Goal: Task Accomplishment & Management: Use online tool/utility

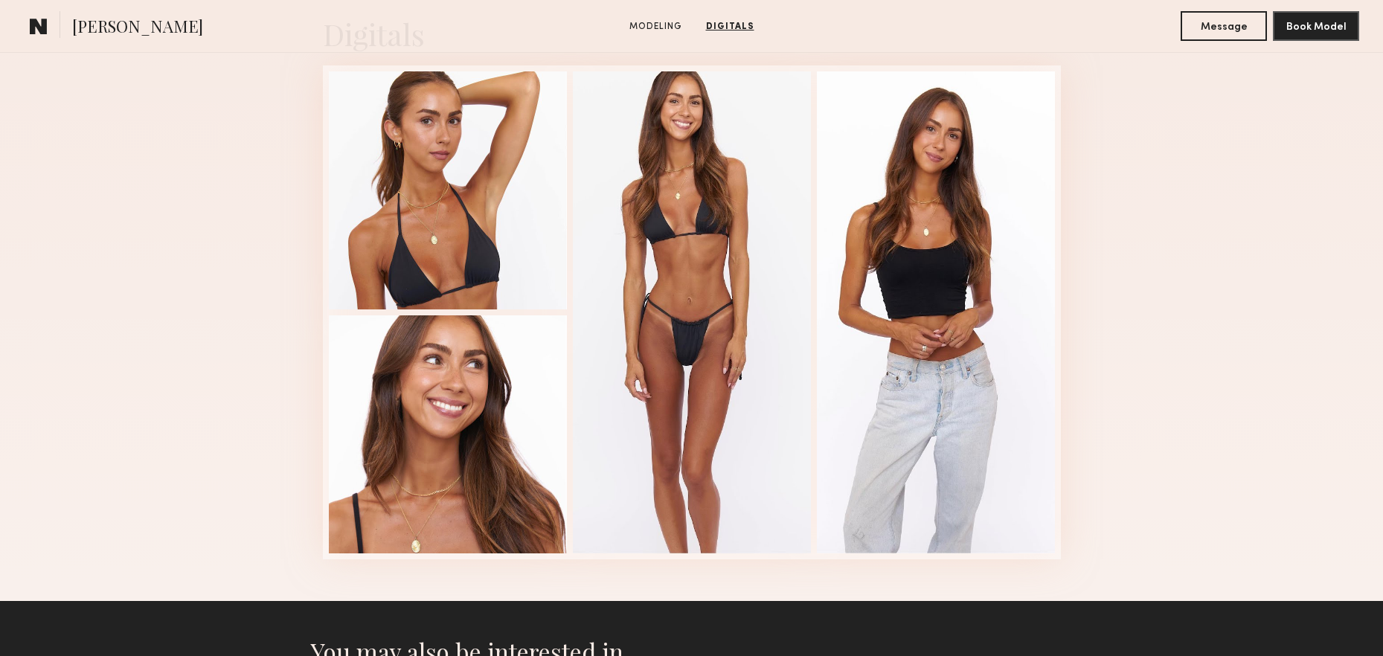
scroll to position [1386, 0]
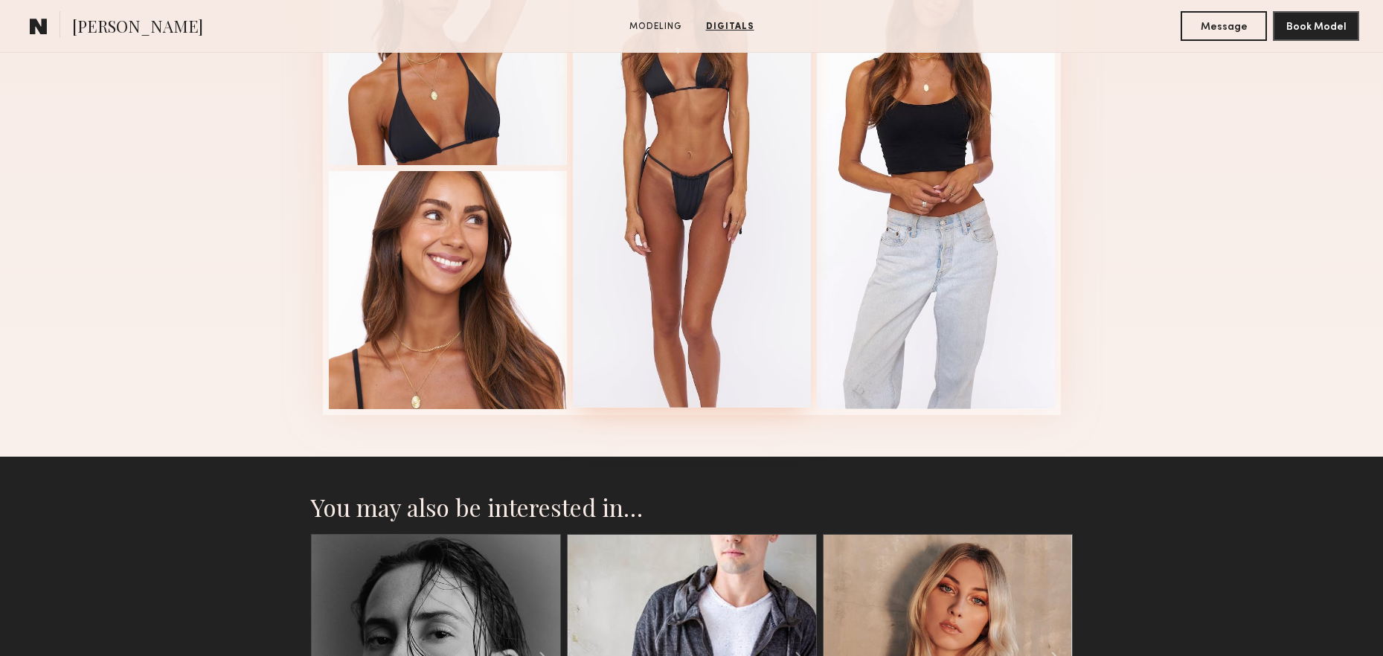
click at [744, 297] on div at bounding box center [692, 167] width 238 height 482
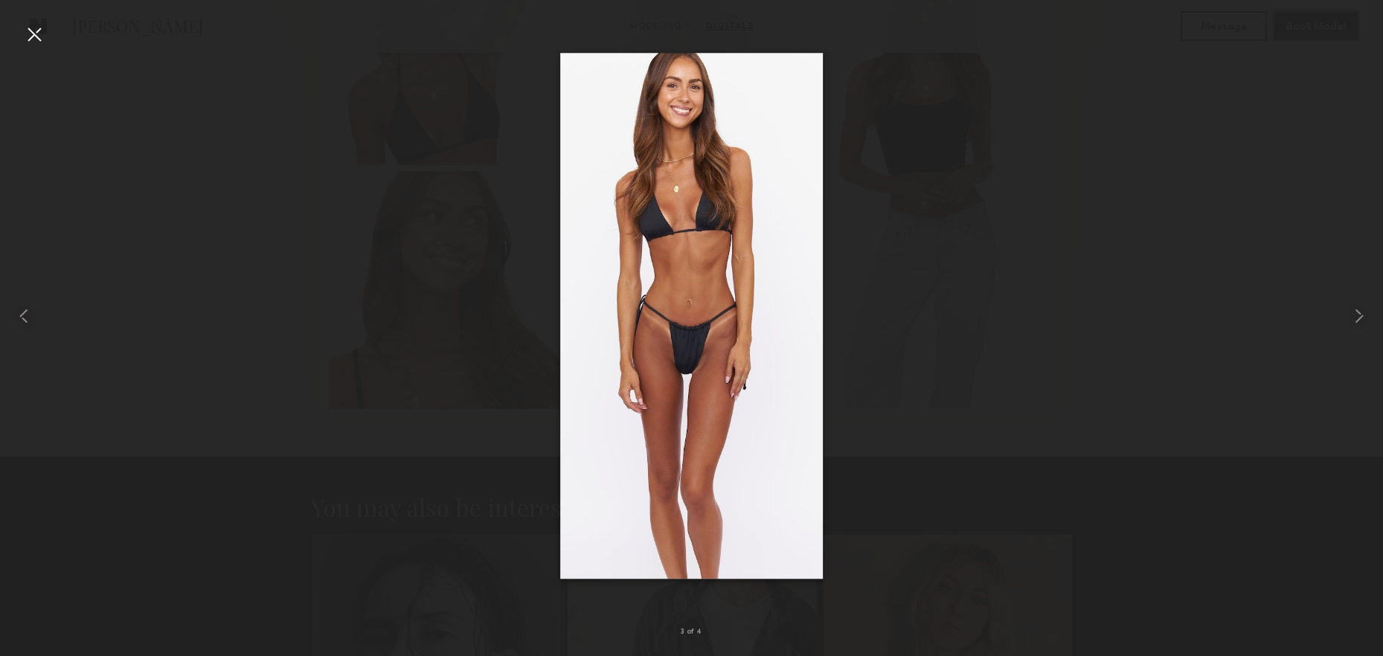
click at [41, 28] on div at bounding box center [34, 34] width 24 height 24
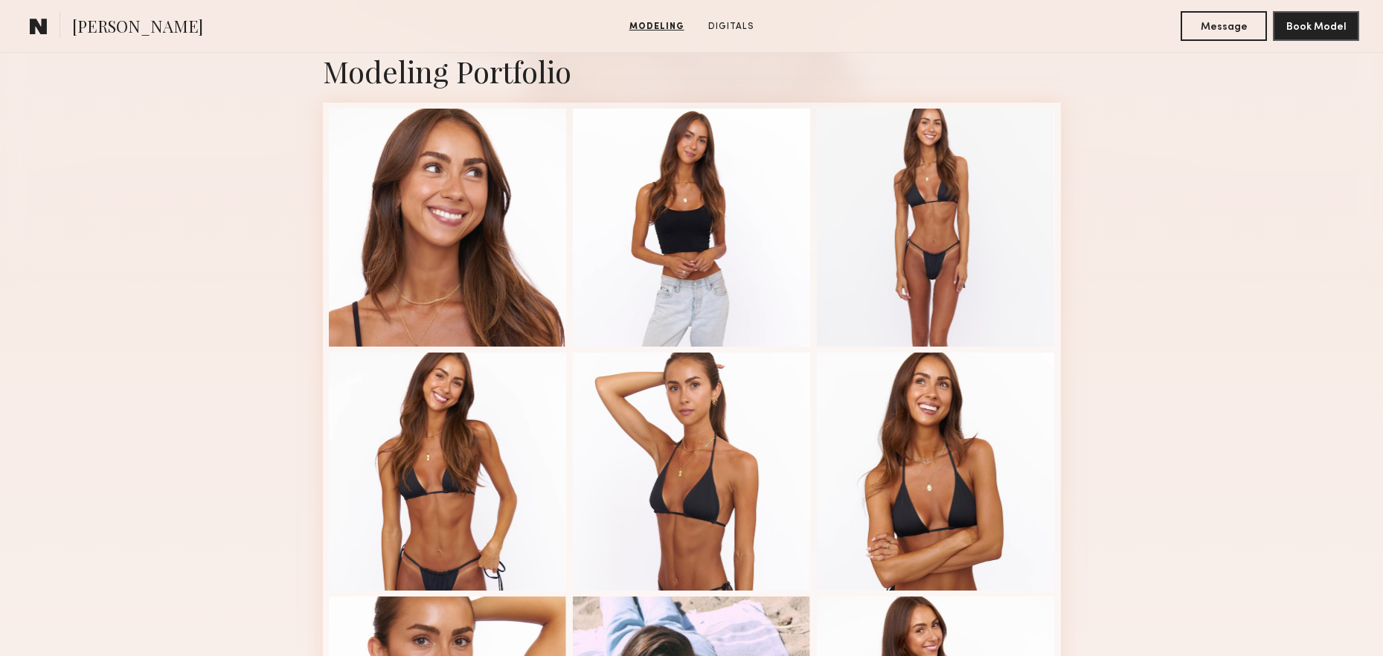
scroll to position [0, 0]
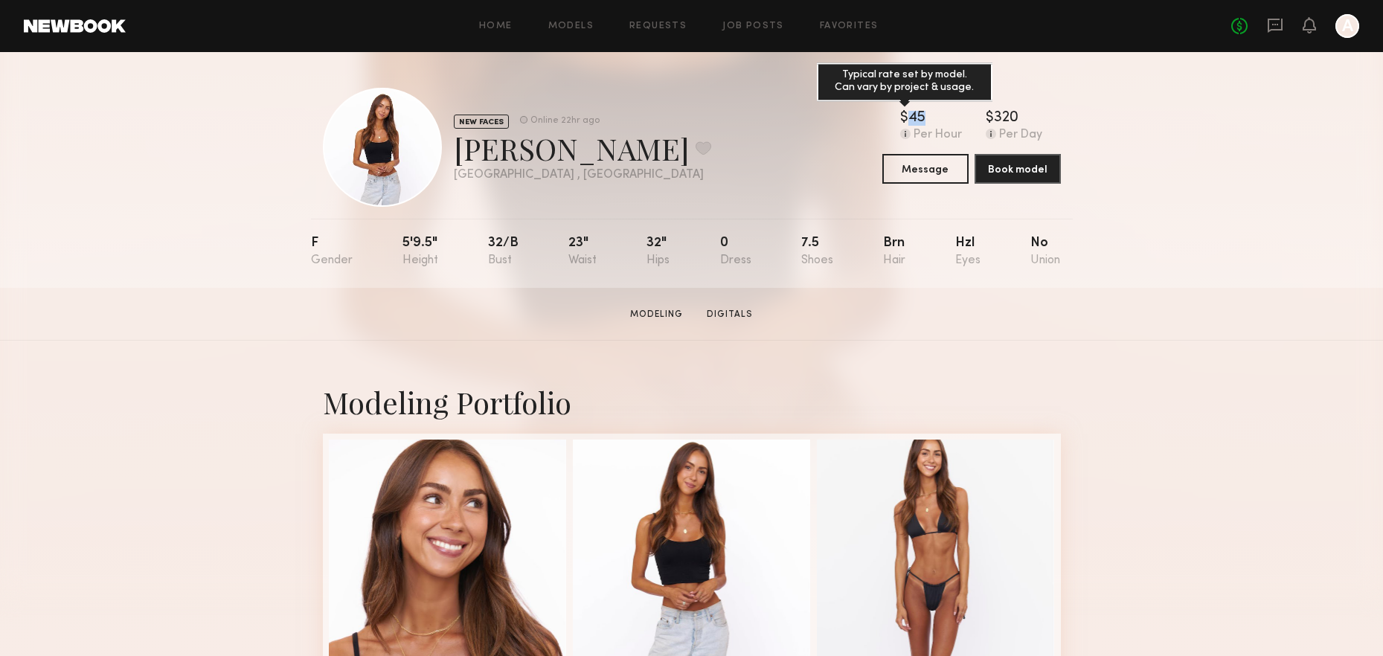
drag, startPoint x: 910, startPoint y: 121, endPoint x: 931, endPoint y: 121, distance: 20.8
click at [931, 121] on div "$ Typical rate set by model. Can vary by project & usage. 45" at bounding box center [931, 118] width 62 height 15
click at [920, 121] on div "45" at bounding box center [917, 118] width 17 height 15
drag, startPoint x: 924, startPoint y: 118, endPoint x: 899, endPoint y: 118, distance: 25.3
click at [899, 118] on div "$ Typical rate set by model. Can vary by project & usage. 45 Per Hour $ Typical…" at bounding box center [972, 126] width 179 height 31
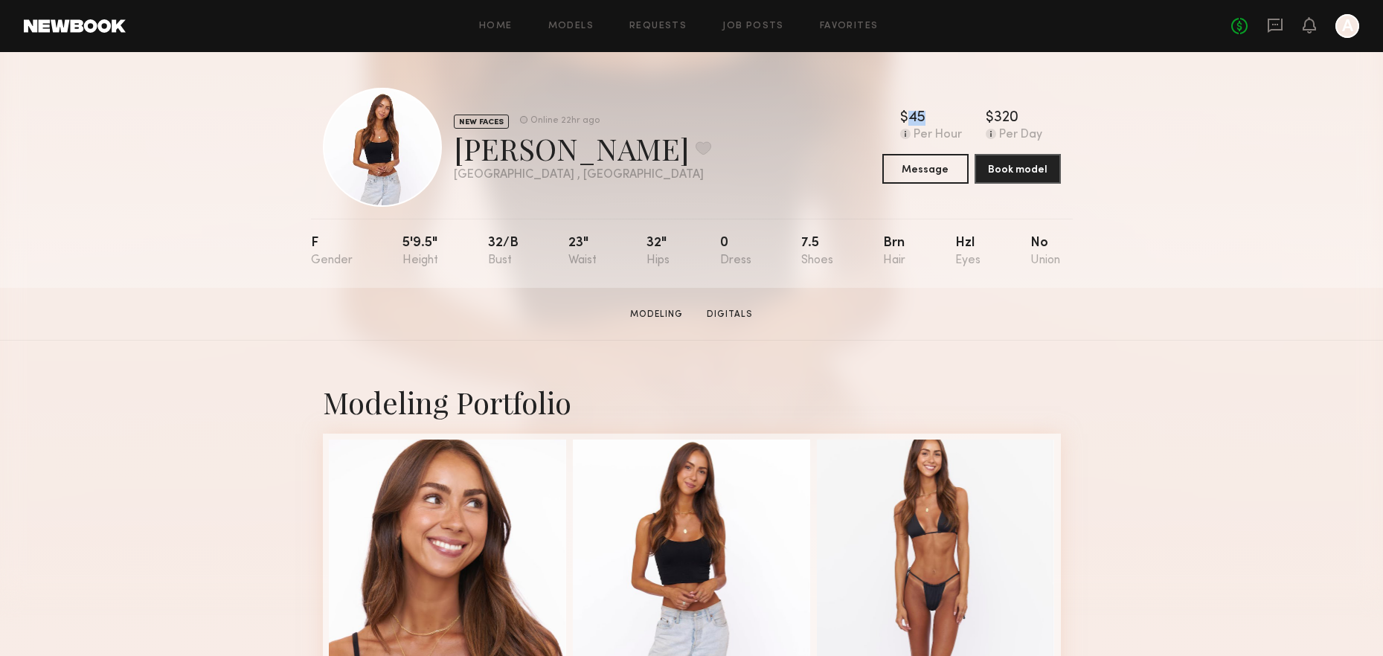
click at [899, 119] on div "$ Typical rate set by model. Can vary by project & usage. 45 Per Hour $ Typical…" at bounding box center [972, 126] width 179 height 31
drag, startPoint x: 902, startPoint y: 116, endPoint x: 938, endPoint y: 116, distance: 35.7
click at [938, 116] on div "$ Typical rate set by model. Can vary by project & usage. 45" at bounding box center [931, 118] width 62 height 15
click at [931, 124] on div "$ Typical rate set by model. Can vary by project & usage. 45" at bounding box center [931, 118] width 62 height 15
click at [929, 118] on div "$ Typical rate set by model. Can vary by project & usage. 45" at bounding box center [931, 118] width 62 height 15
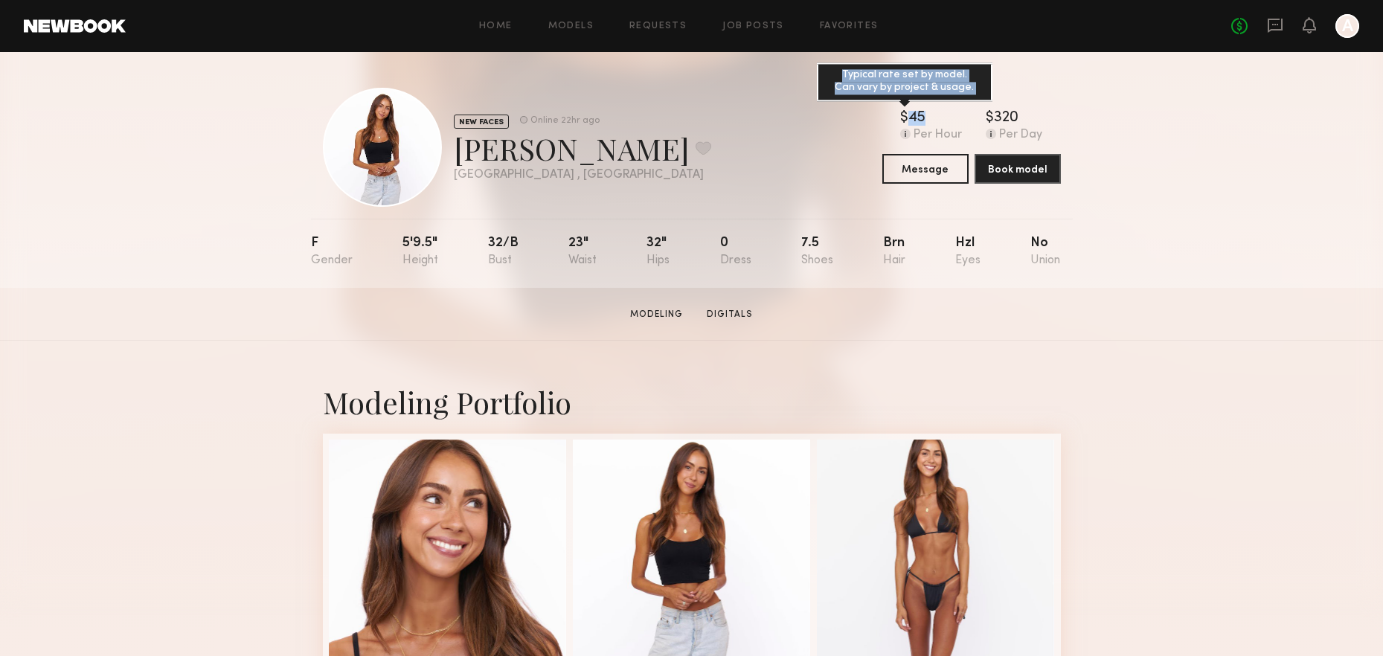
drag, startPoint x: 924, startPoint y: 116, endPoint x: 901, endPoint y: 117, distance: 23.1
click at [901, 117] on div "$ Typical rate set by model. Can vary by project & usage. 45" at bounding box center [931, 118] width 62 height 15
click at [901, 117] on div "$ Typical rate set by model. Can vary by project & usage." at bounding box center [904, 118] width 8 height 15
drag, startPoint x: 901, startPoint y: 116, endPoint x: 926, endPoint y: 116, distance: 24.6
click at [926, 116] on div "$ Typical rate set by model. Can vary by project & usage. 45" at bounding box center [931, 118] width 62 height 15
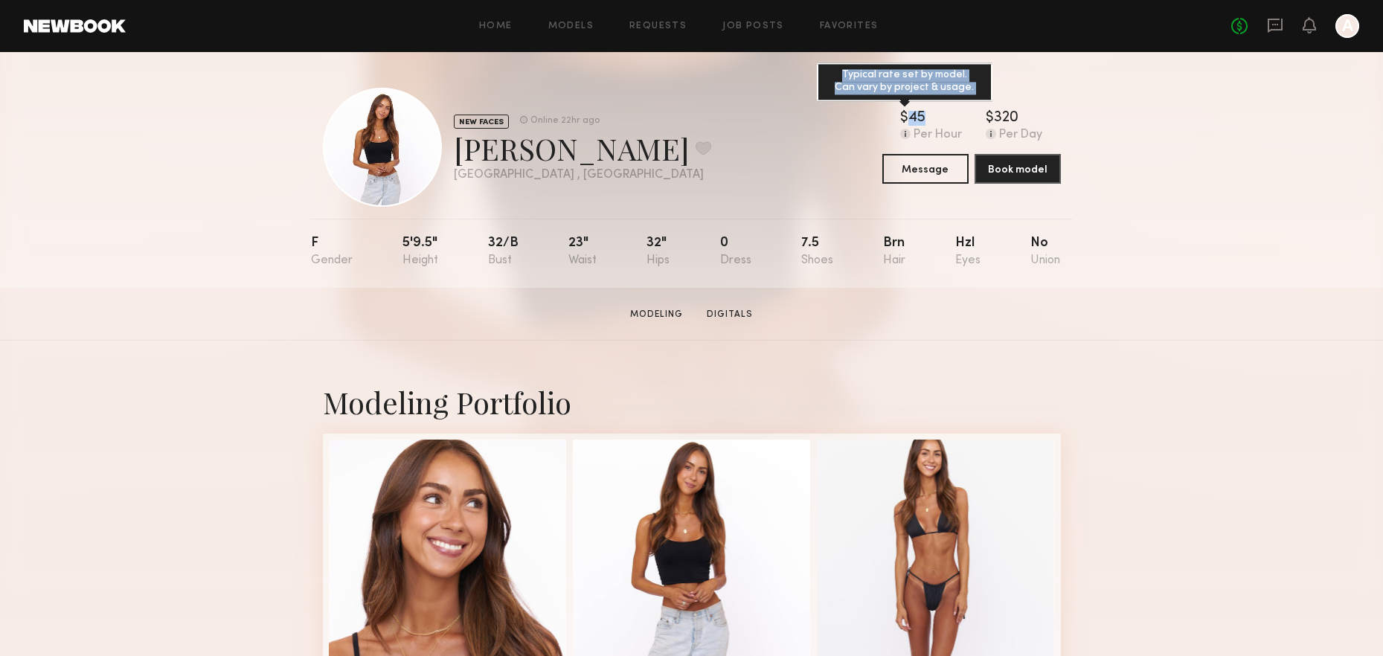
click at [926, 116] on div "$ Typical rate set by model. Can vary by project & usage. 45" at bounding box center [931, 118] width 62 height 15
click at [1231, 286] on div "NEW FACES Online 22hr ago Ruby S. Favorite Santa Monica , CA Online 22hr ago $ …" at bounding box center [691, 170] width 1383 height 236
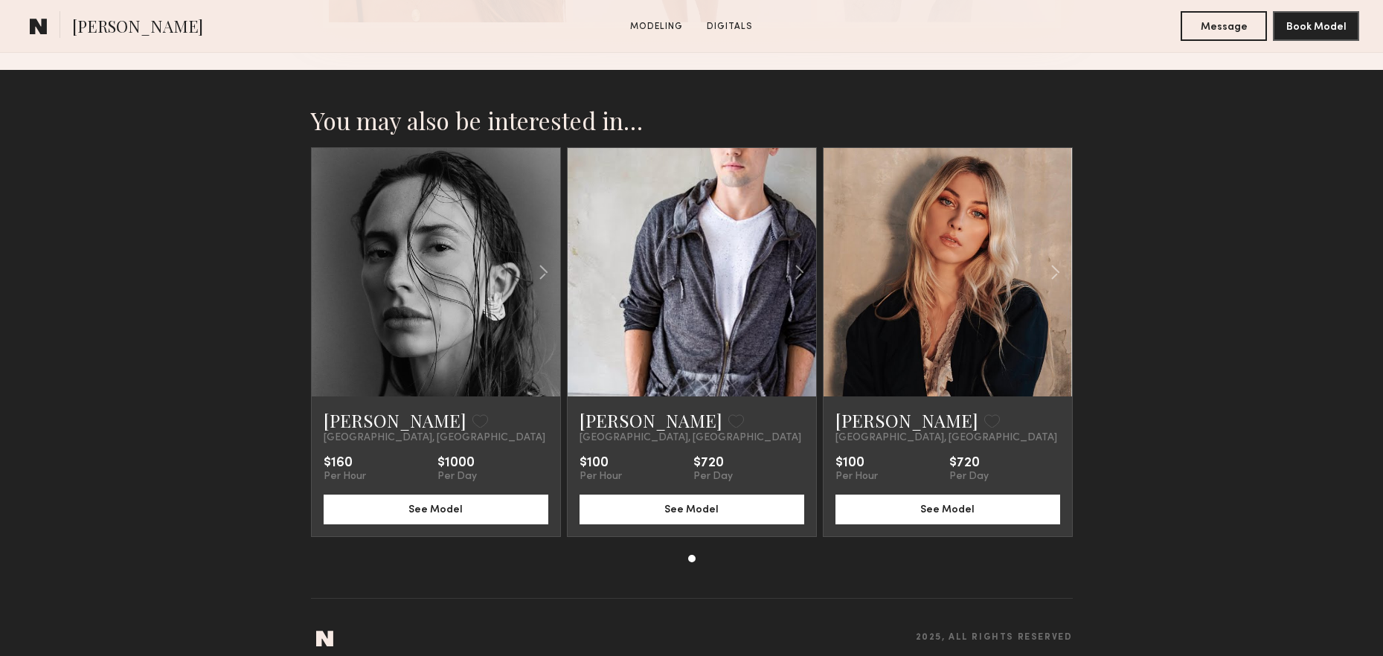
scroll to position [1788, 0]
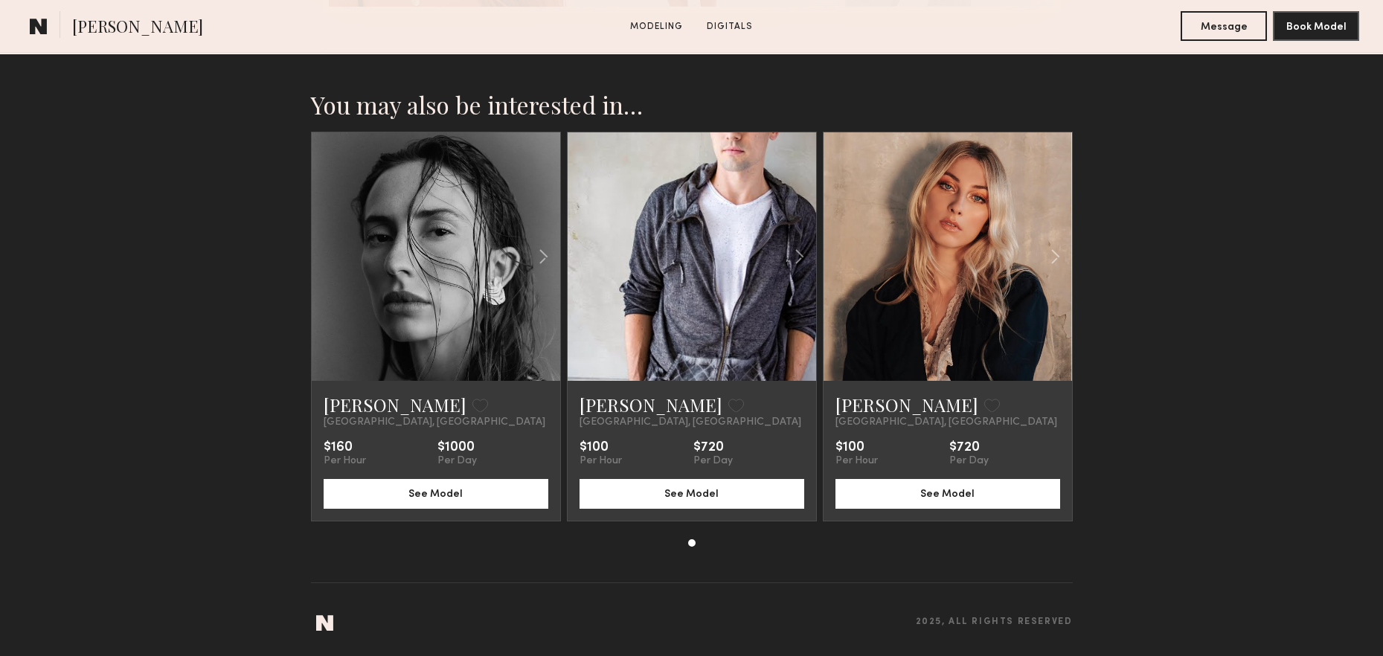
click at [426, 282] on link at bounding box center [436, 256] width 85 height 249
click at [1056, 254] on common-icon at bounding box center [1056, 257] width 22 height 28
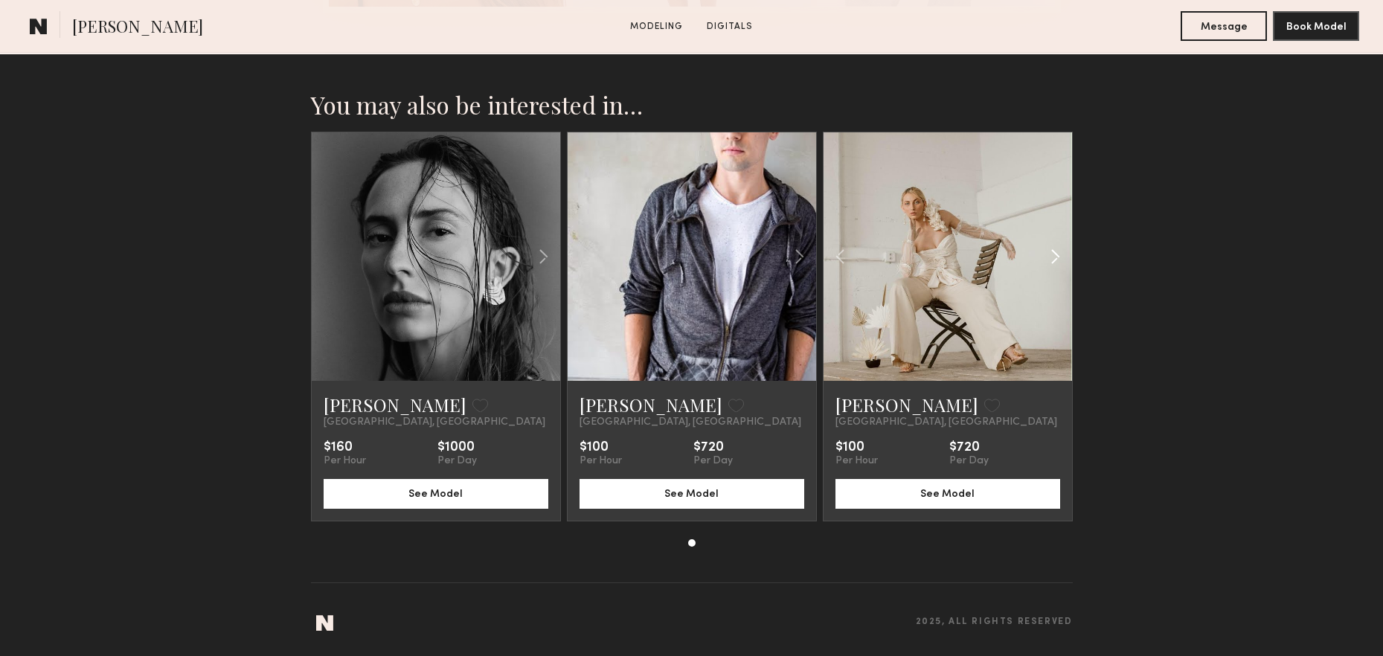
click at [1056, 254] on common-icon at bounding box center [1056, 257] width 22 height 28
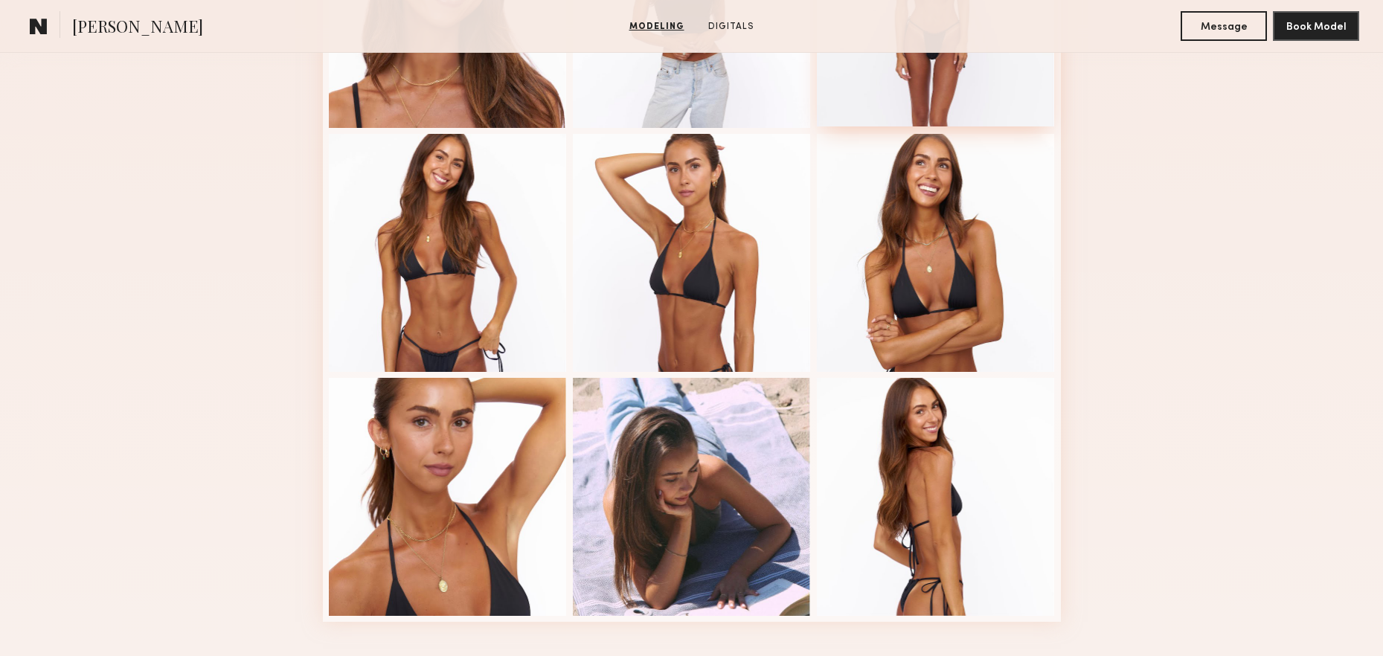
scroll to position [0, 0]
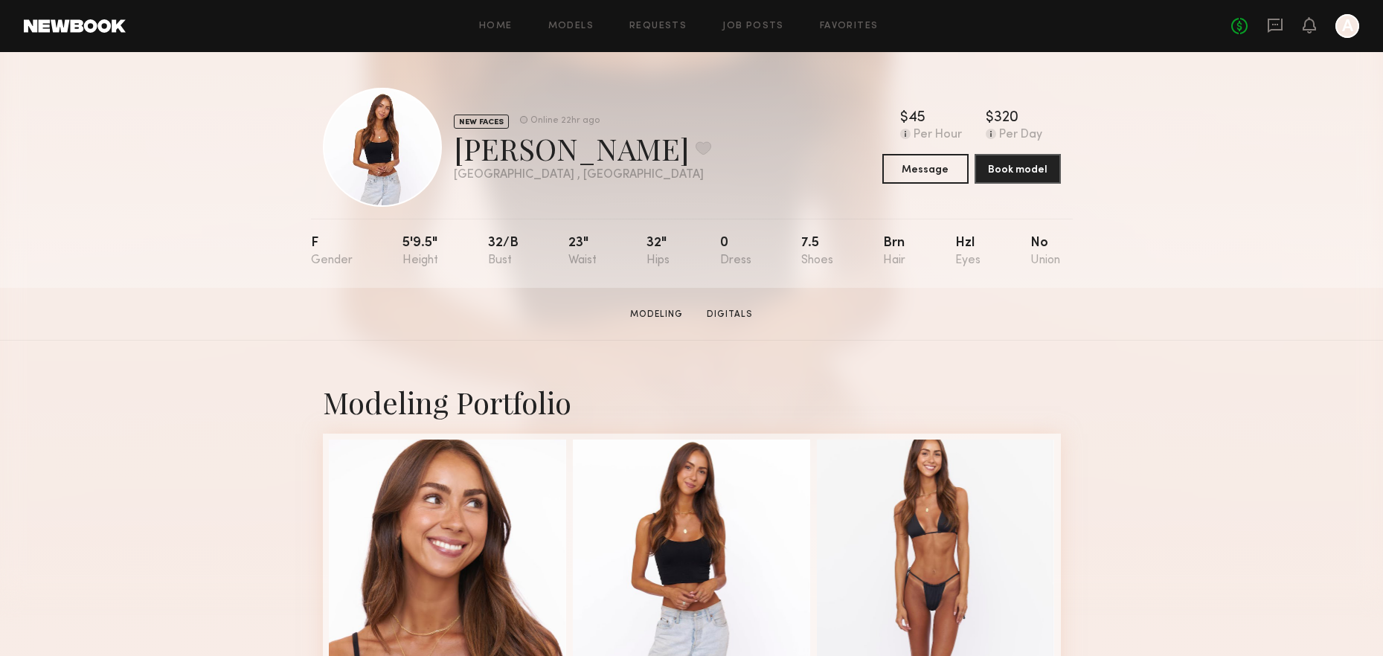
click at [499, 20] on div "Home Models Requests Job Posts Favorites Sign Out No fees up to $5,000 A" at bounding box center [743, 26] width 1234 height 24
click at [496, 27] on link "Home" at bounding box center [495, 27] width 33 height 10
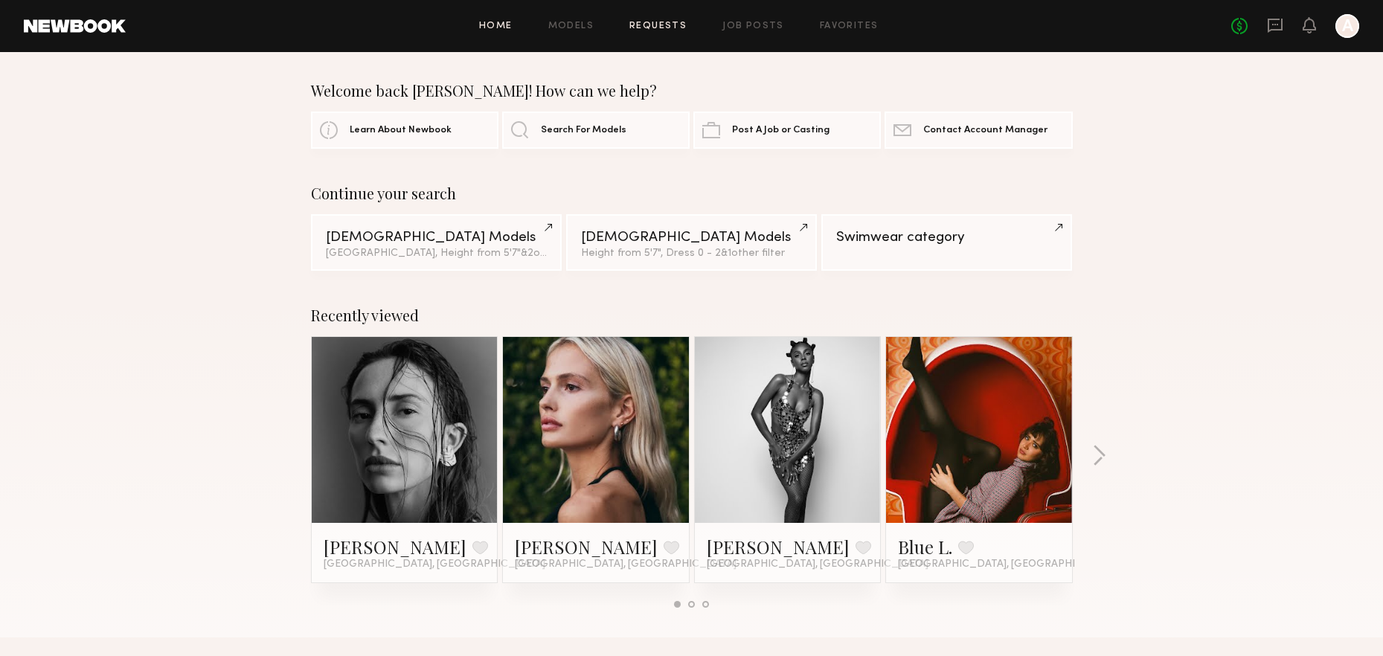
click at [647, 28] on link "Requests" at bounding box center [658, 27] width 57 height 10
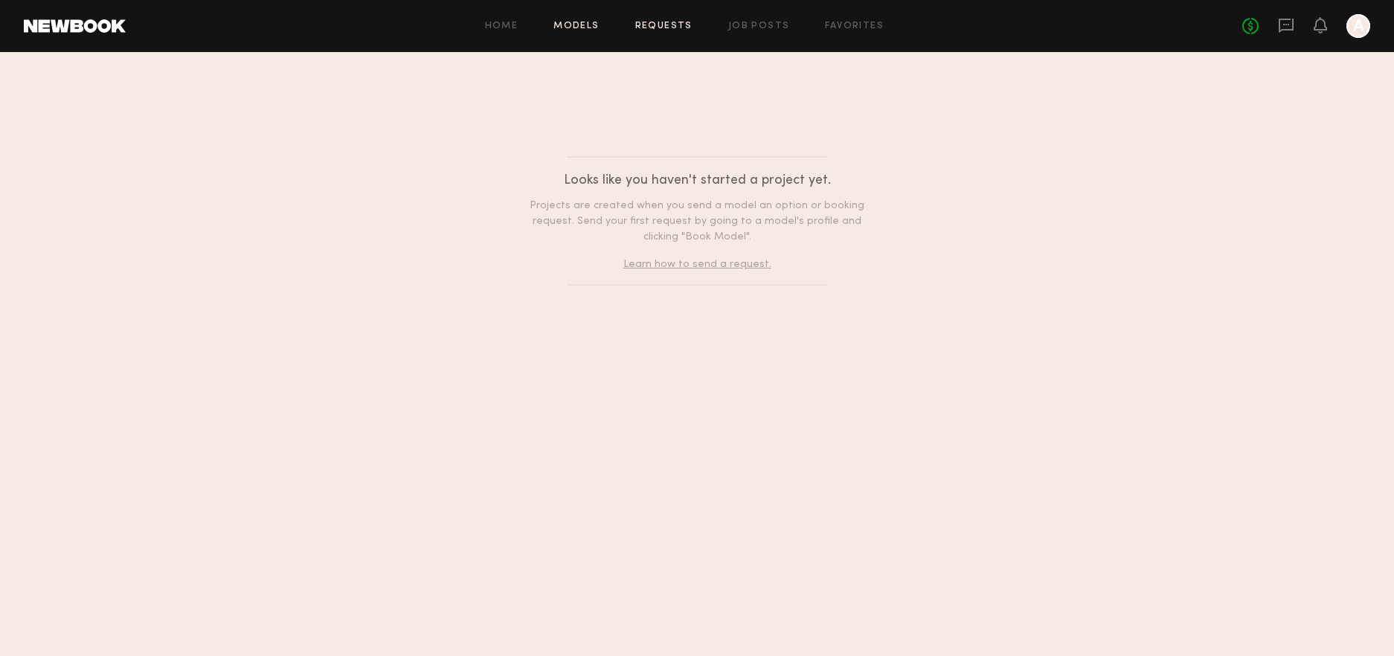
click at [582, 23] on link "Models" at bounding box center [576, 27] width 45 height 10
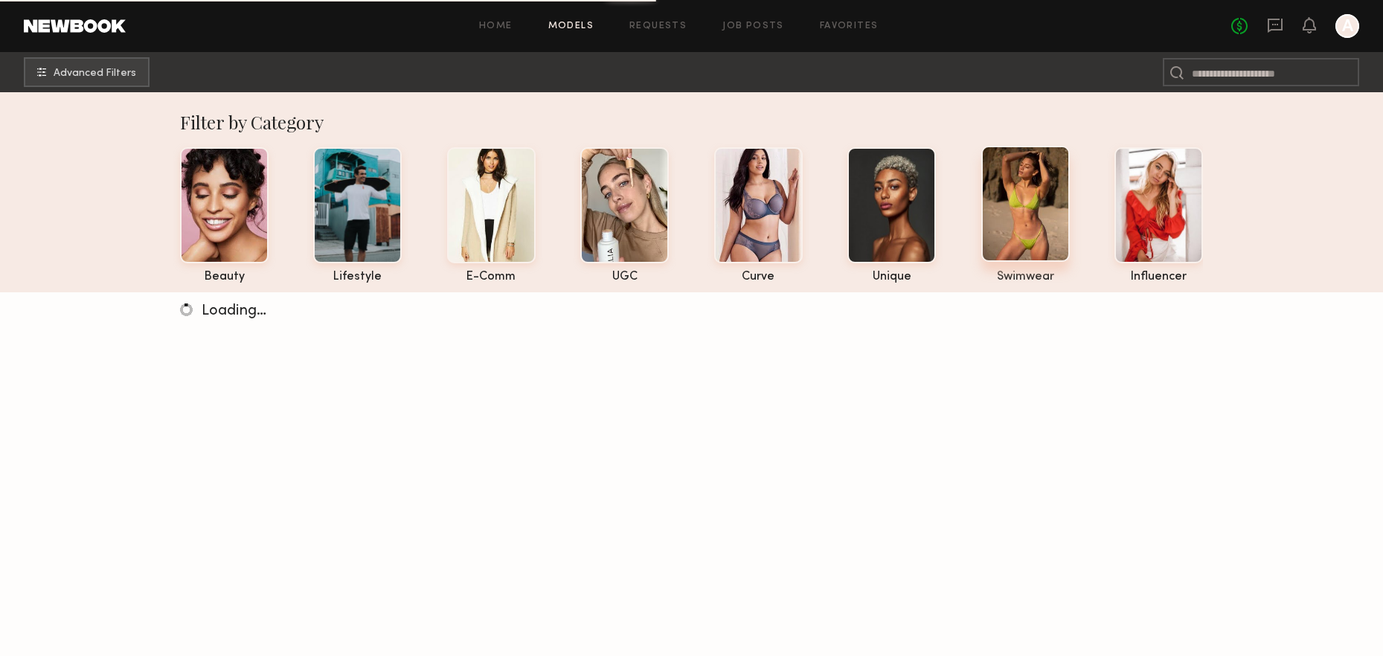
click at [1031, 216] on div at bounding box center [1025, 204] width 89 height 116
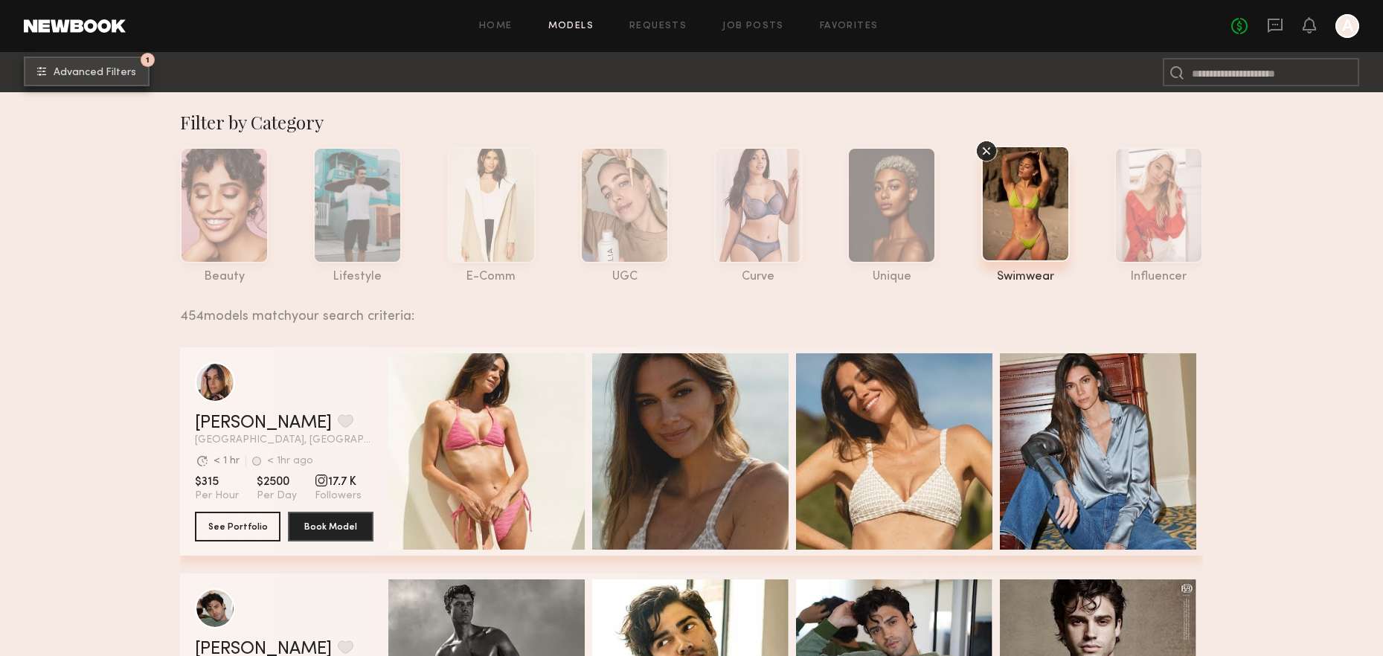
click at [82, 77] on span "Advanced Filters" at bounding box center [95, 73] width 83 height 10
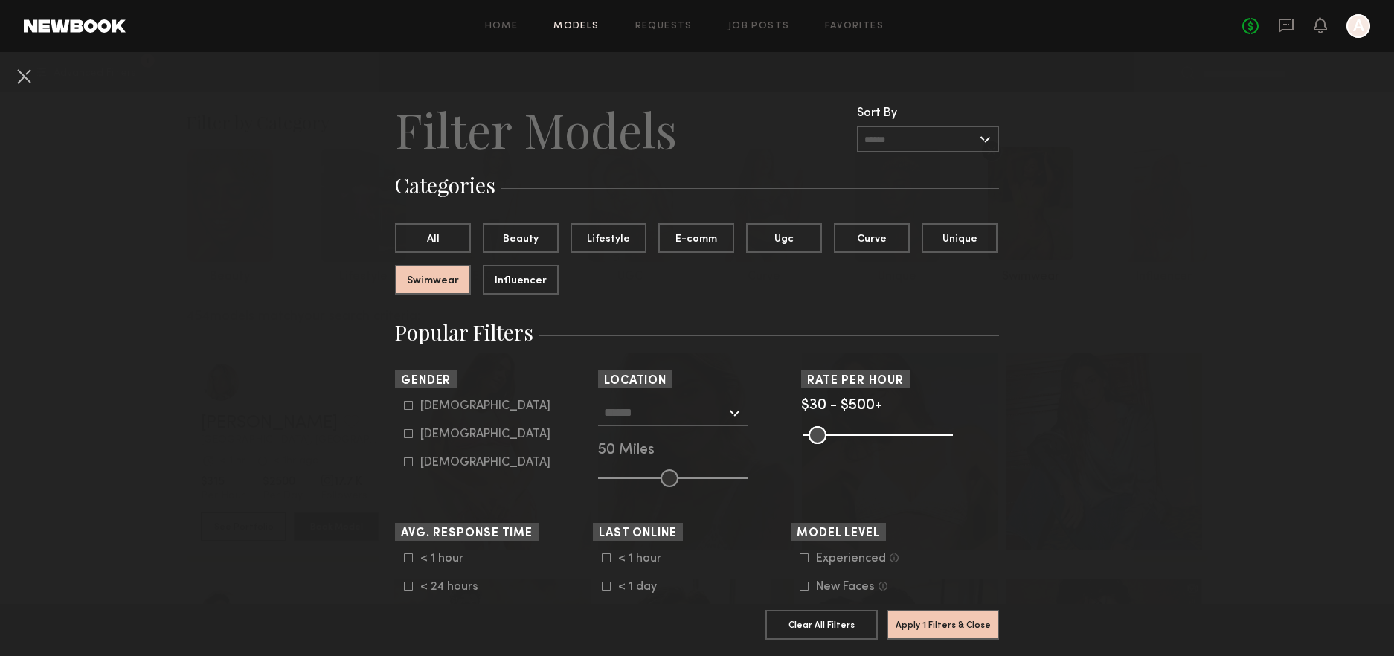
click at [438, 431] on div "Female" at bounding box center [485, 434] width 130 height 9
type input "**"
click at [696, 415] on input "text" at bounding box center [665, 412] width 122 height 25
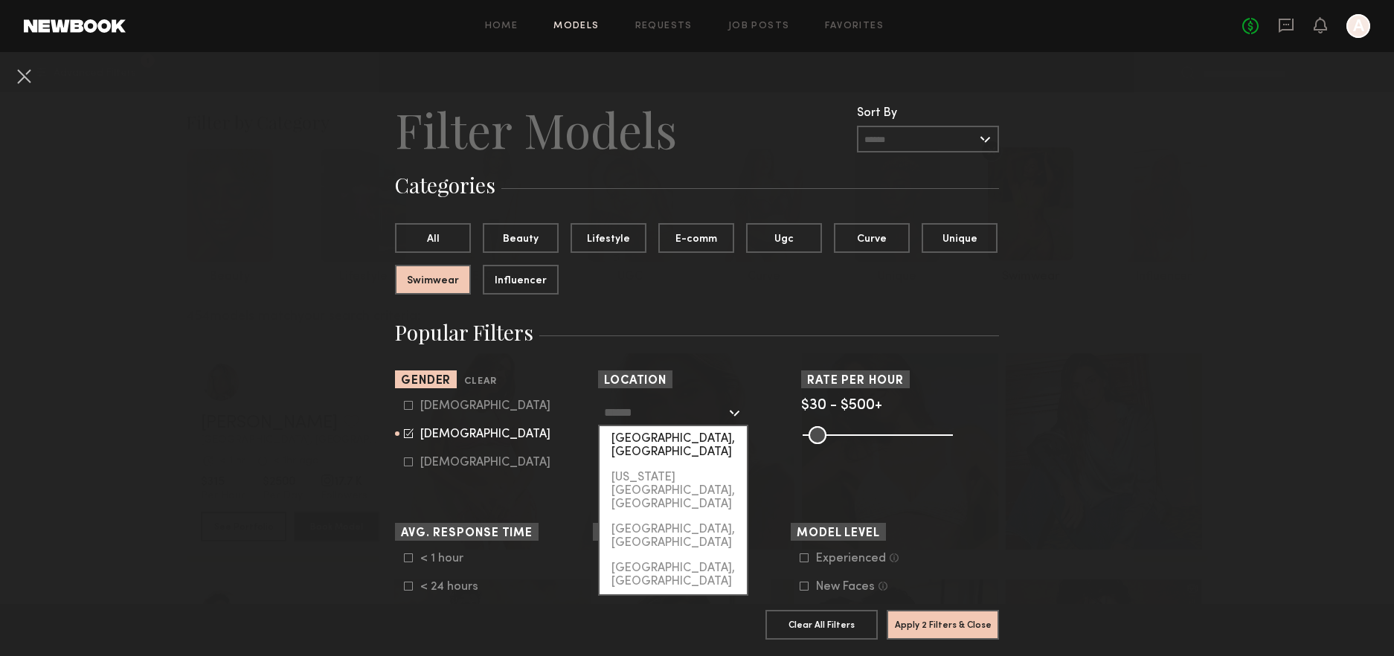
click at [686, 435] on div "Los Angeles, CA" at bounding box center [673, 445] width 147 height 39
type input "**********"
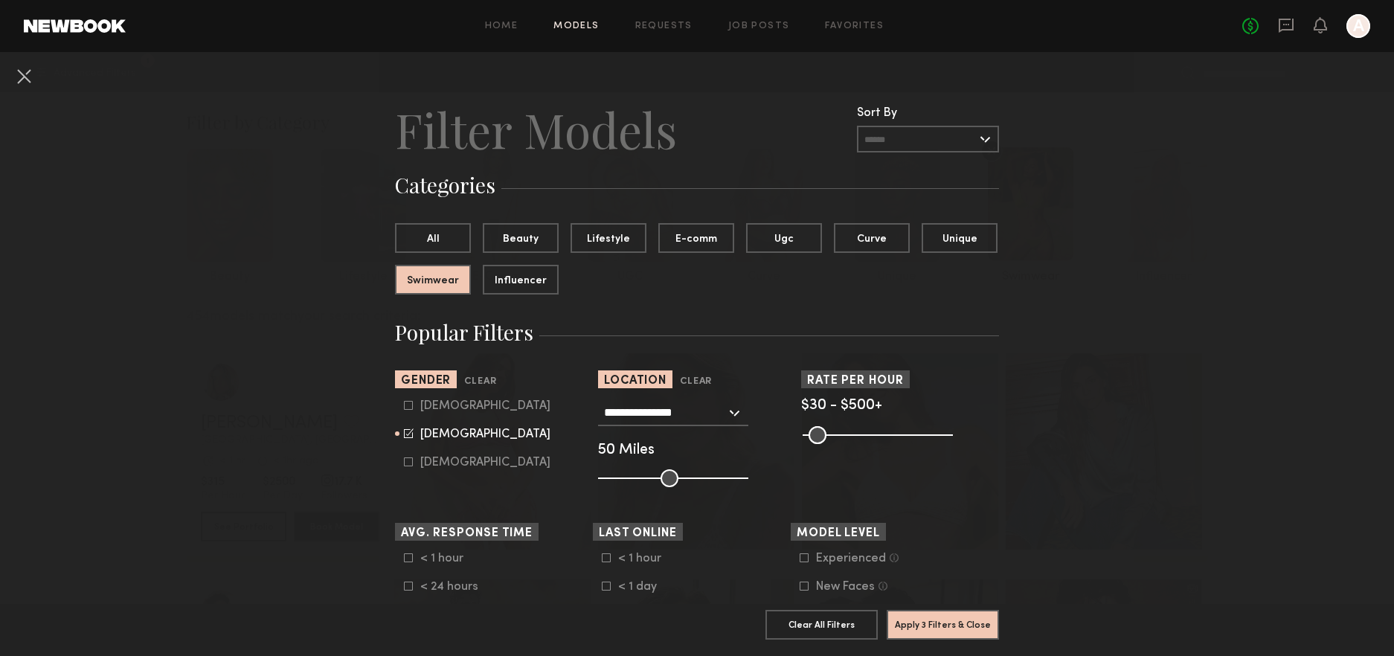
click at [689, 410] on input "**********" at bounding box center [665, 412] width 122 height 25
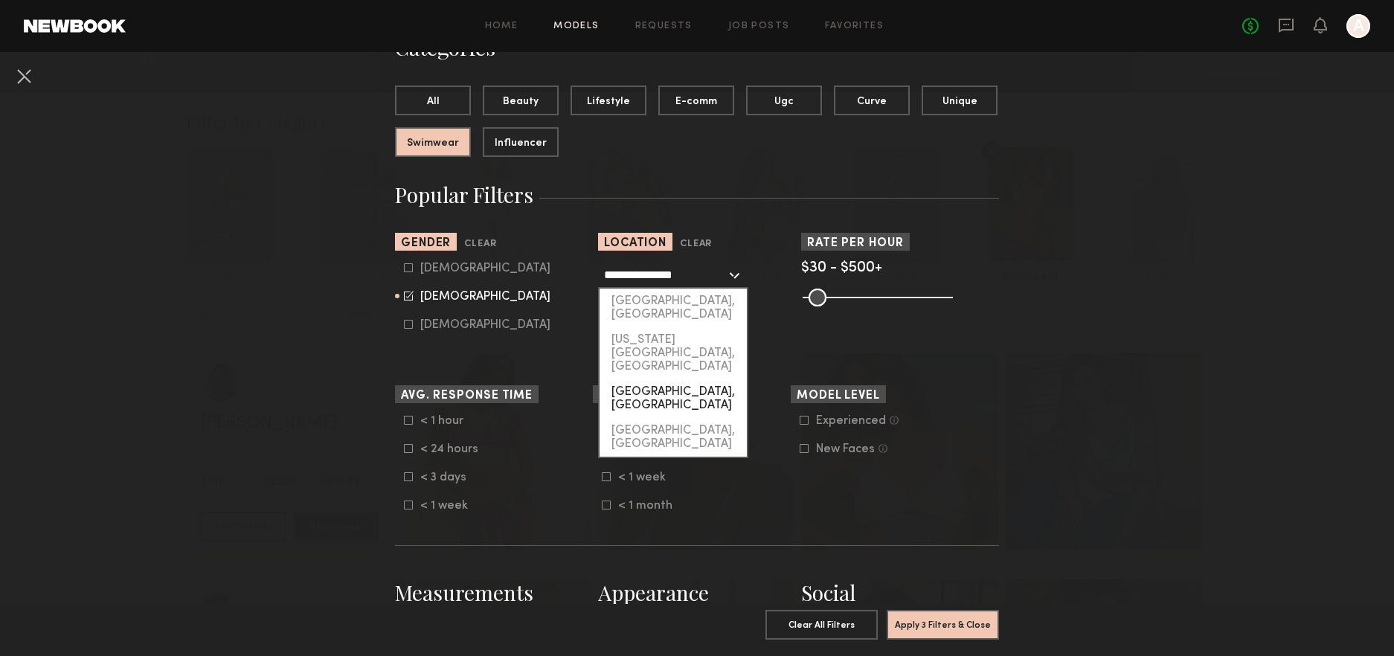
scroll to position [113, 0]
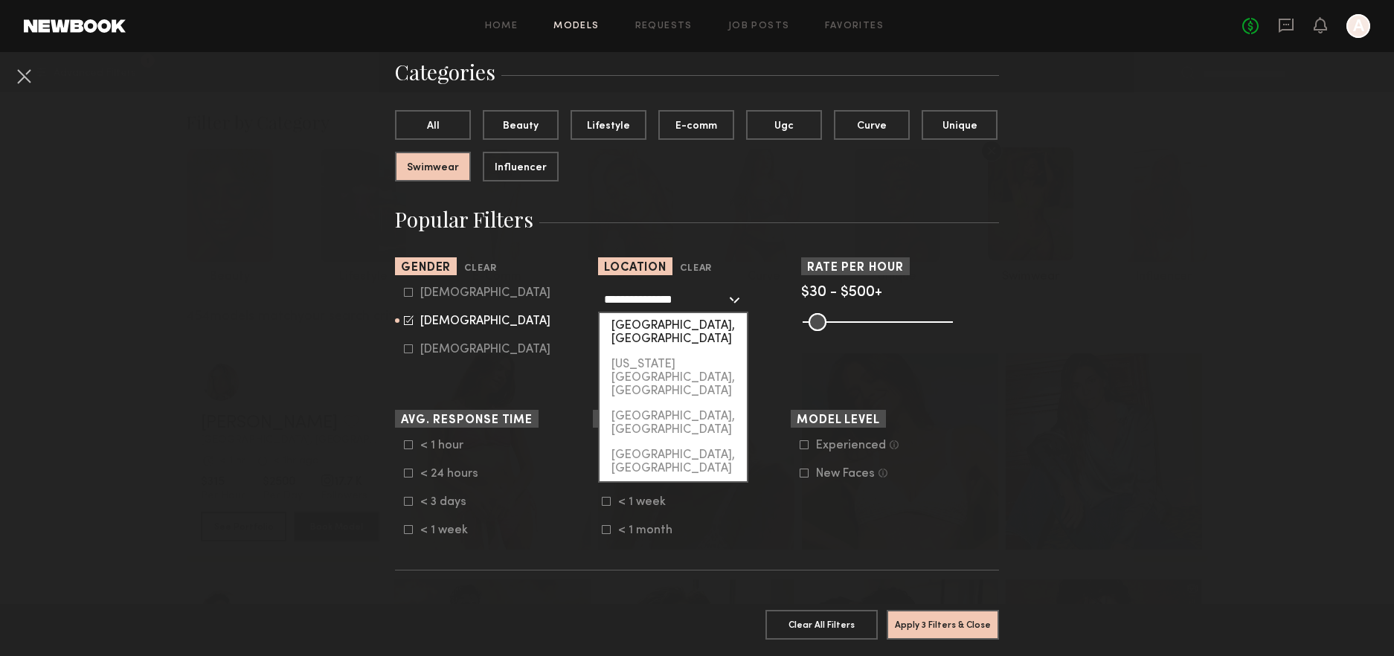
click at [648, 333] on div "[GEOGRAPHIC_DATA], [GEOGRAPHIC_DATA]" at bounding box center [673, 332] width 147 height 39
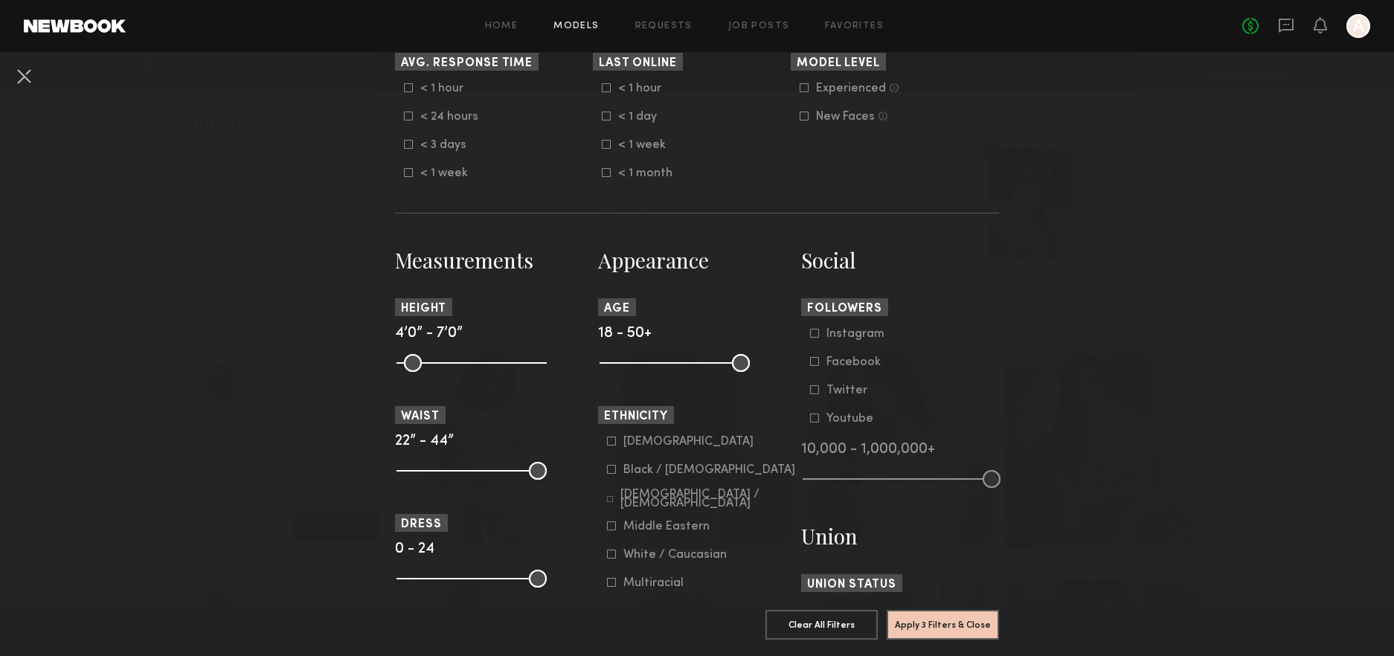
scroll to position [473, 0]
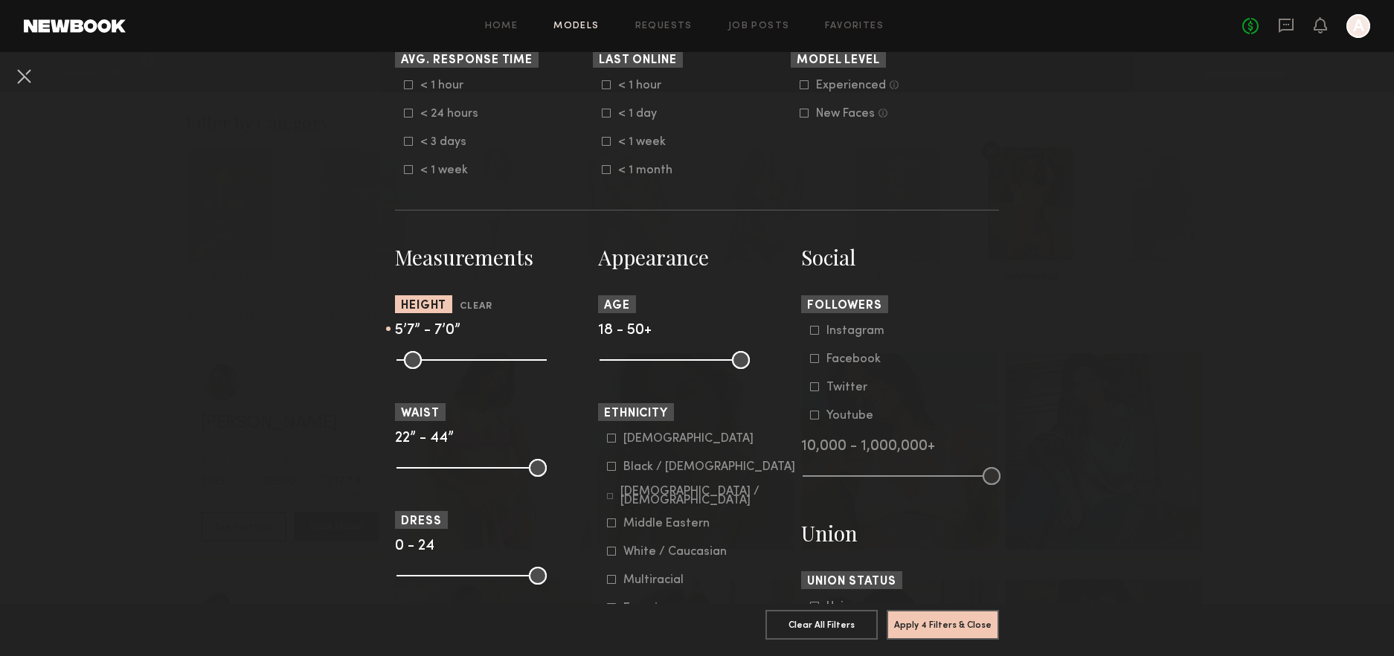
drag, startPoint x: 405, startPoint y: 359, endPoint x: 470, endPoint y: 361, distance: 64.8
type input "**"
click at [470, 361] on input "range" at bounding box center [472, 360] width 150 height 18
drag, startPoint x: 534, startPoint y: 362, endPoint x: 485, endPoint y: 370, distance: 49.1
type input "**"
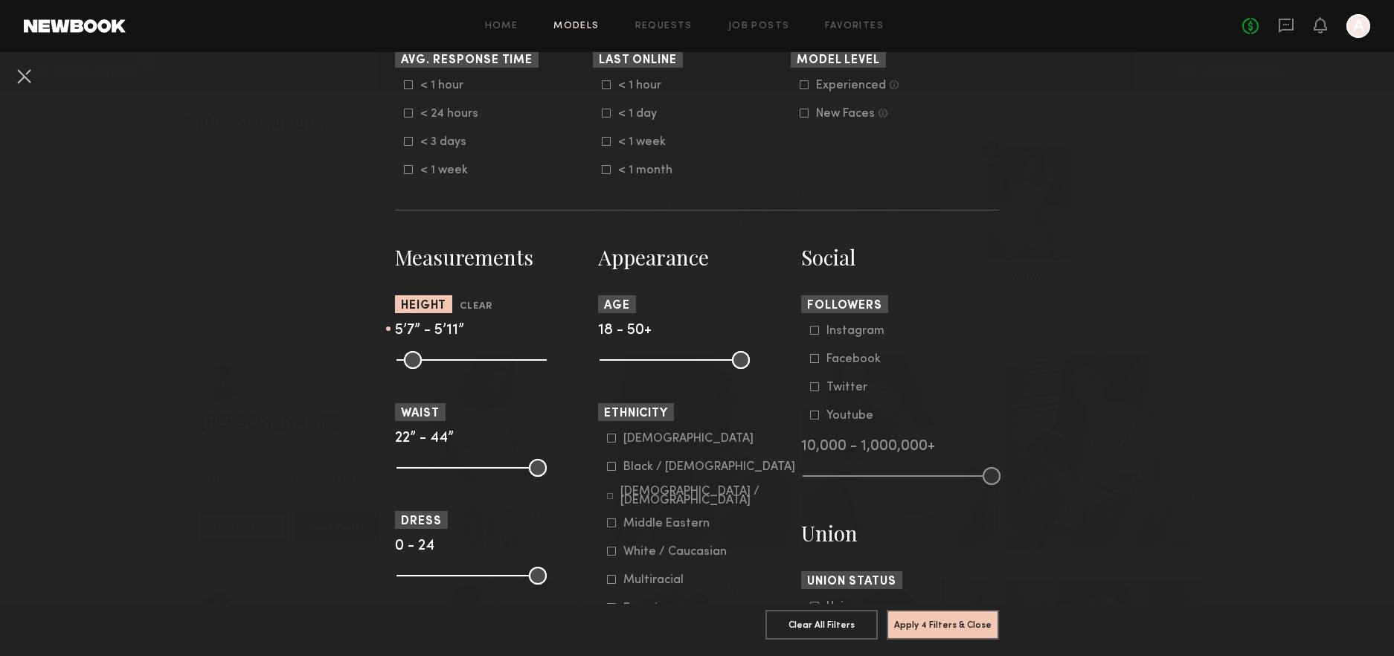
click at [485, 368] on common-range-minmax at bounding box center [470, 359] width 150 height 18
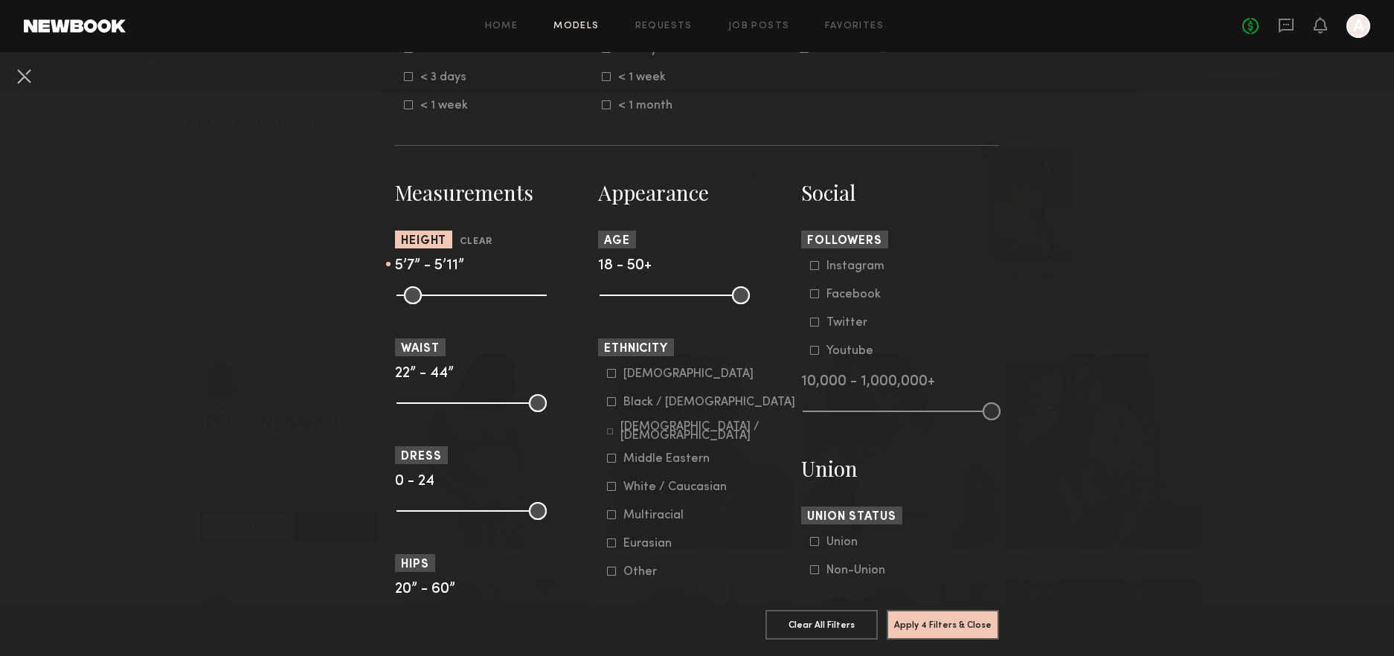
scroll to position [543, 0]
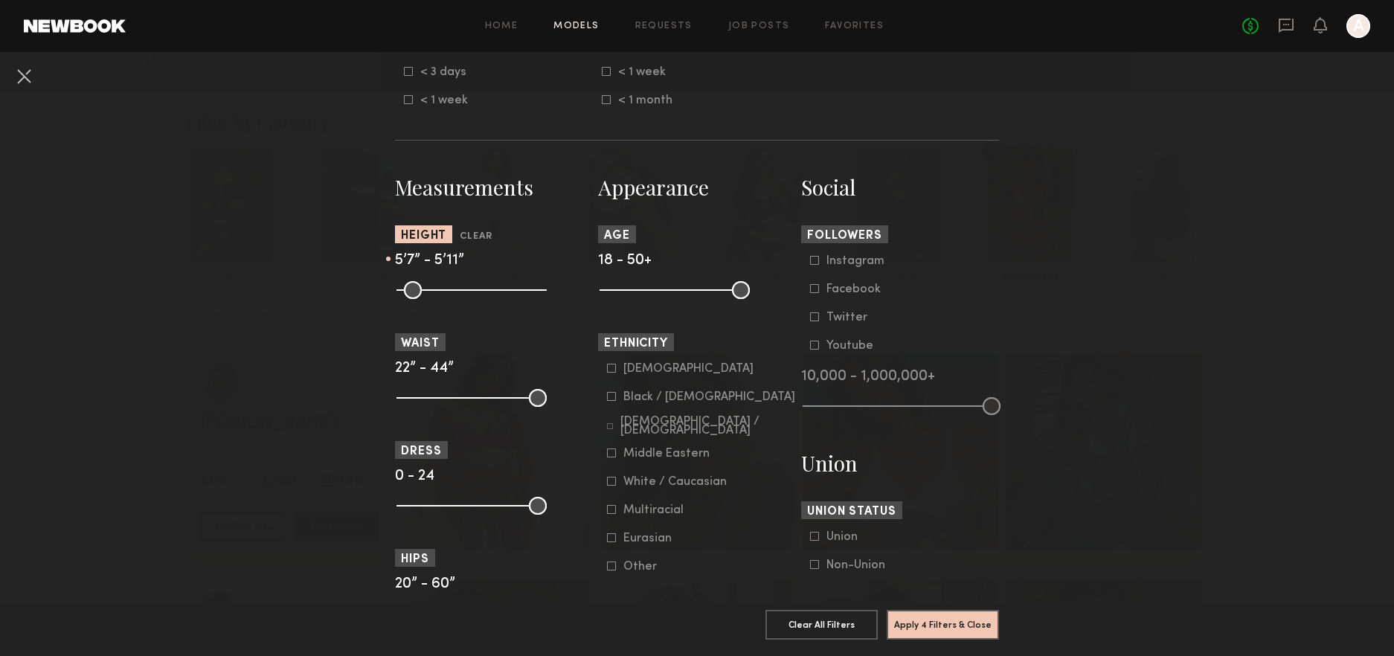
click at [526, 508] on input "range" at bounding box center [472, 506] width 150 height 18
drag, startPoint x: 494, startPoint y: 509, endPoint x: 414, endPoint y: 510, distance: 80.4
type input "*"
click at [414, 510] on input "range" at bounding box center [472, 506] width 150 height 18
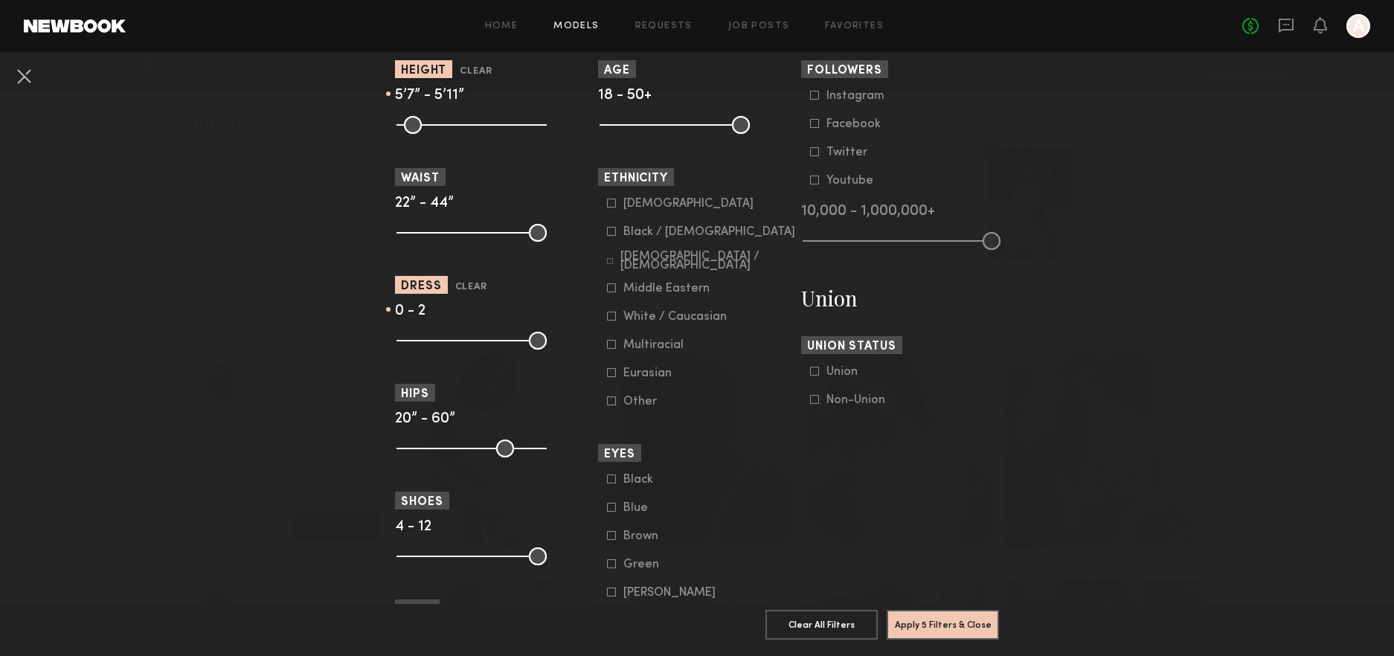
scroll to position [733, 0]
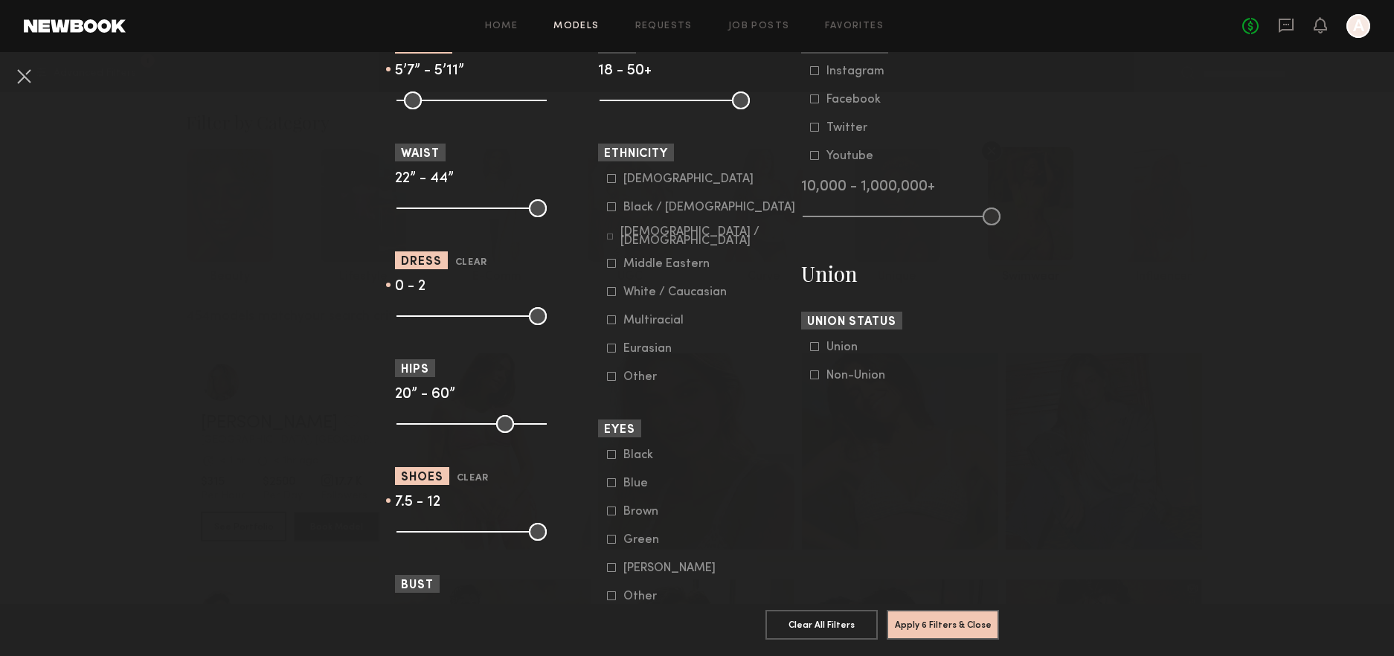
drag, startPoint x: 404, startPoint y: 532, endPoint x: 461, endPoint y: 533, distance: 56.6
type input "***"
click at [461, 533] on input "range" at bounding box center [472, 532] width 150 height 18
drag, startPoint x: 526, startPoint y: 531, endPoint x: 489, endPoint y: 532, distance: 37.2
type input "***"
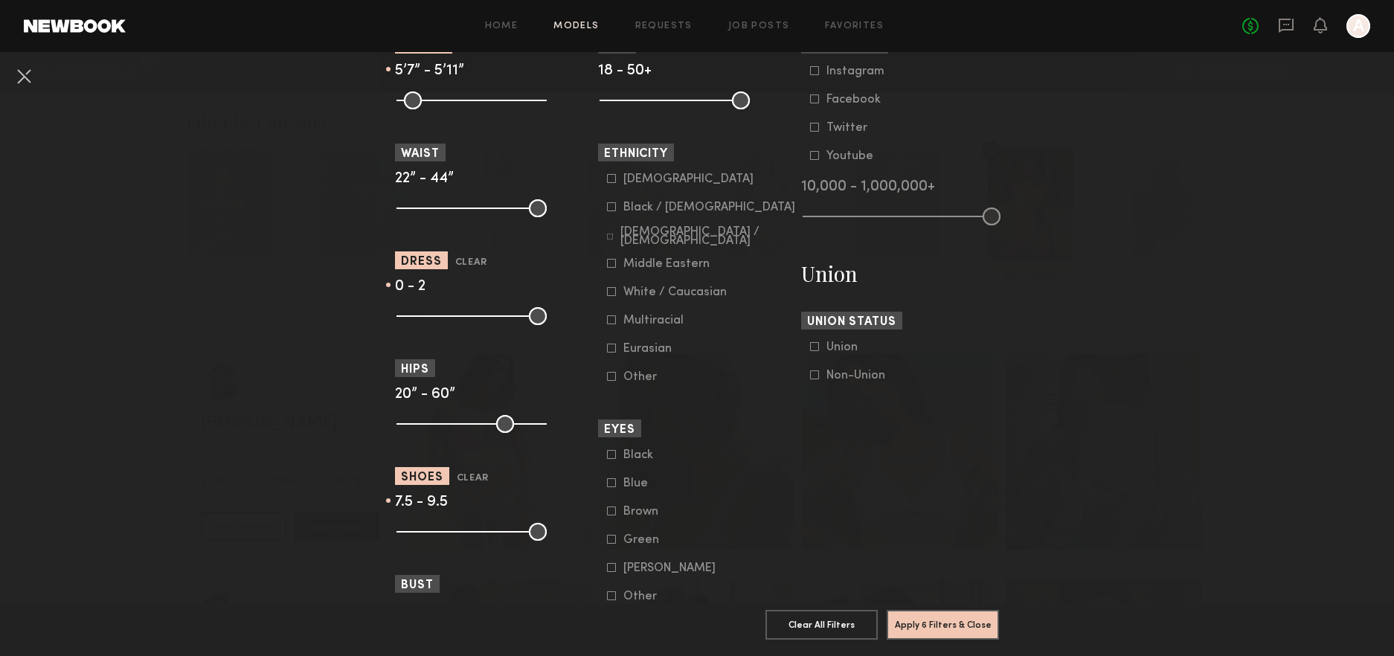
click at [489, 532] on input "range" at bounding box center [472, 532] width 150 height 18
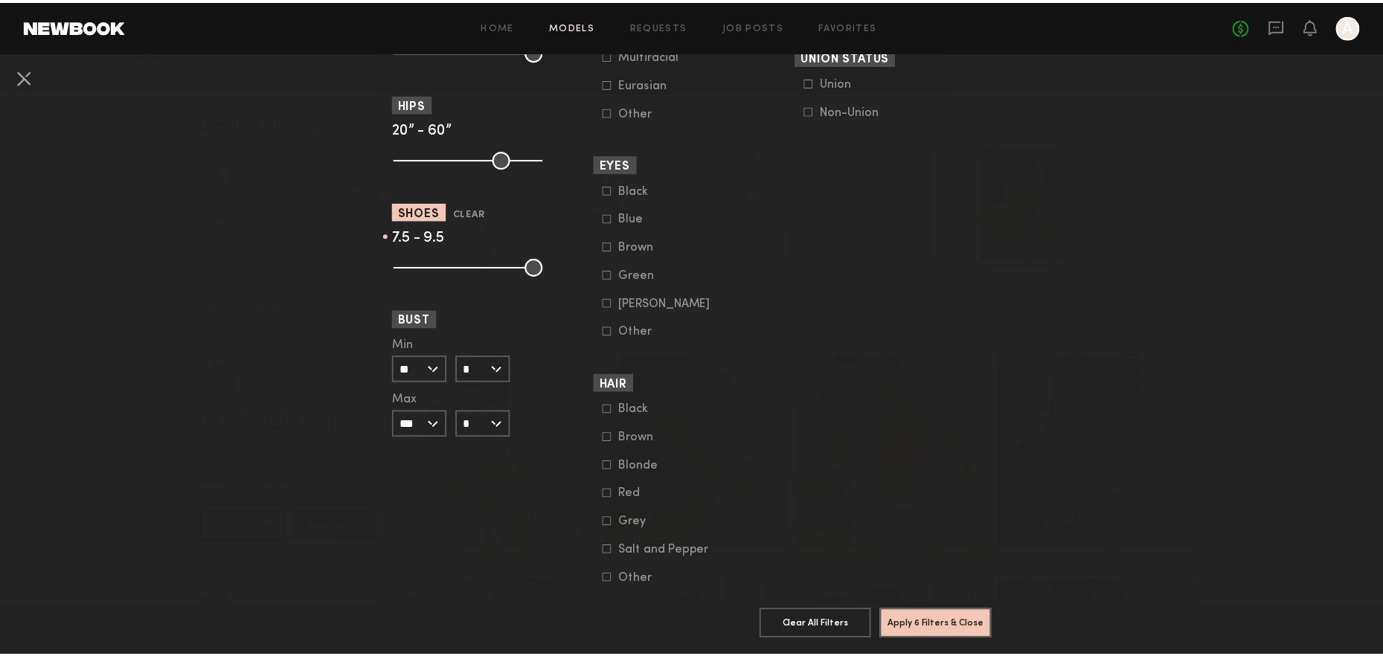
scroll to position [1039, 0]
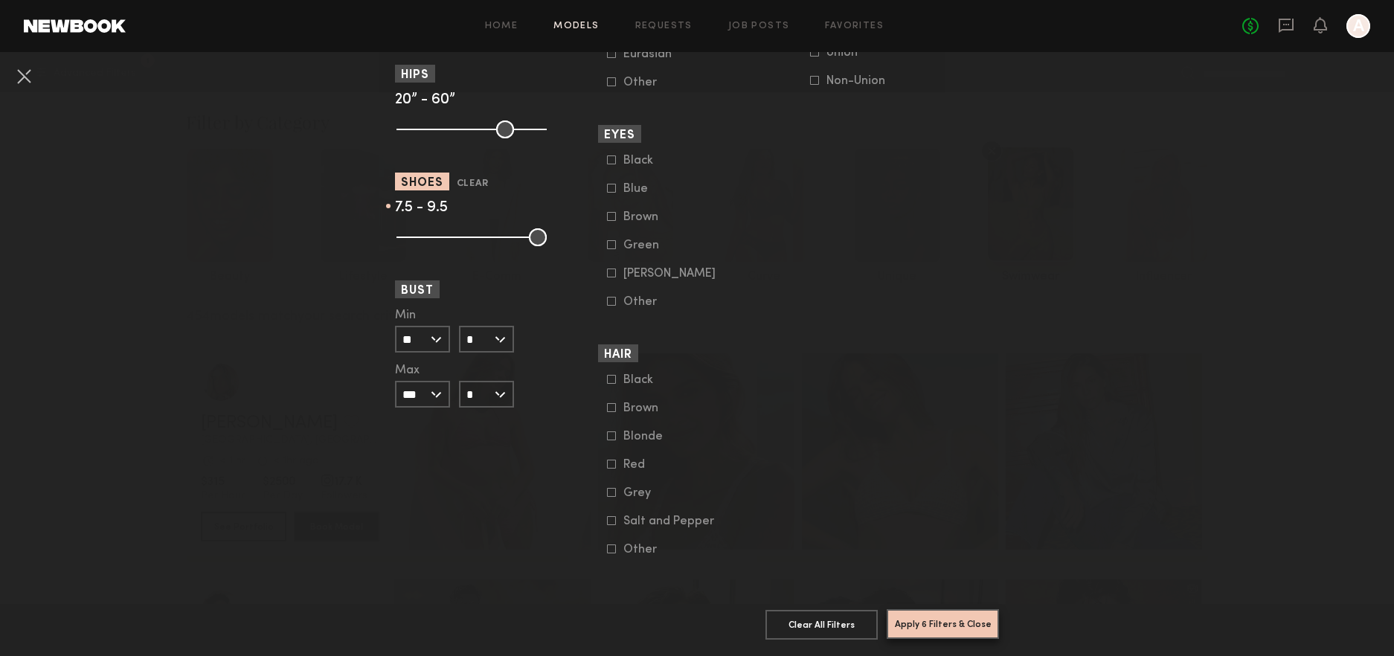
click at [924, 616] on button "Apply 6 Filters & Close" at bounding box center [943, 624] width 112 height 30
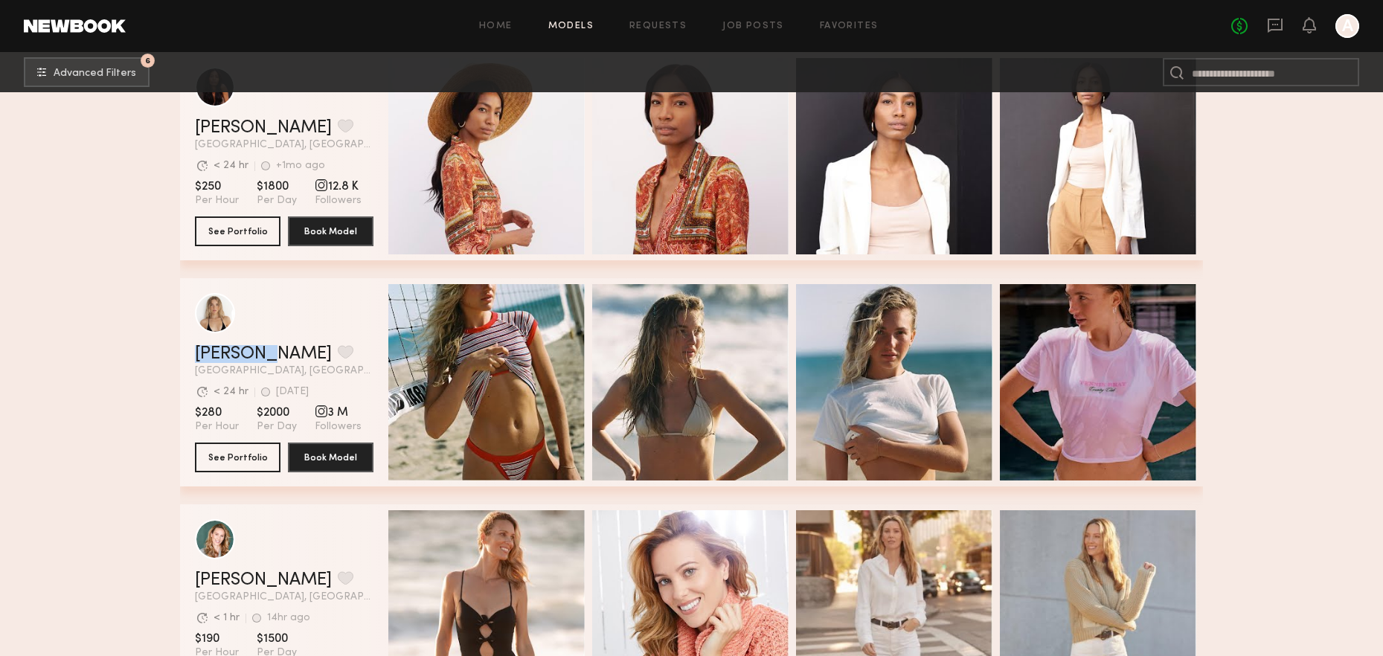
scroll to position [5174, 0]
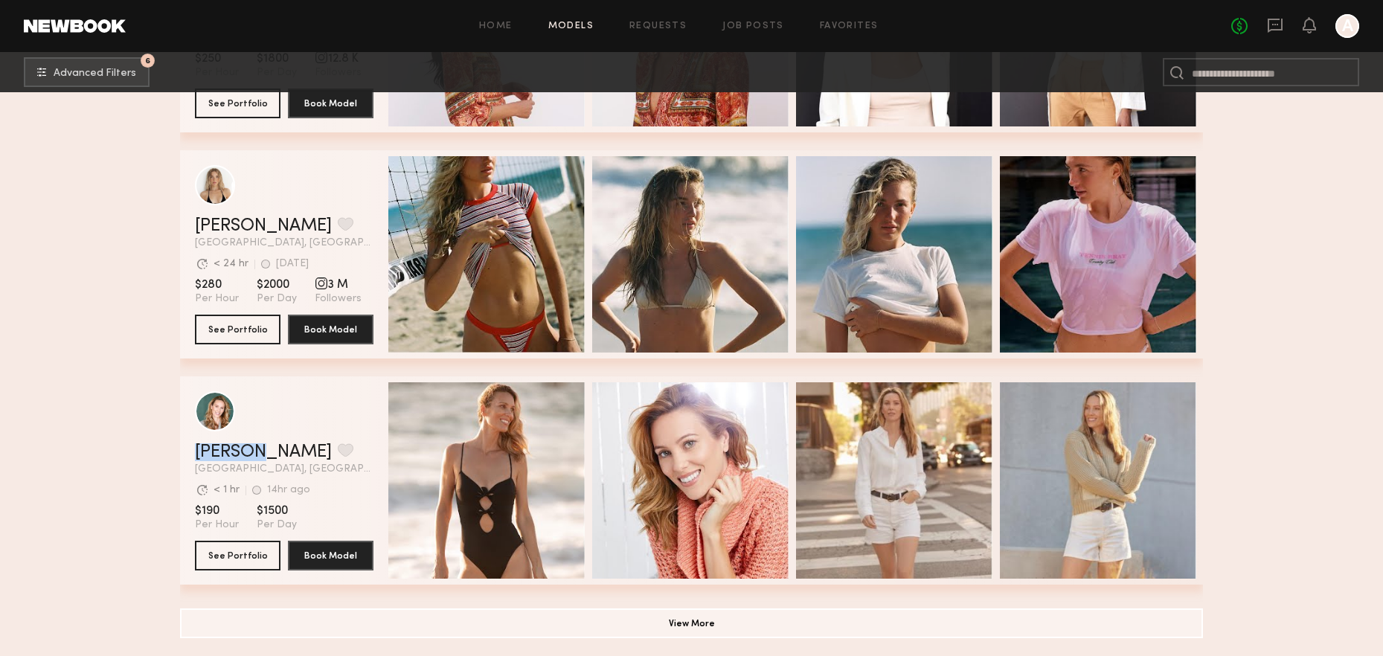
click at [772, 609] on button "View More" at bounding box center [691, 624] width 1023 height 30
click at [720, 618] on button "View More" at bounding box center [691, 623] width 1023 height 30
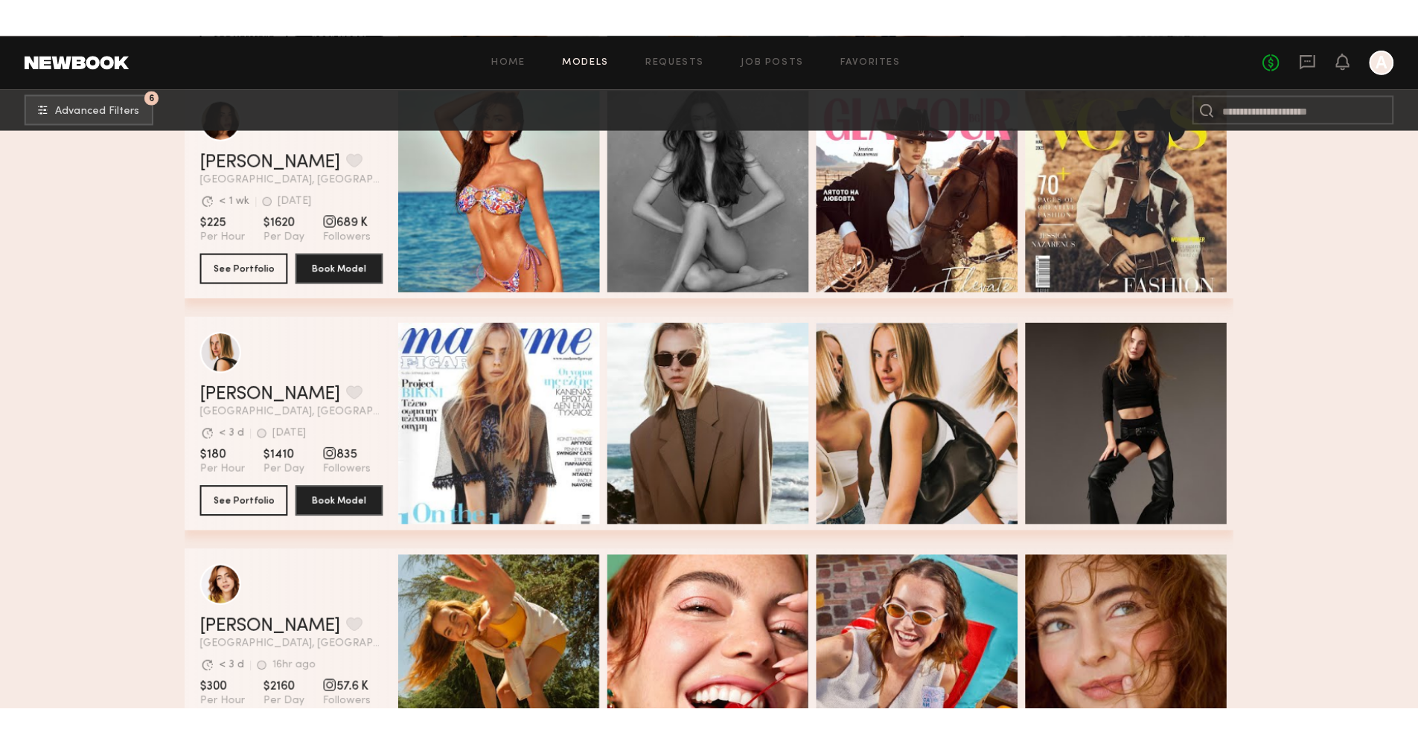
scroll to position [0, 0]
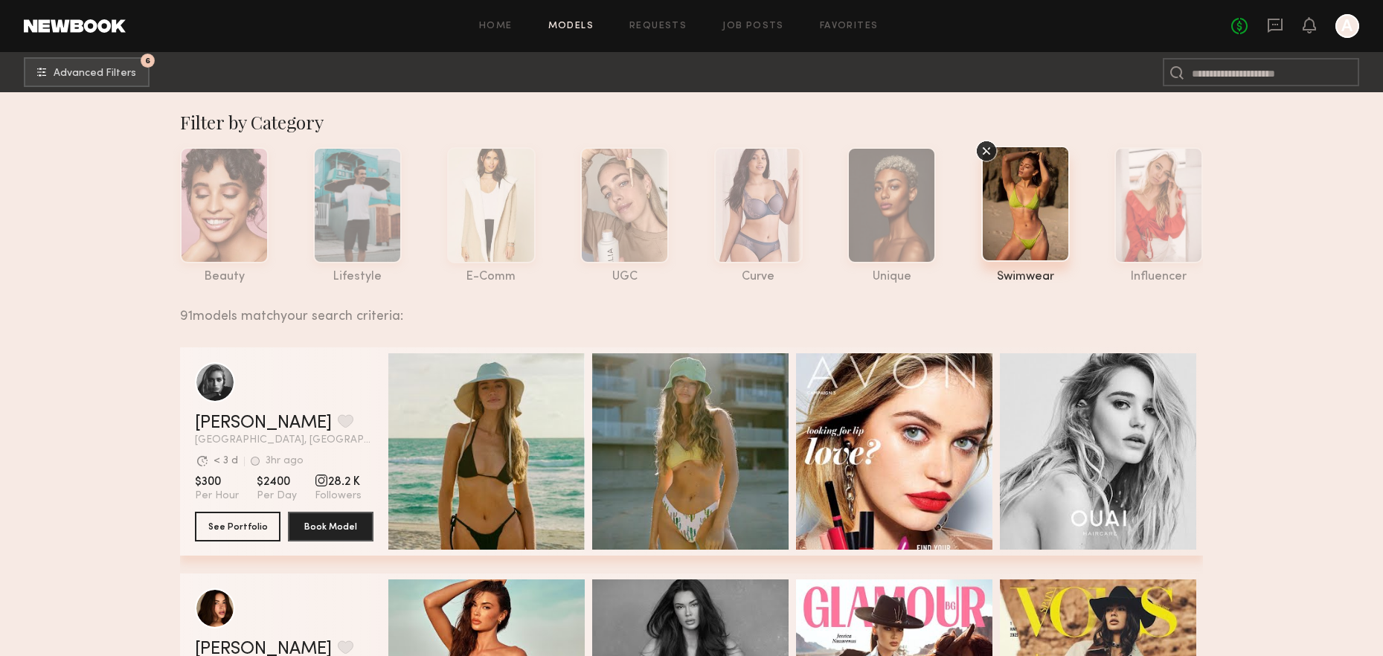
click at [97, 54] on nb-browse-subheader "6 Advanced Filters 6" at bounding box center [691, 72] width 1383 height 40
click at [94, 64] on button "6 Advanced Filters" at bounding box center [87, 72] width 126 height 30
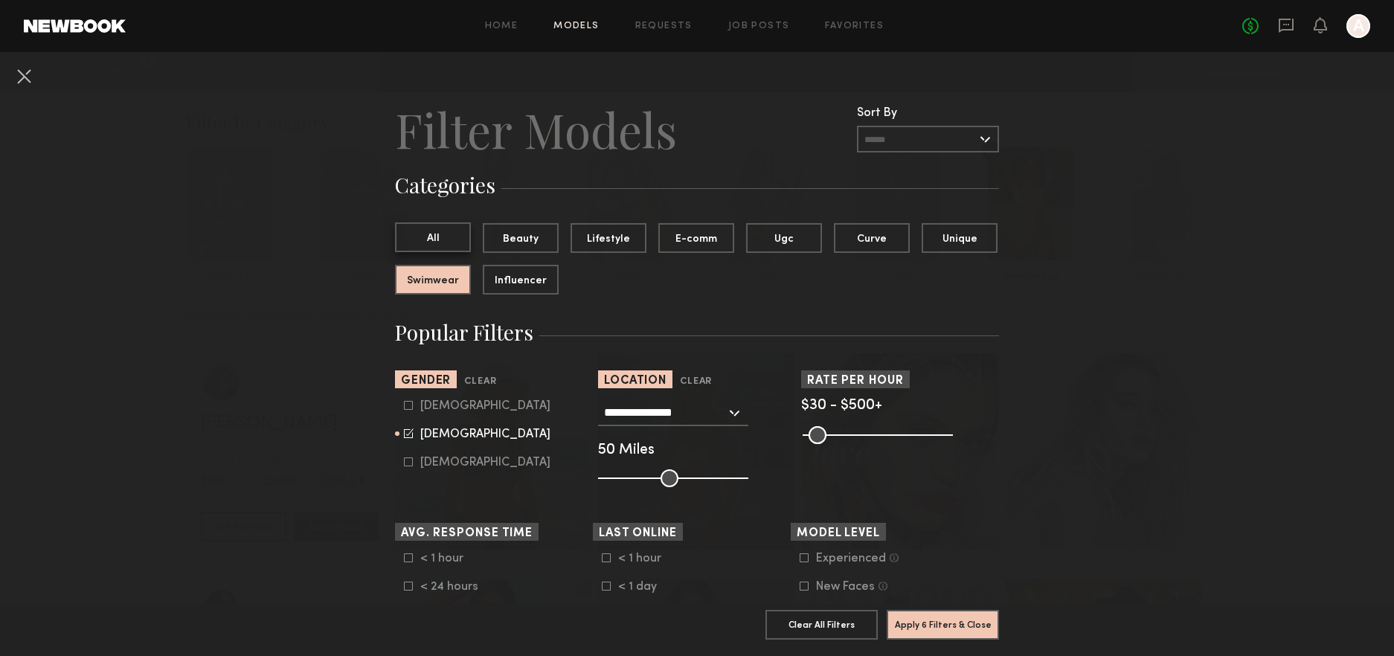
click at [436, 239] on button "All" at bounding box center [433, 237] width 76 height 30
click at [950, 609] on button "Apply 5 Filters & Close" at bounding box center [943, 624] width 112 height 30
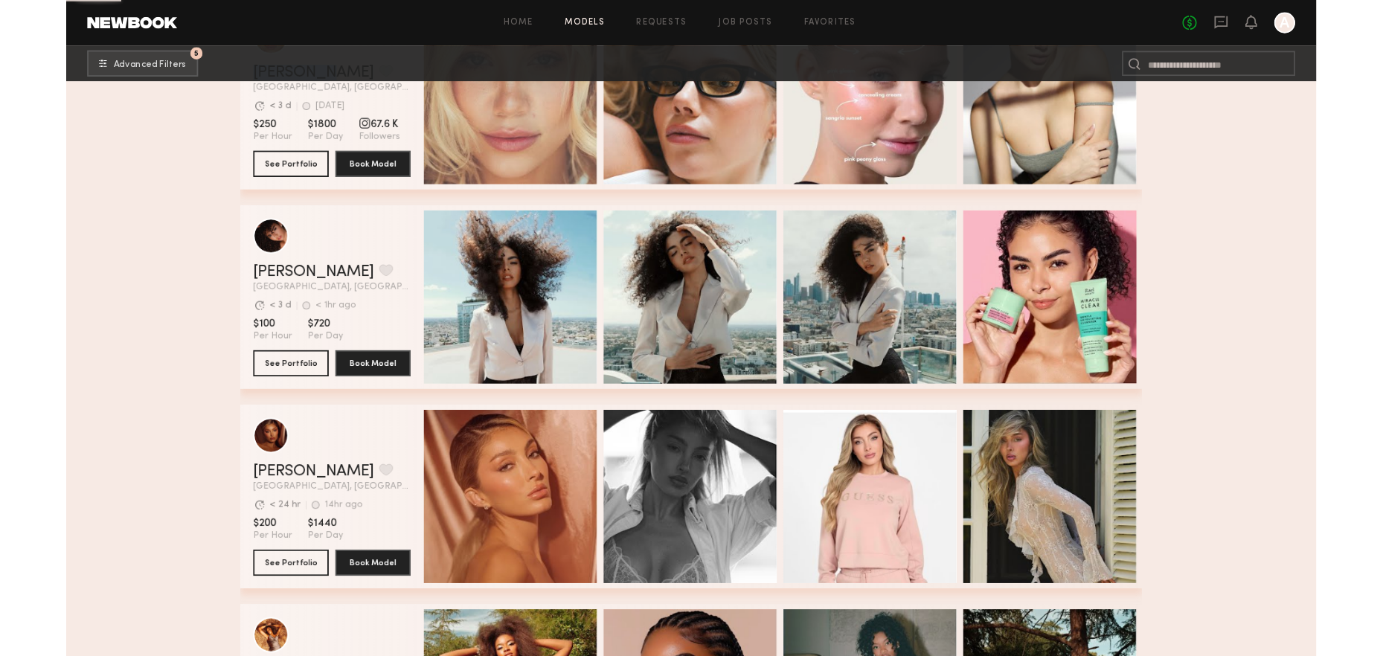
scroll to position [3755, 0]
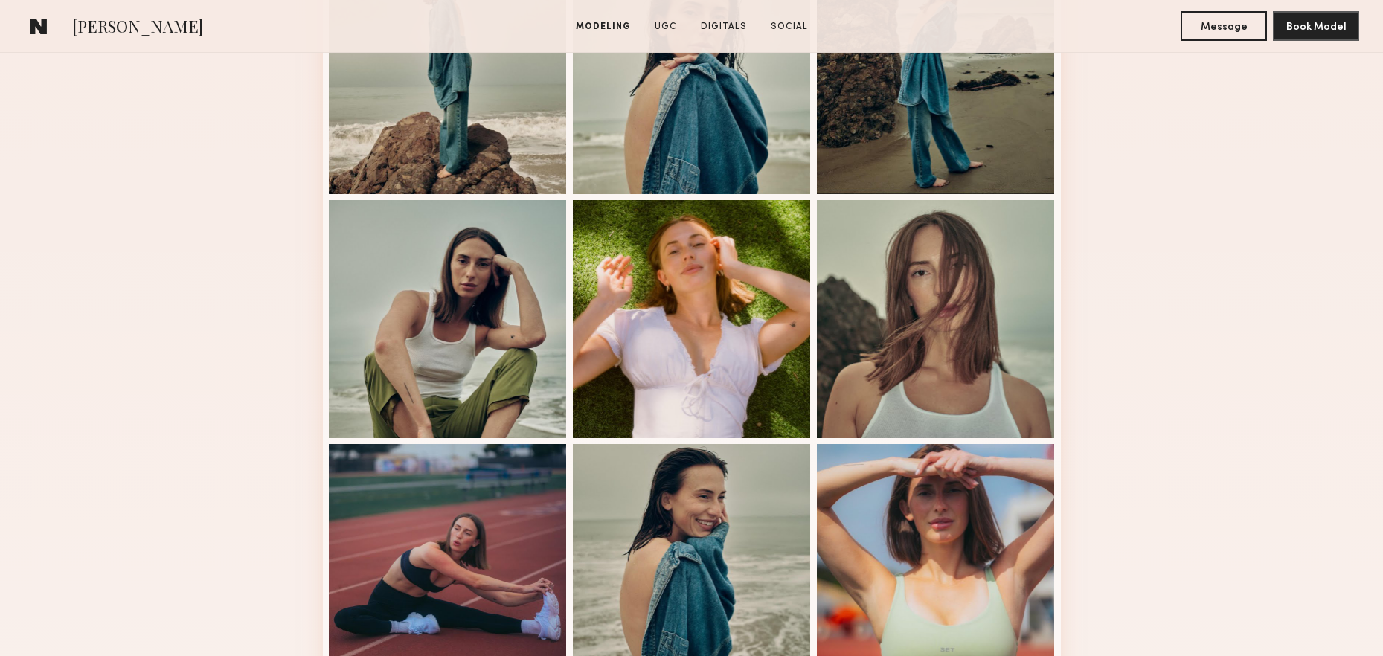
scroll to position [974, 0]
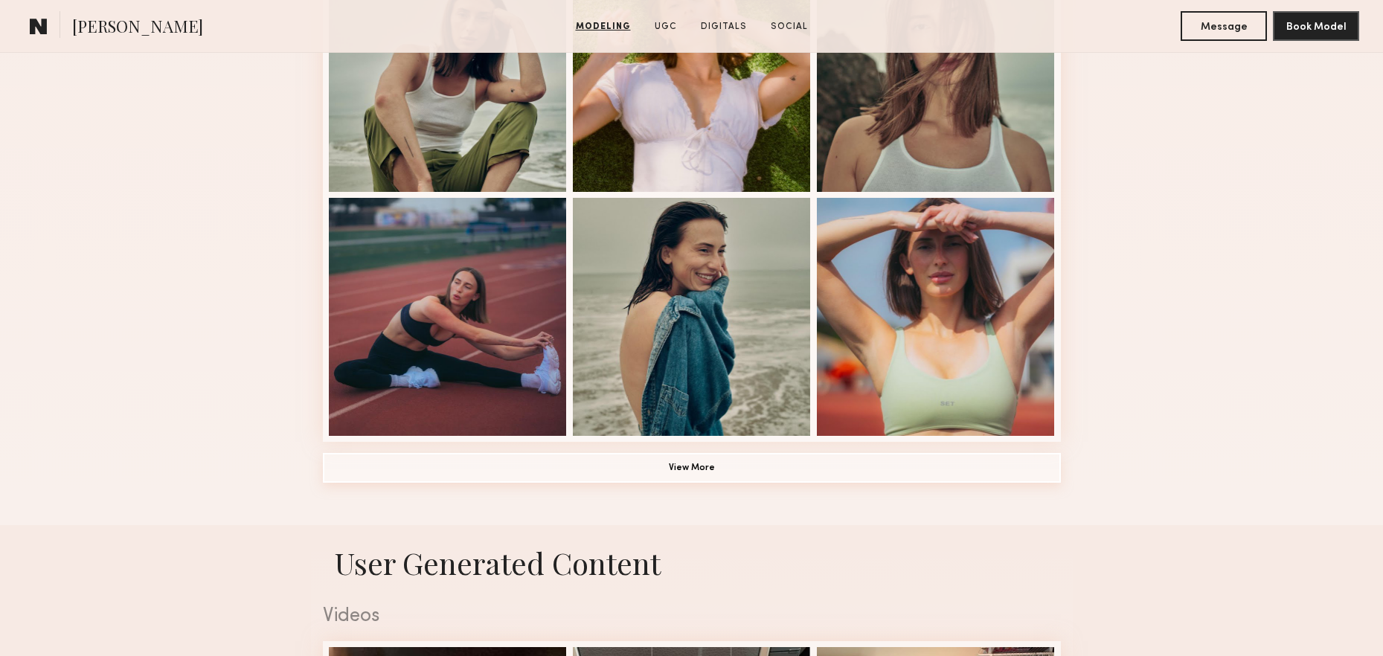
click at [680, 467] on button "View More" at bounding box center [692, 468] width 738 height 30
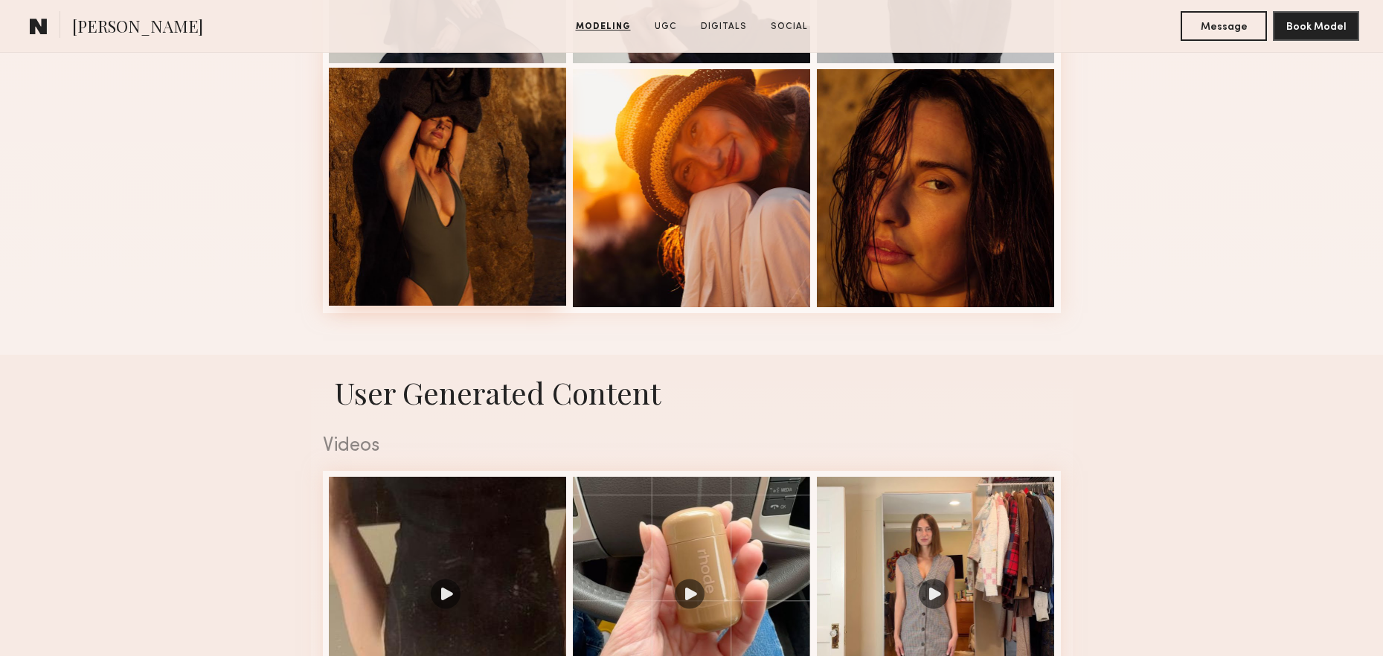
scroll to position [1892, 0]
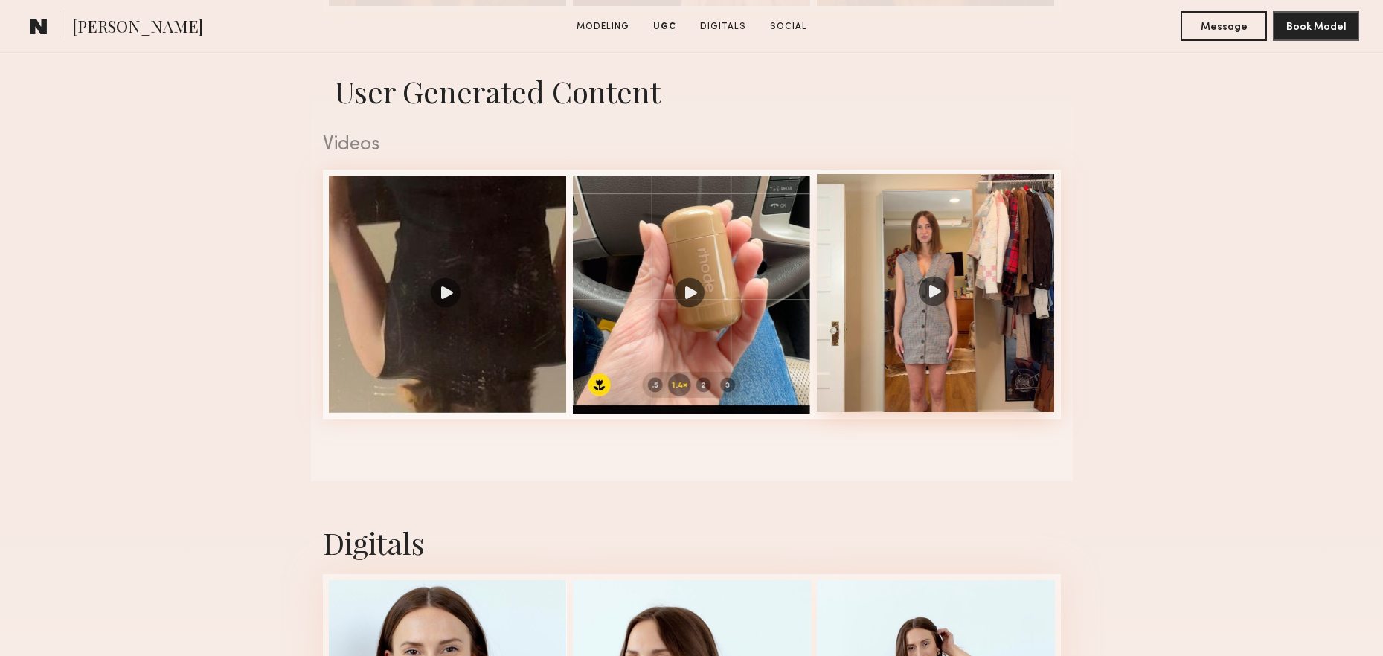
click at [920, 315] on div at bounding box center [936, 293] width 238 height 238
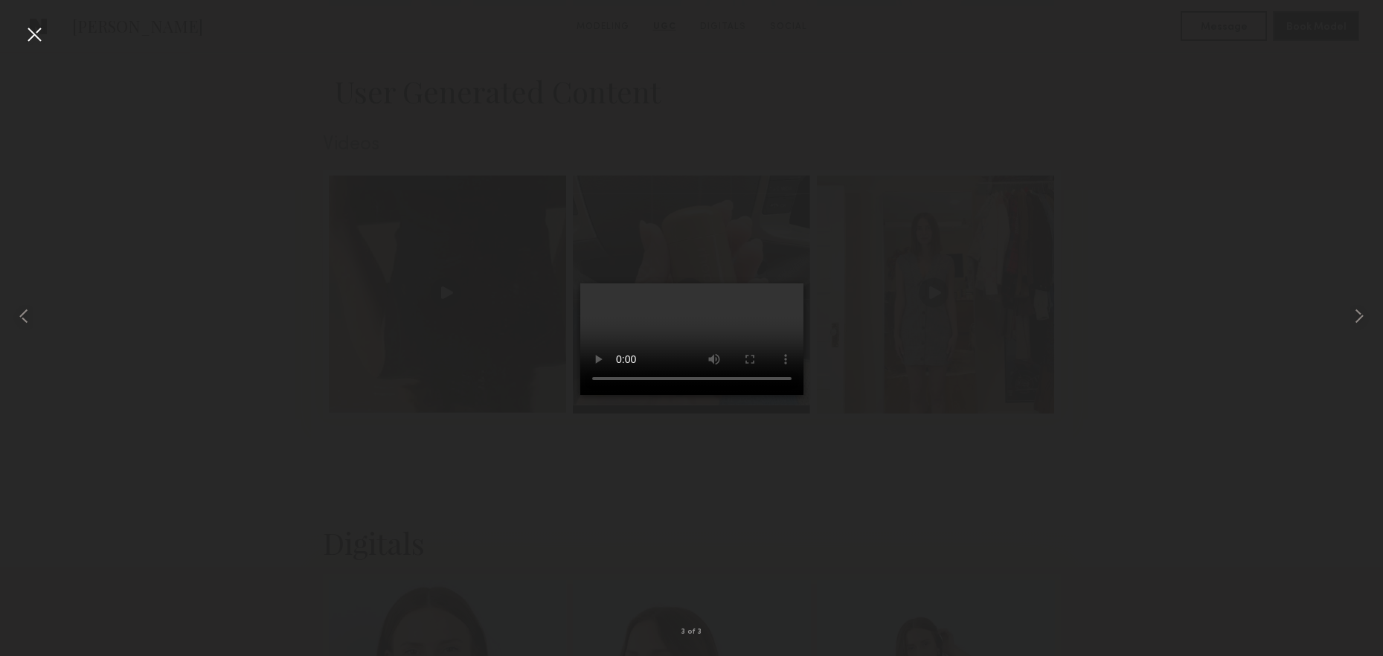
click at [41, 33] on div at bounding box center [34, 34] width 24 height 24
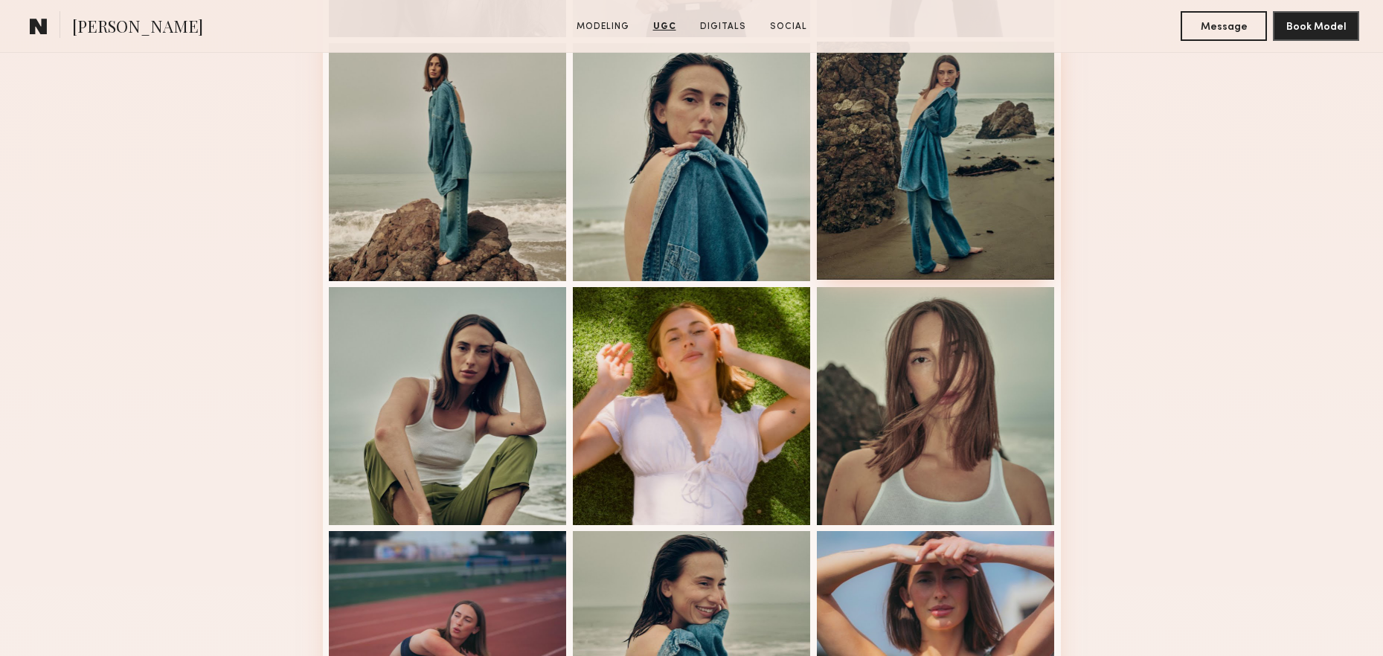
scroll to position [0, 0]
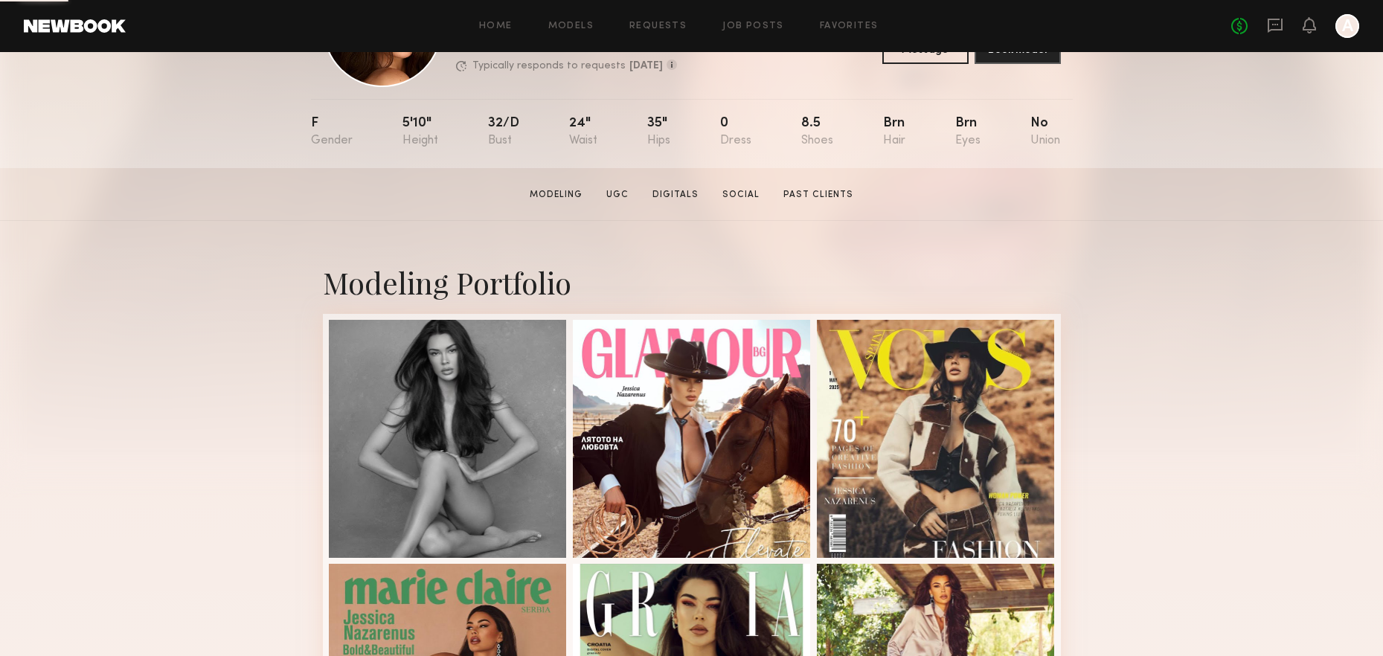
scroll to position [249, 0]
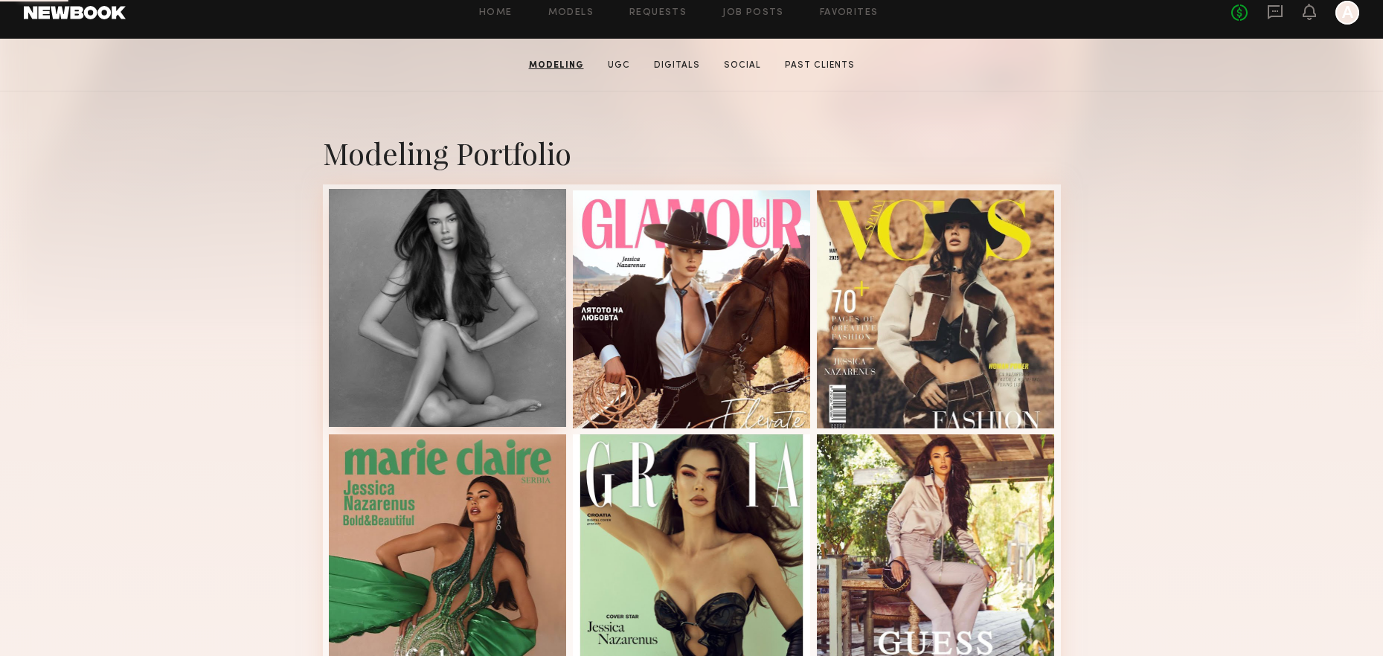
click at [458, 341] on div at bounding box center [448, 308] width 238 height 238
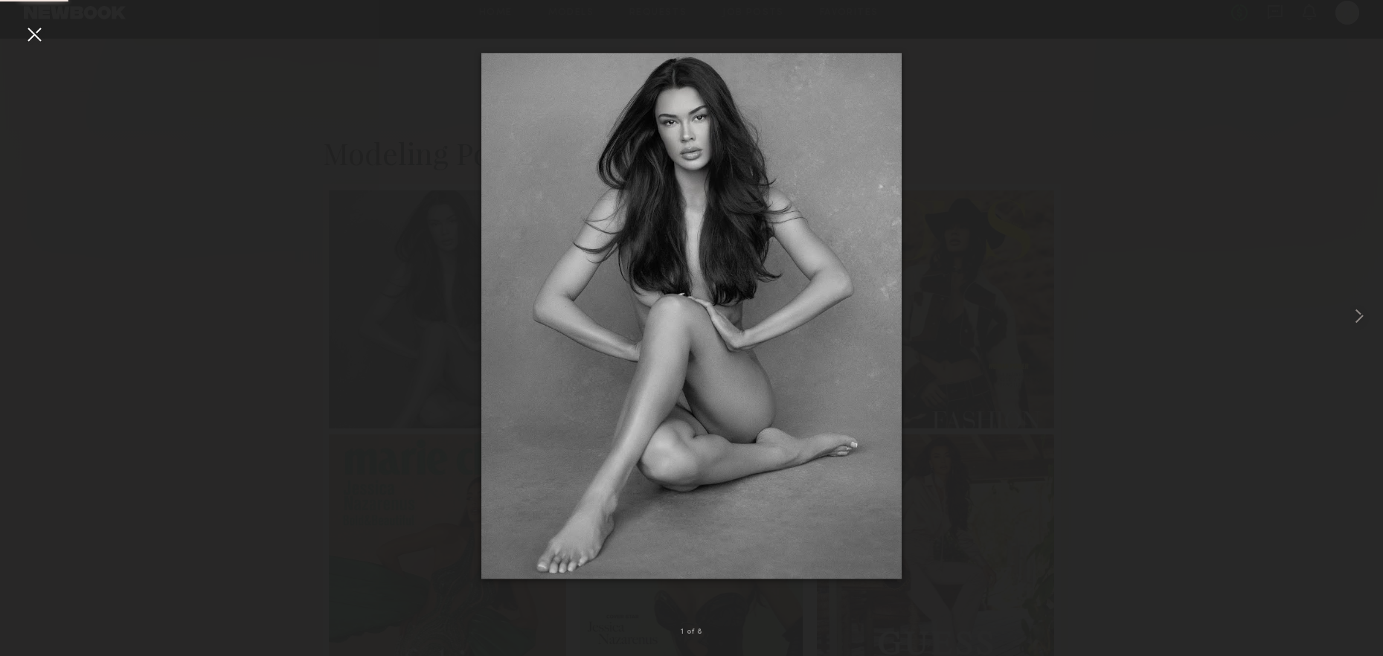
click at [226, 284] on div at bounding box center [691, 316] width 1383 height 585
click at [277, 252] on div at bounding box center [691, 316] width 1383 height 585
click at [43, 29] on div at bounding box center [34, 34] width 24 height 24
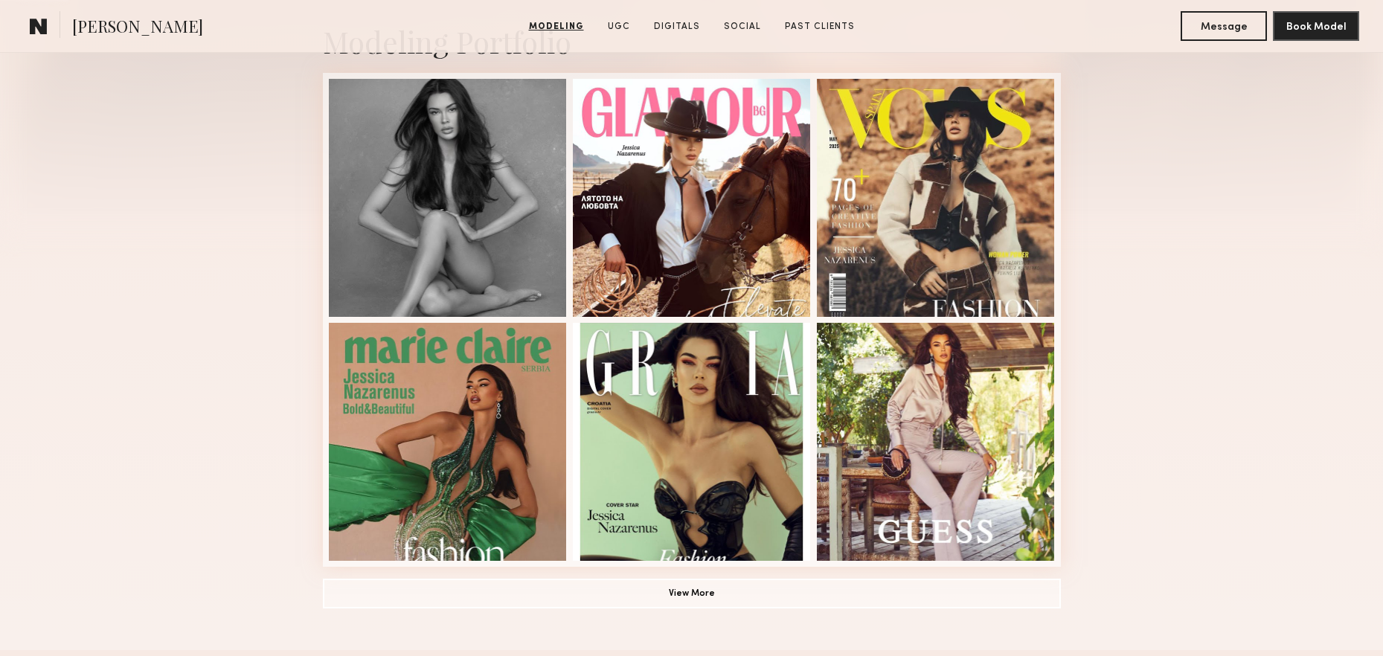
scroll to position [645, 0]
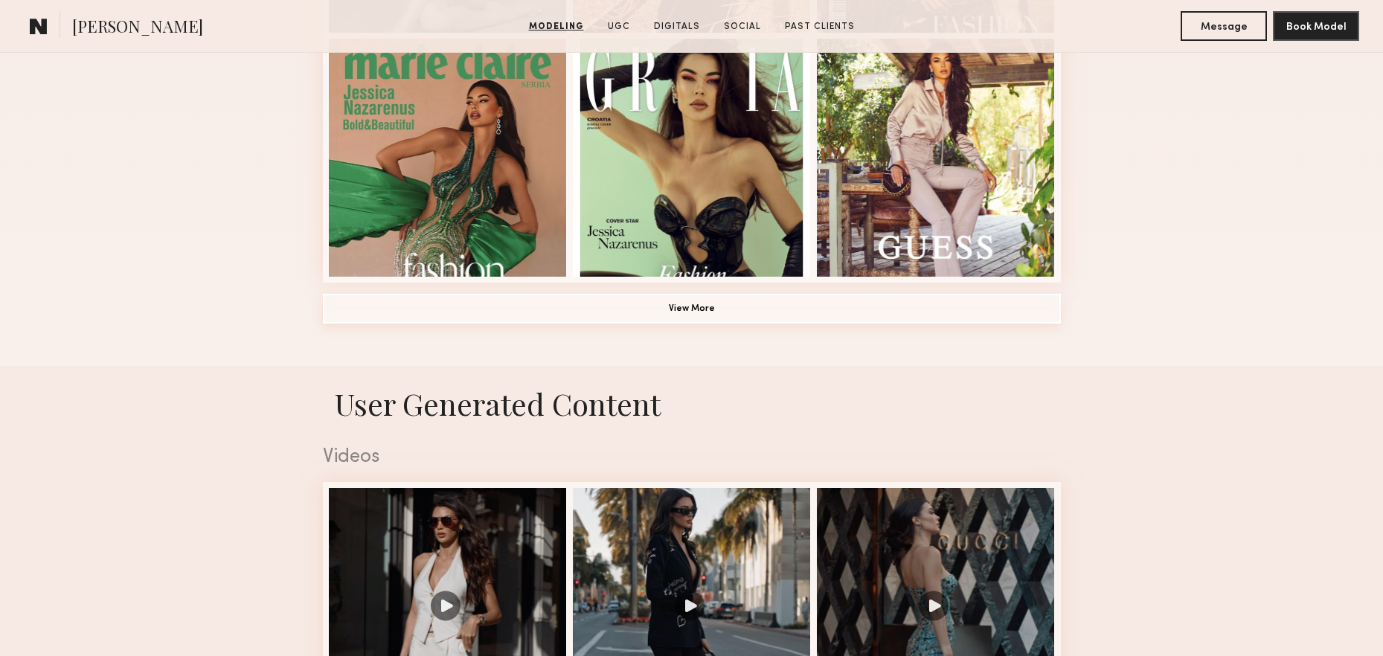
click at [670, 306] on button "View More" at bounding box center [692, 309] width 738 height 30
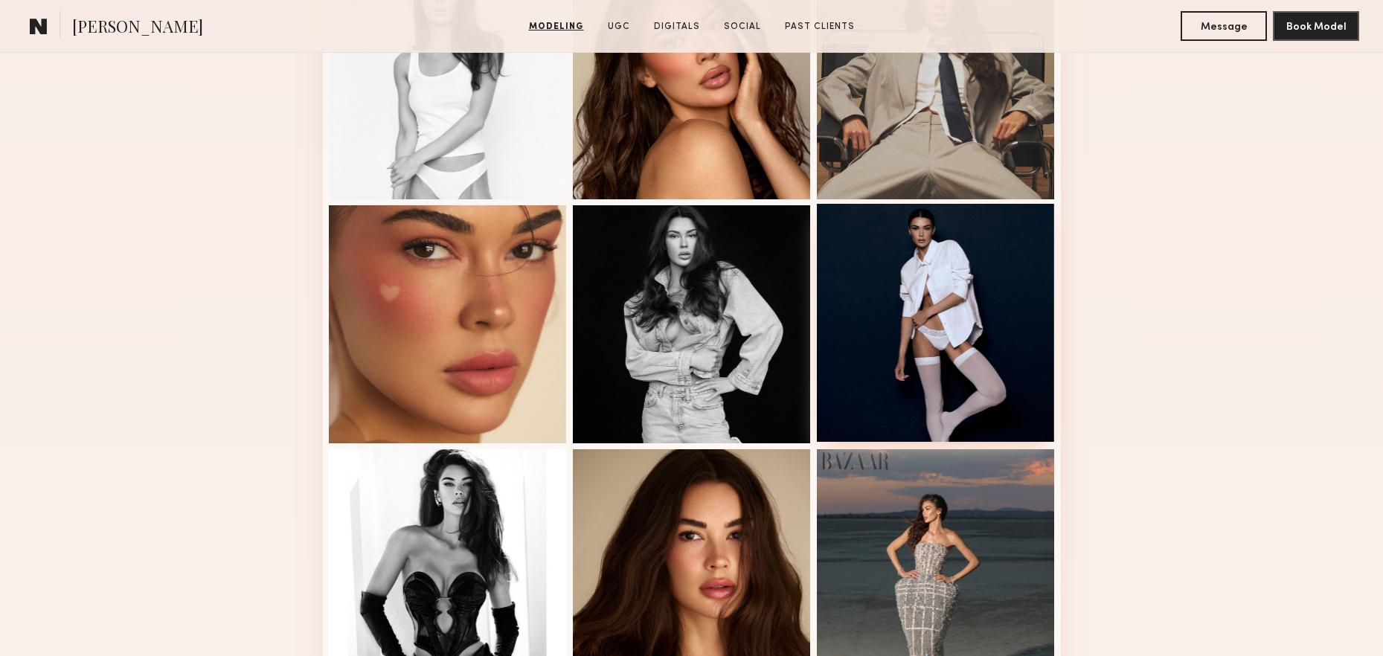
scroll to position [1266, 0]
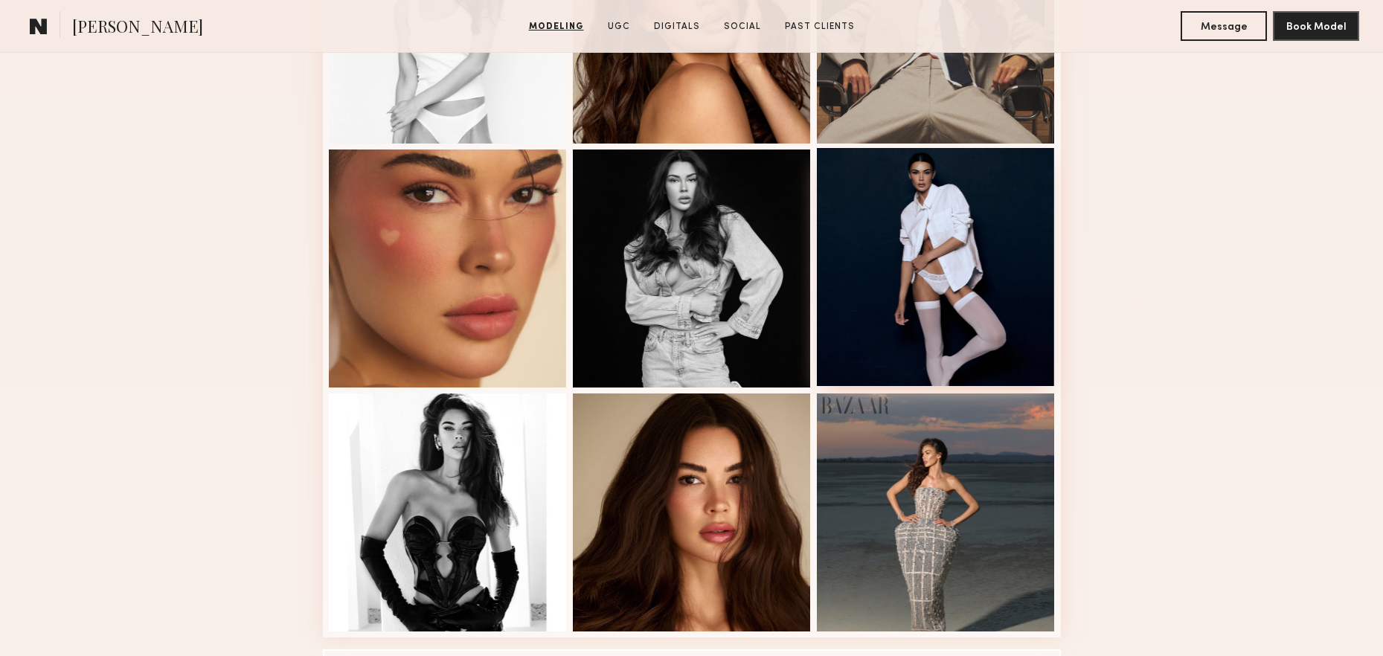
click at [889, 321] on div at bounding box center [936, 267] width 238 height 238
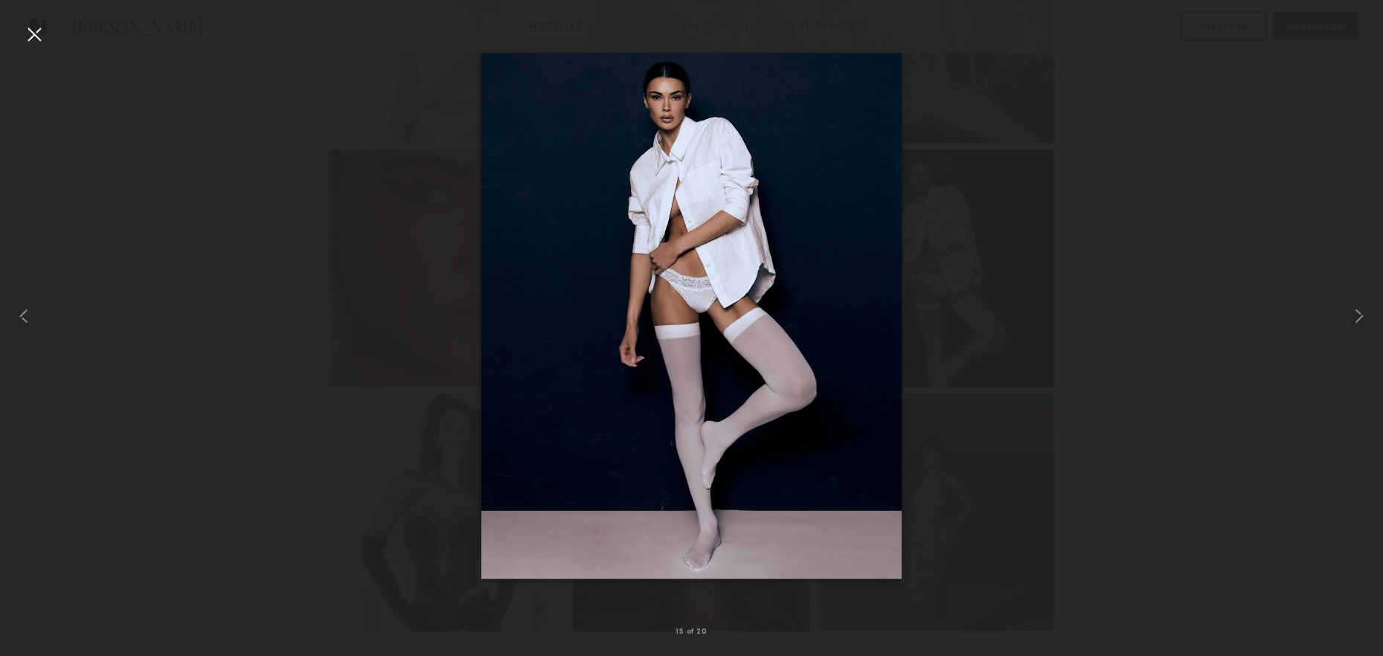
click at [32, 27] on div at bounding box center [34, 34] width 24 height 24
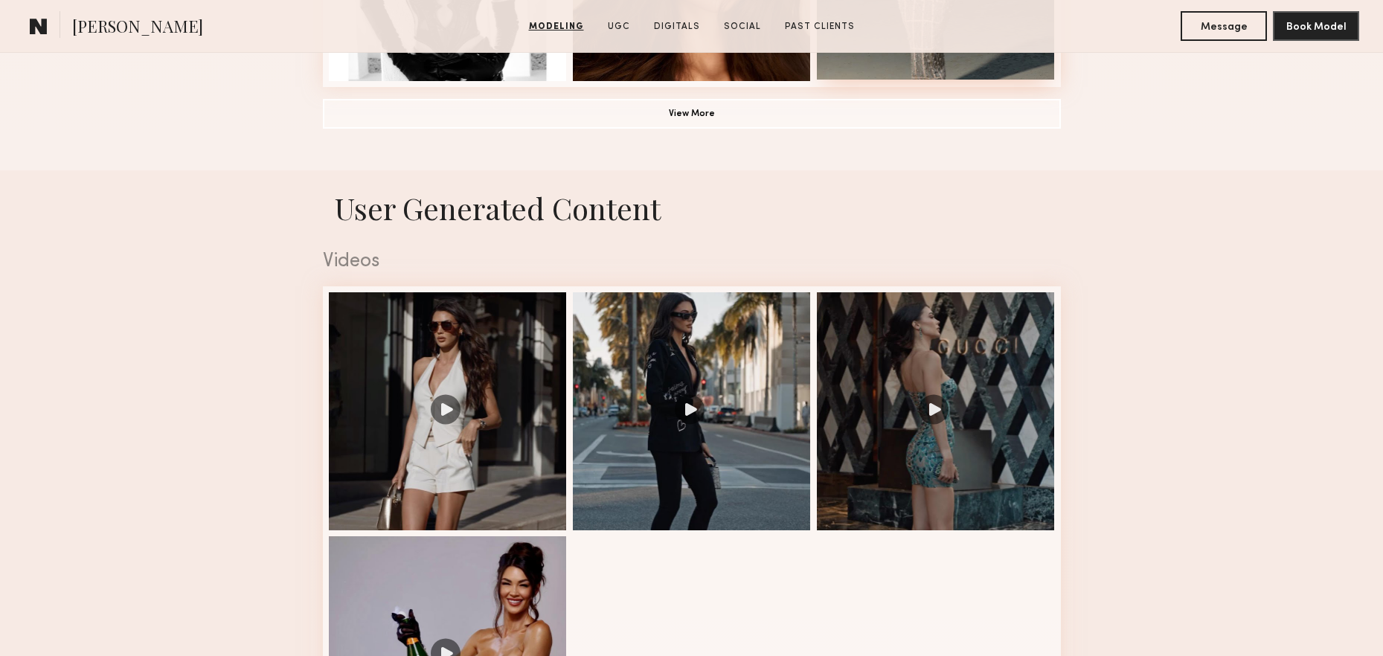
scroll to position [1990, 0]
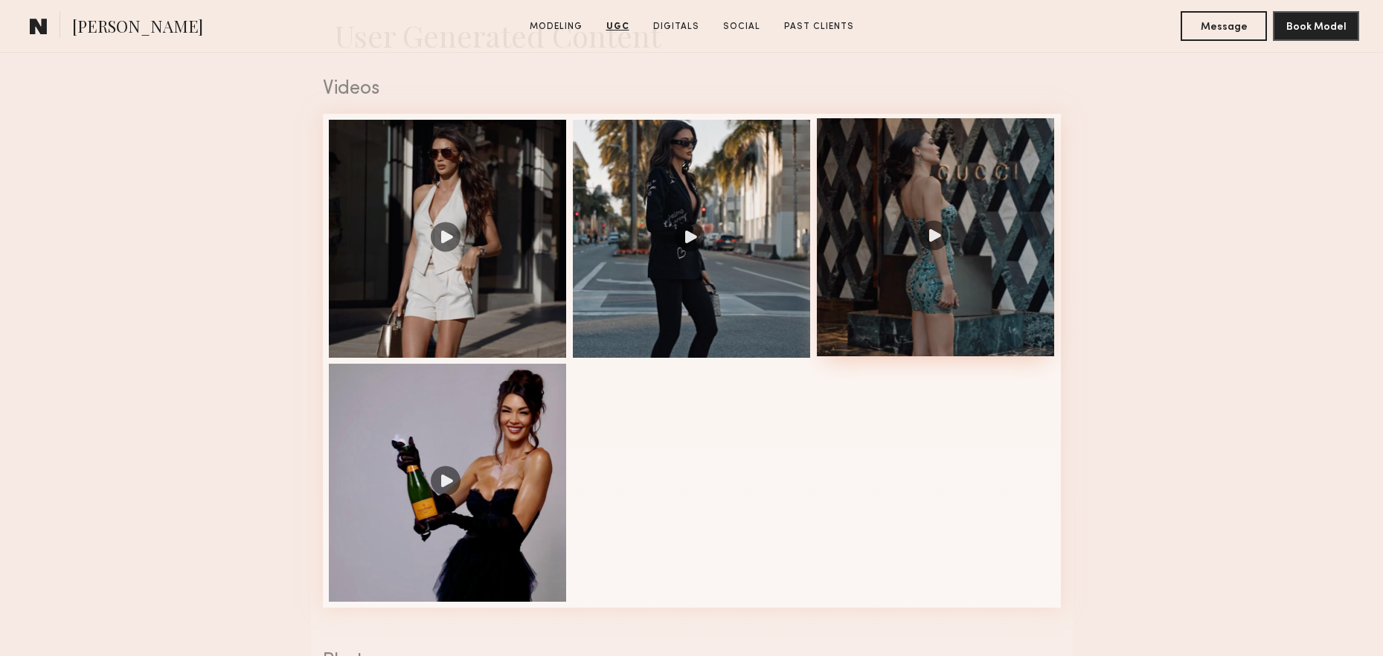
click at [934, 275] on div at bounding box center [936, 237] width 238 height 238
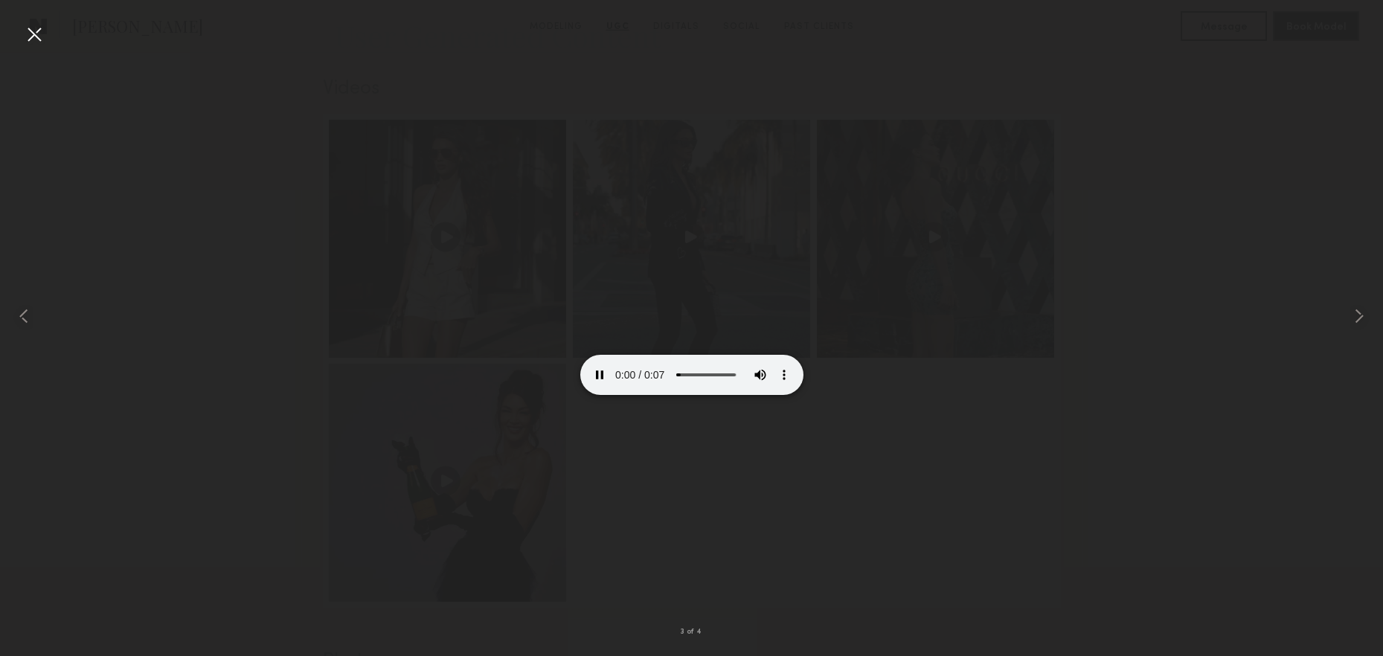
click at [25, 38] on div at bounding box center [34, 34] width 24 height 24
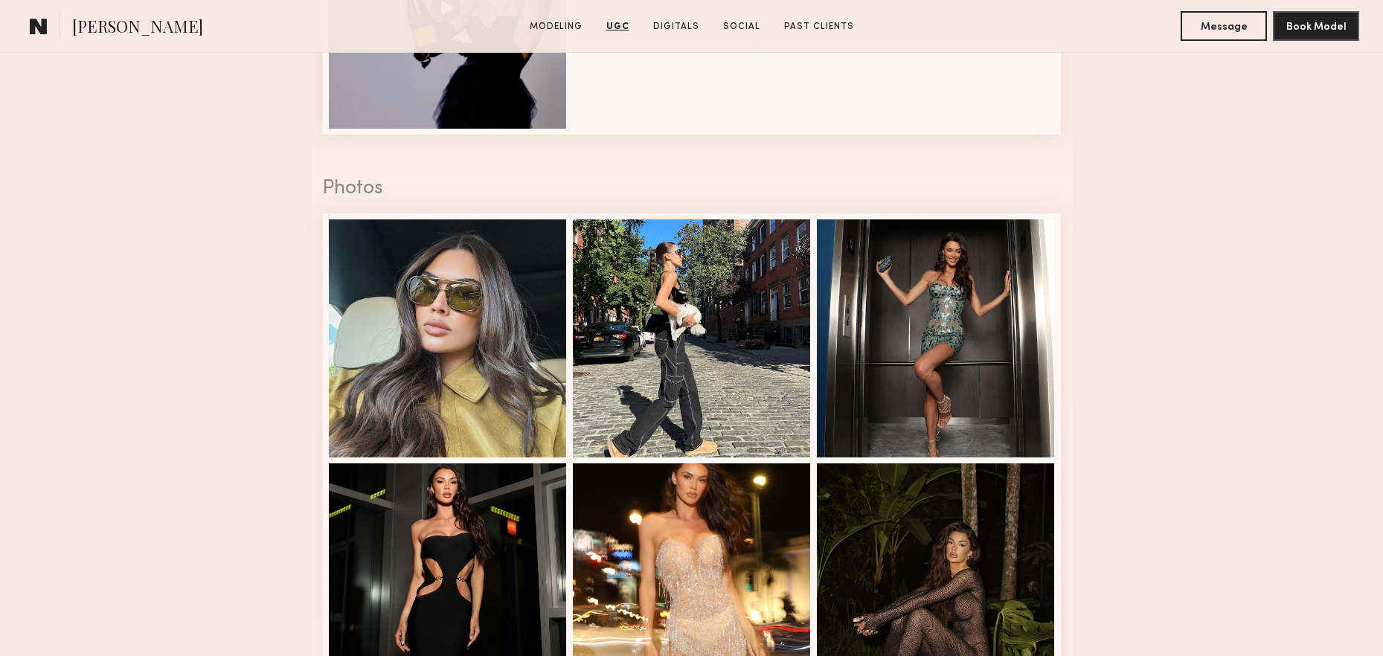
scroll to position [2586, 0]
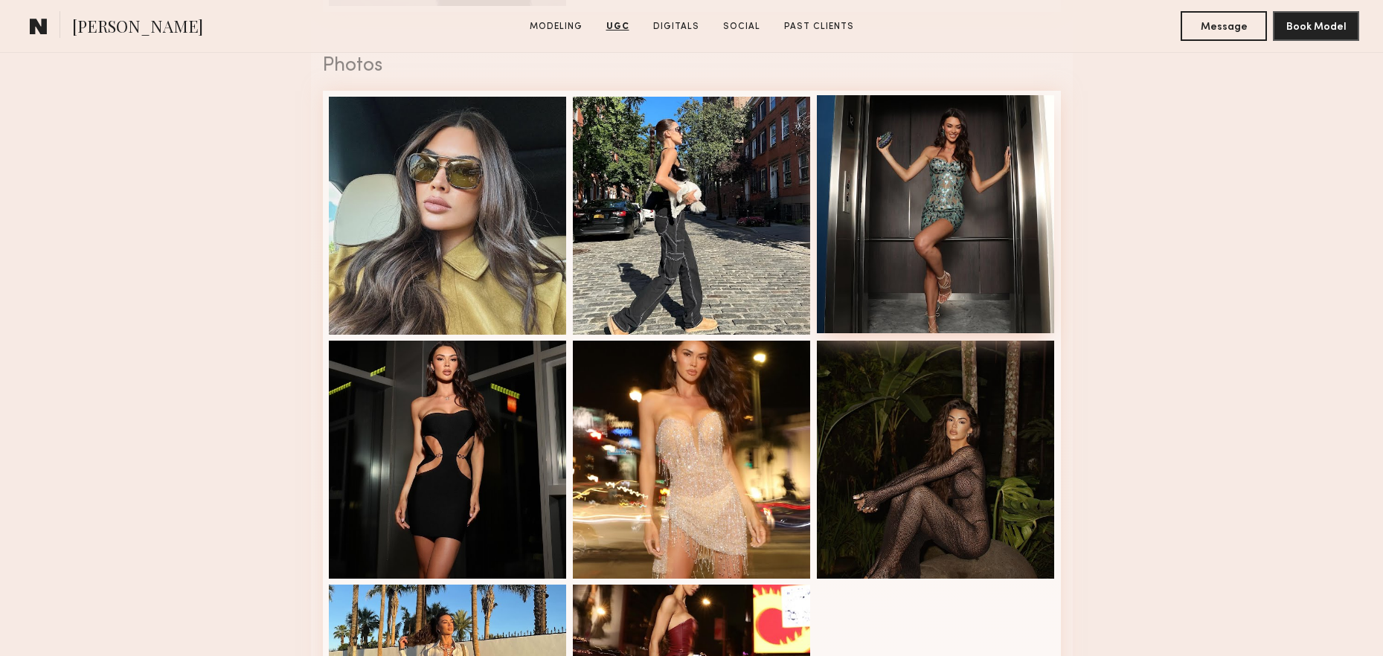
click at [978, 267] on div at bounding box center [936, 214] width 238 height 238
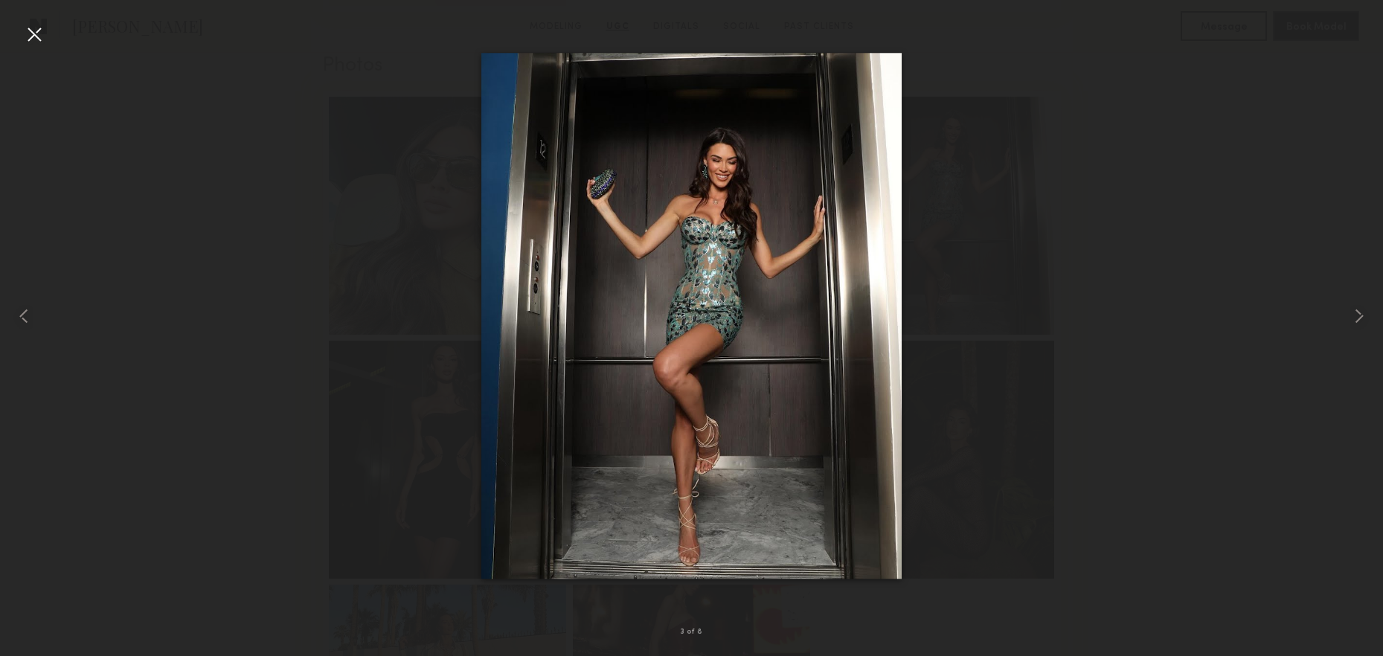
click at [42, 39] on div at bounding box center [34, 34] width 24 height 24
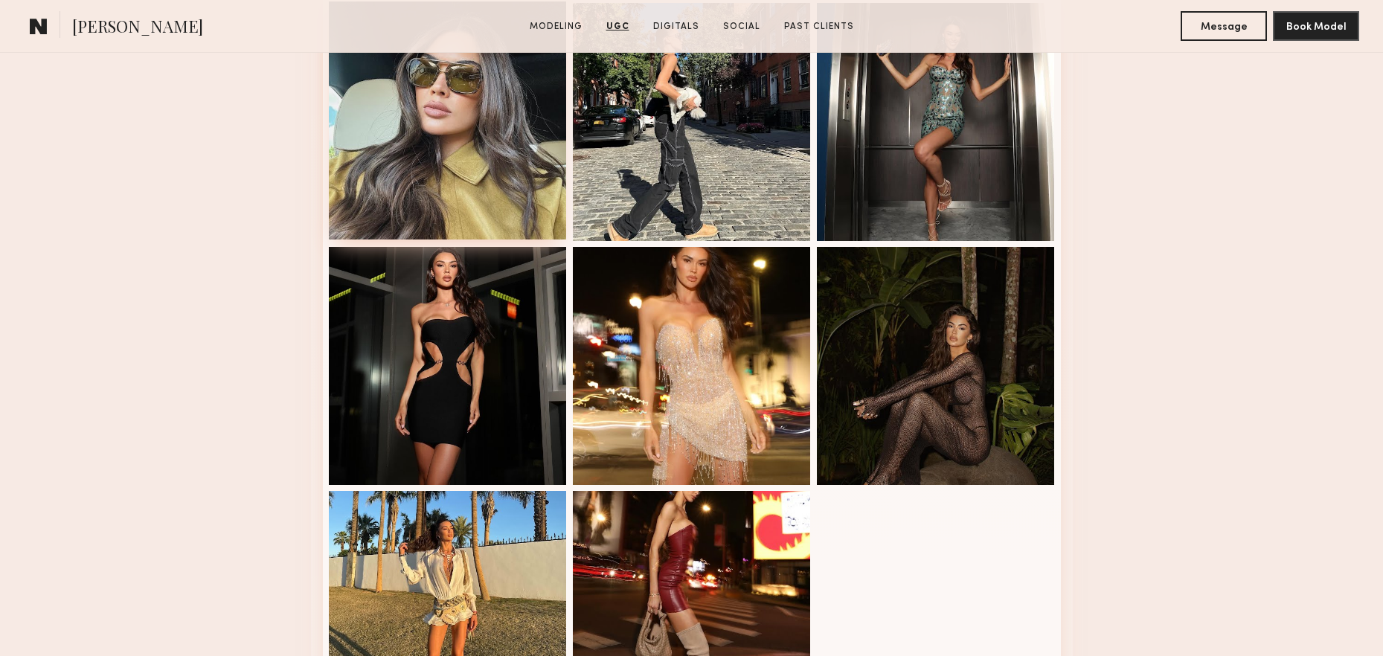
scroll to position [3118, 0]
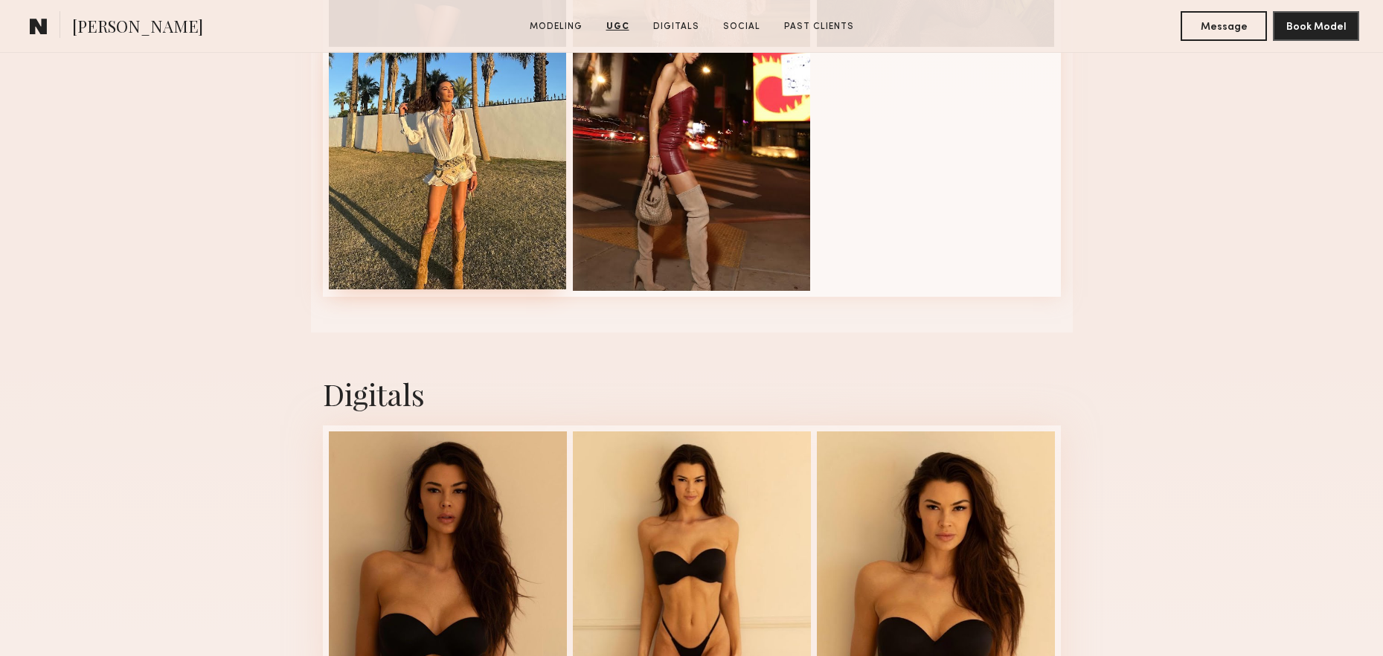
click at [499, 211] on div at bounding box center [448, 170] width 238 height 238
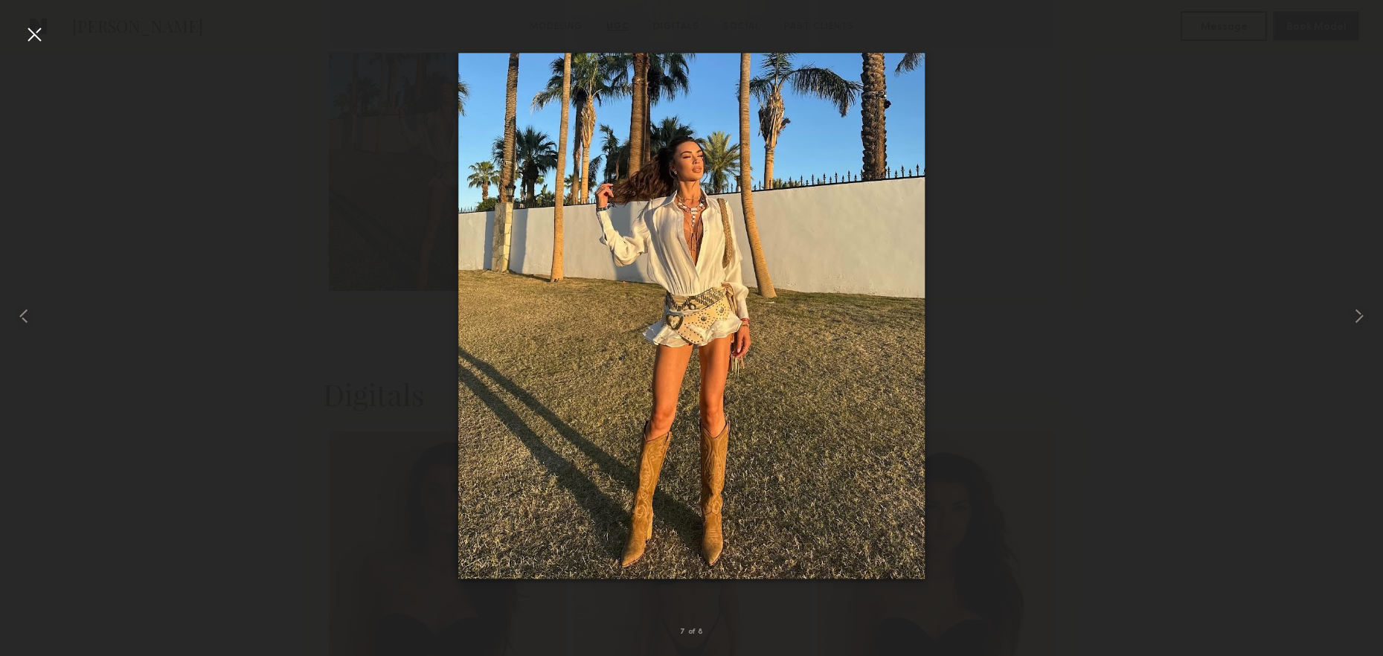
click at [42, 32] on div at bounding box center [34, 34] width 24 height 24
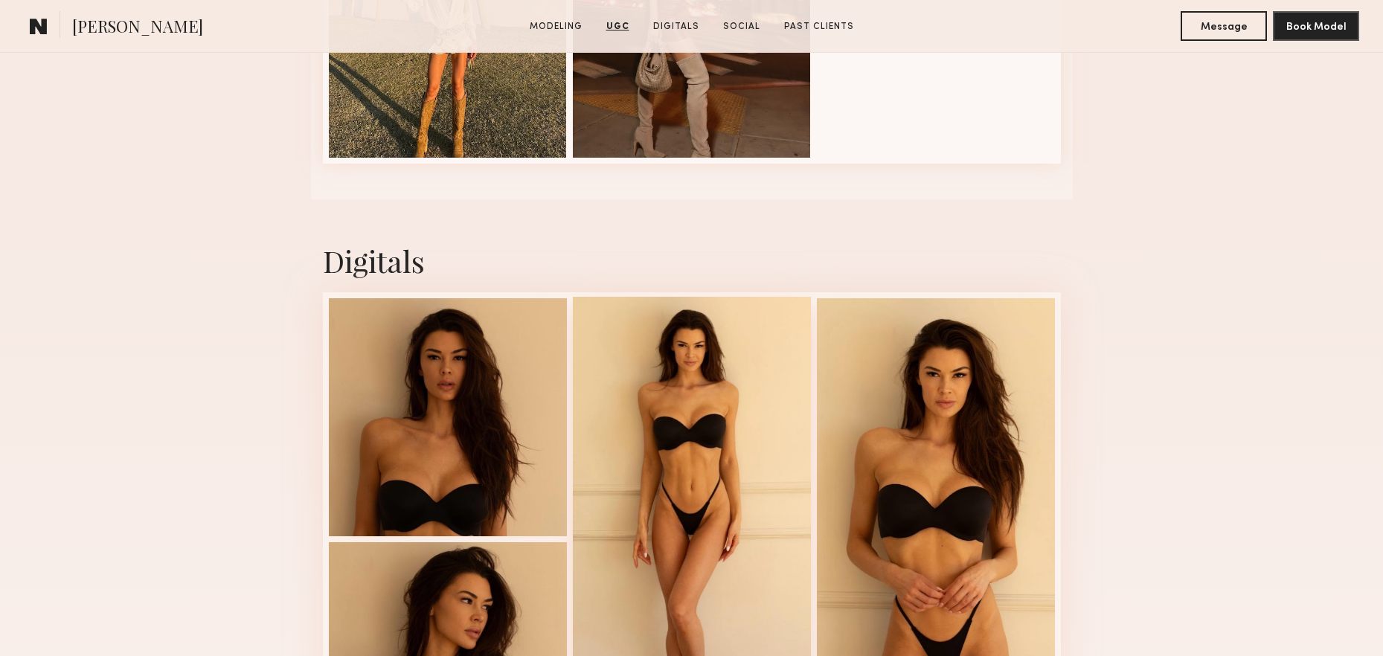
scroll to position [3393, 0]
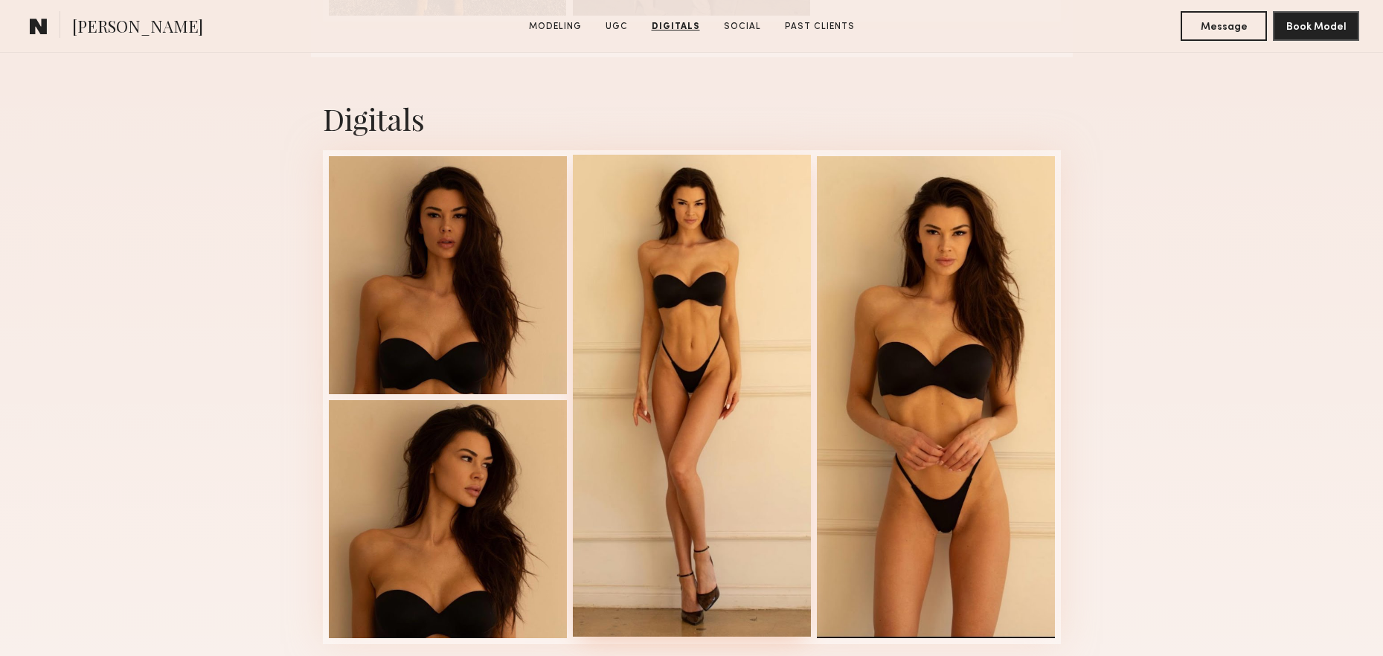
click at [702, 444] on div at bounding box center [692, 396] width 238 height 482
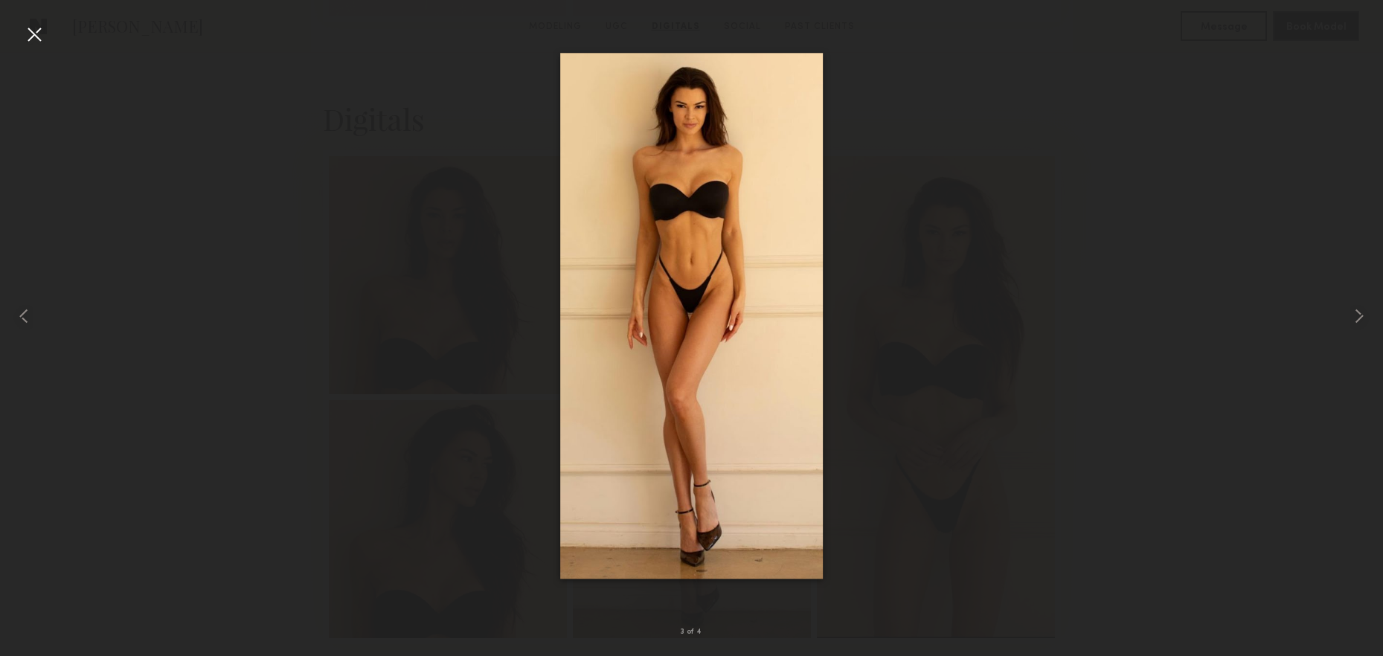
click at [28, 35] on div at bounding box center [34, 34] width 24 height 24
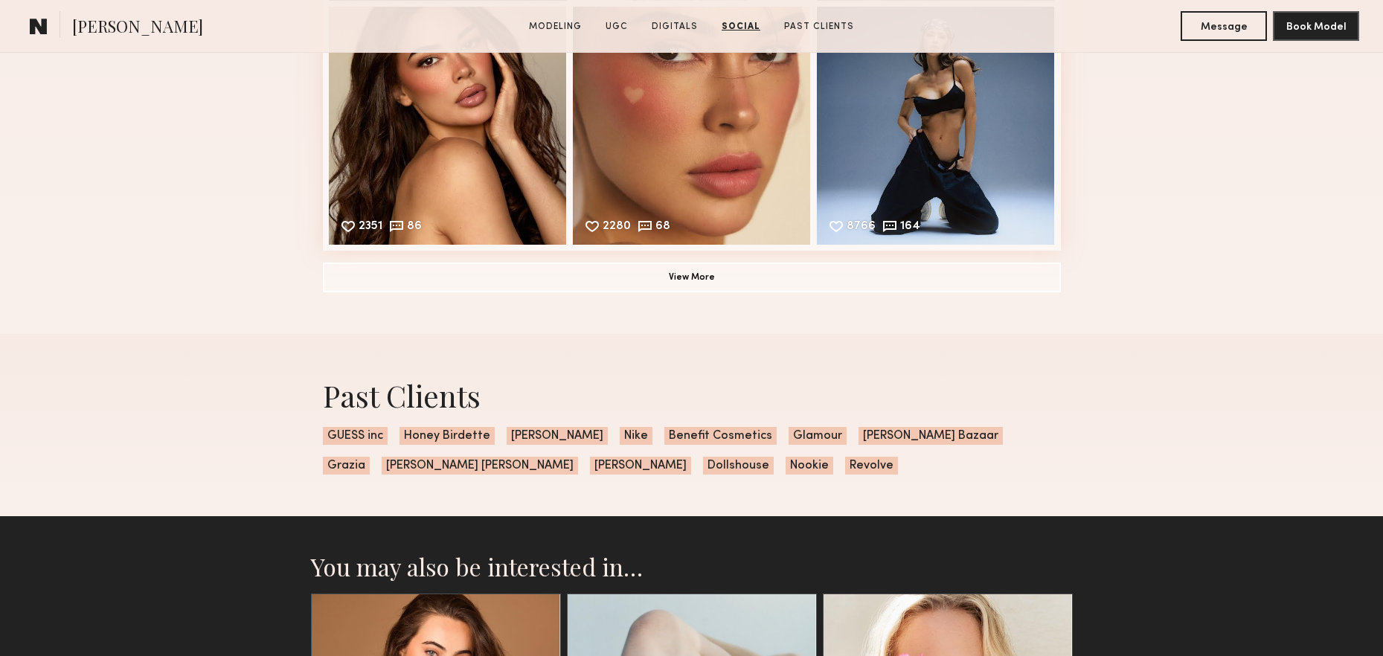
scroll to position [4122, 0]
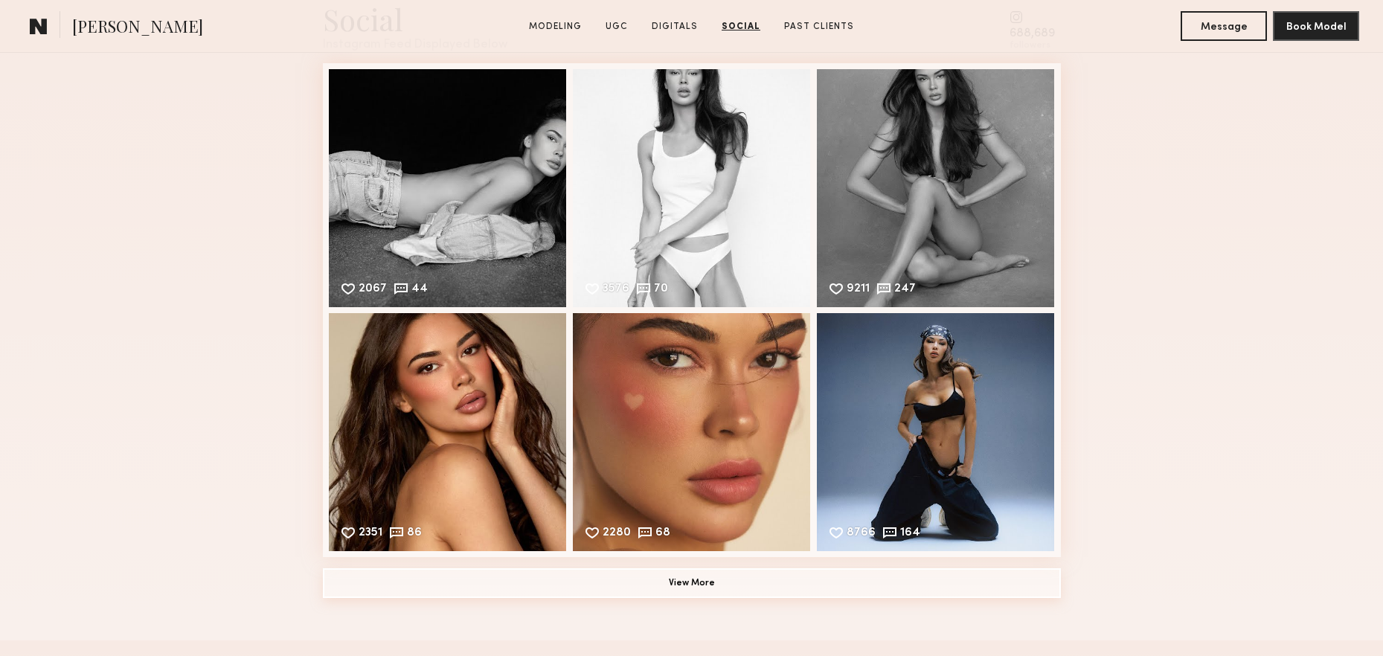
click at [685, 580] on button "View More" at bounding box center [692, 583] width 738 height 30
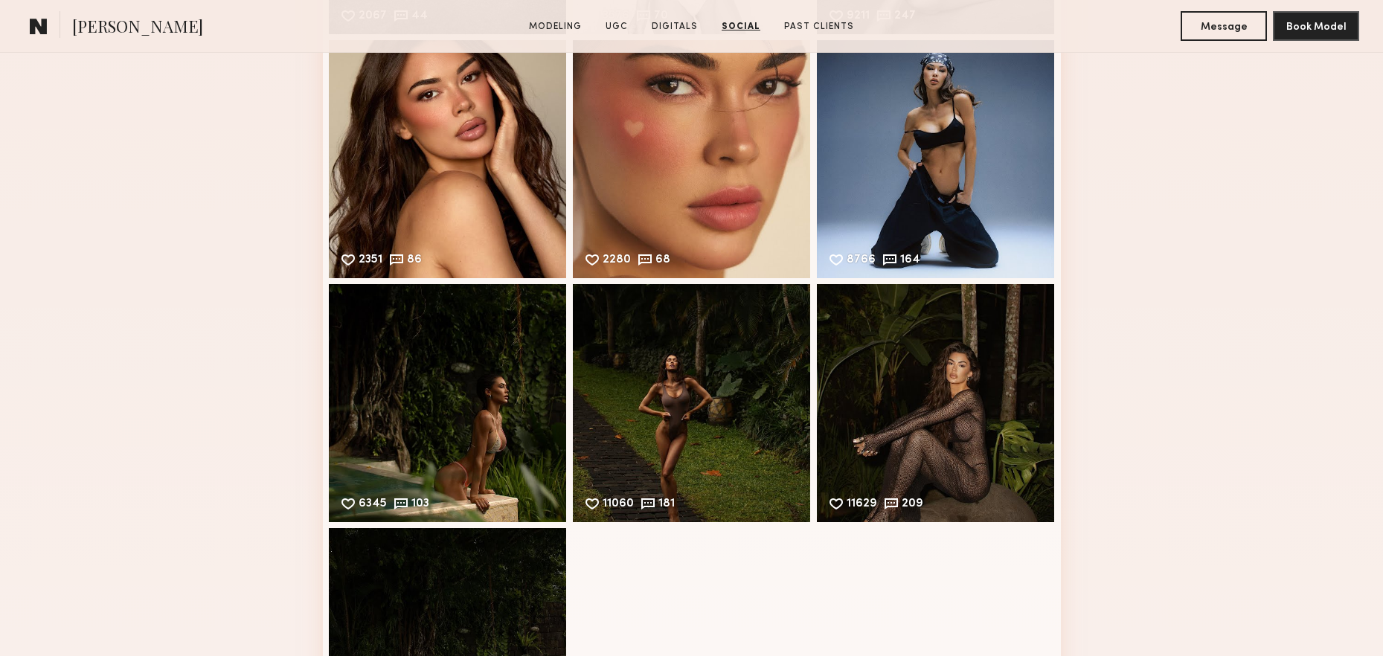
scroll to position [4522, 0]
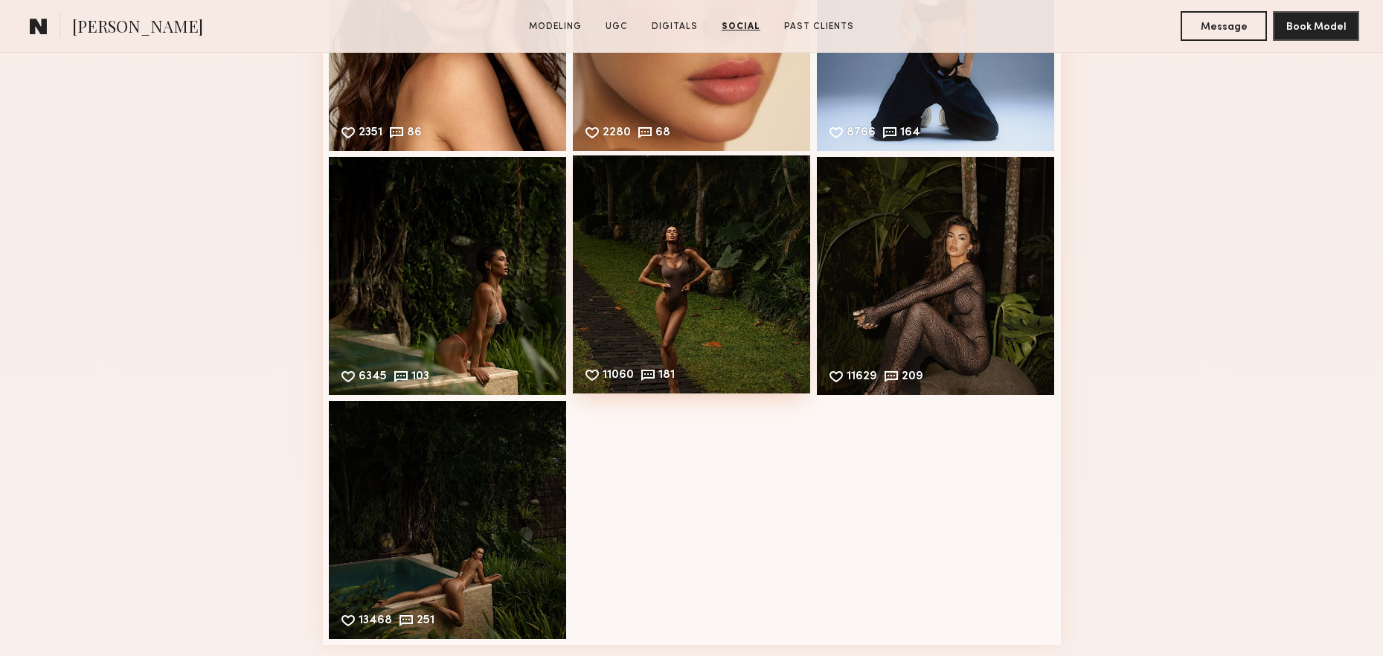
click at [664, 262] on div "11060 181 Likes & comments displayed to show model’s engagement" at bounding box center [692, 275] width 238 height 238
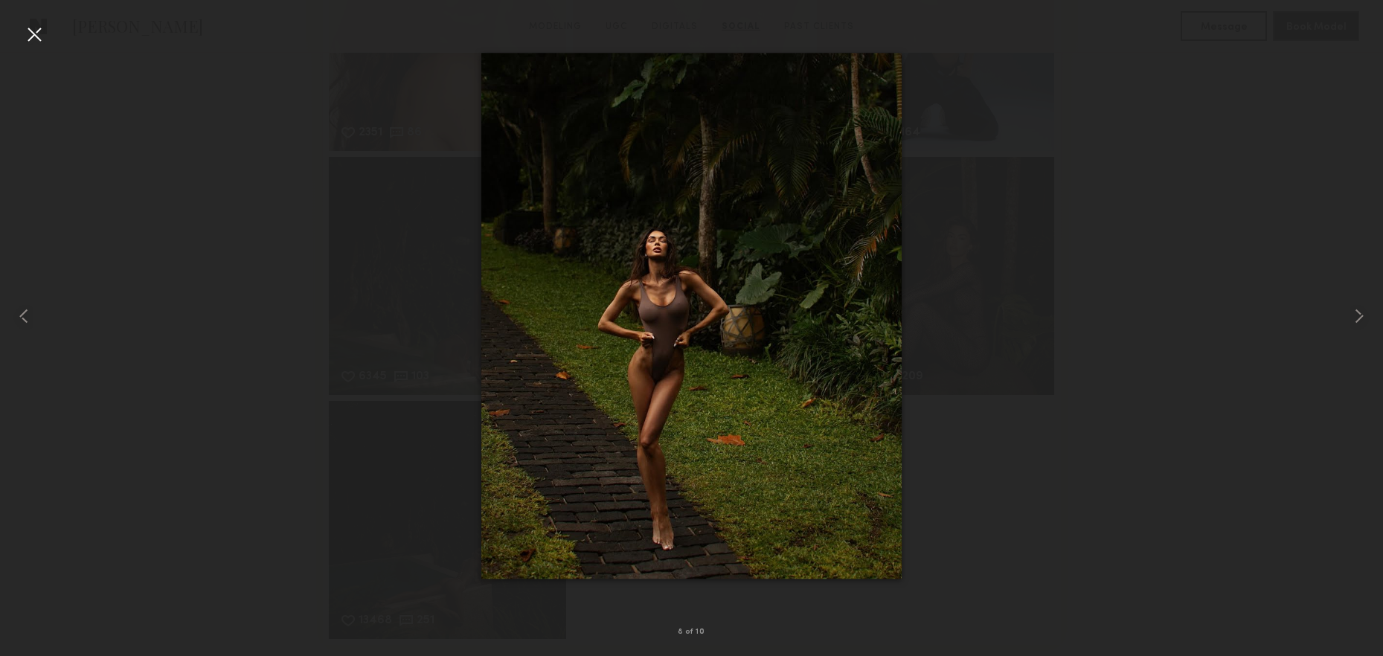
click at [37, 39] on div at bounding box center [34, 34] width 24 height 24
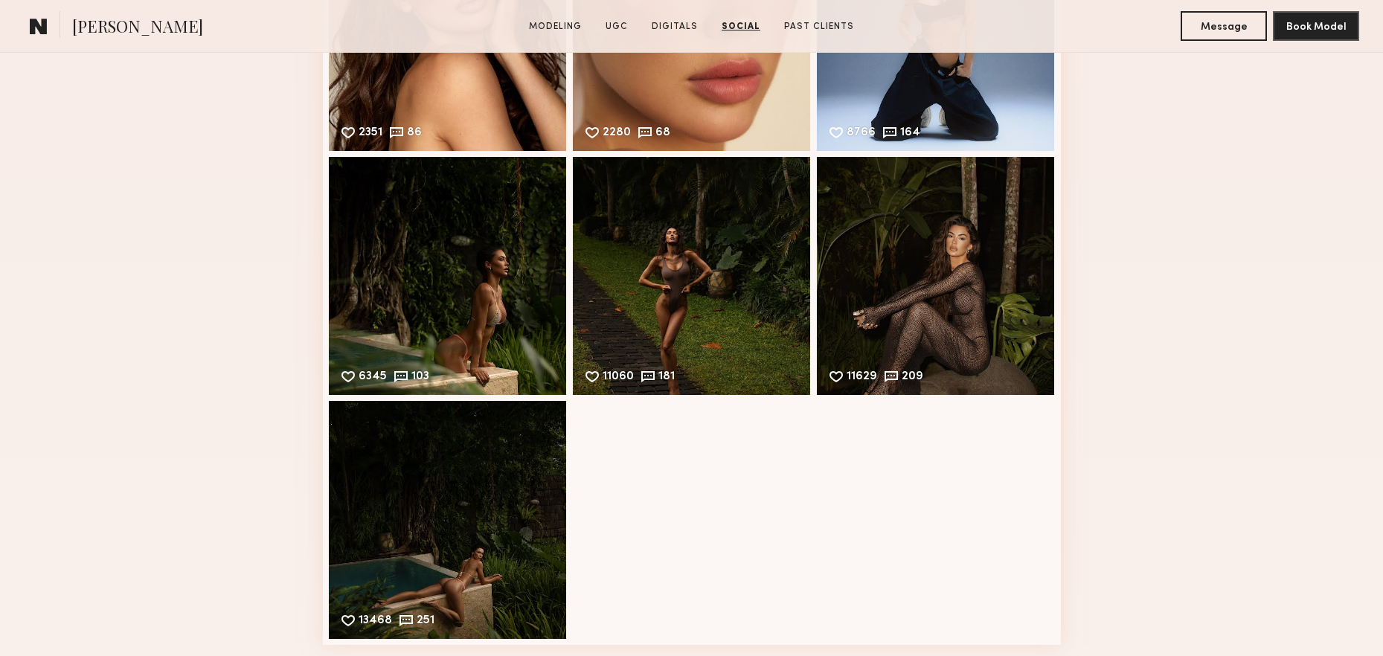
scroll to position [4817, 0]
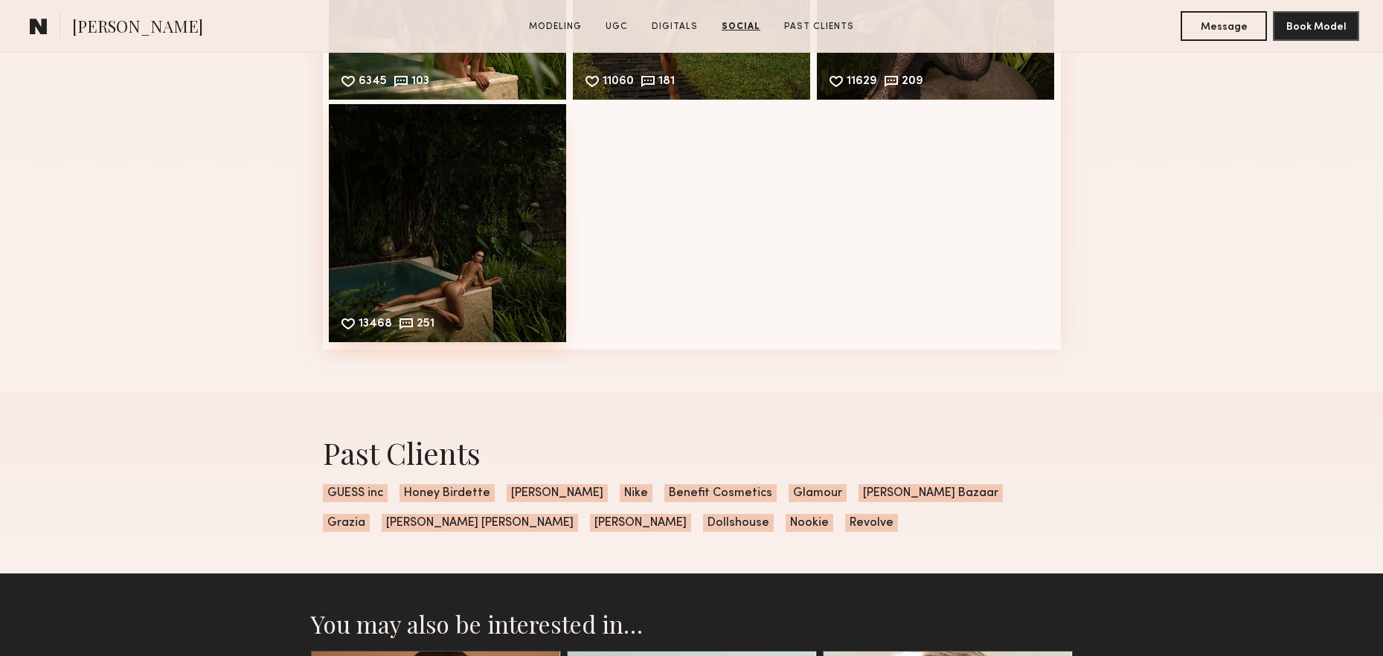
click at [537, 257] on div "13468 251 Likes & comments displayed to show model’s engagement" at bounding box center [448, 223] width 238 height 238
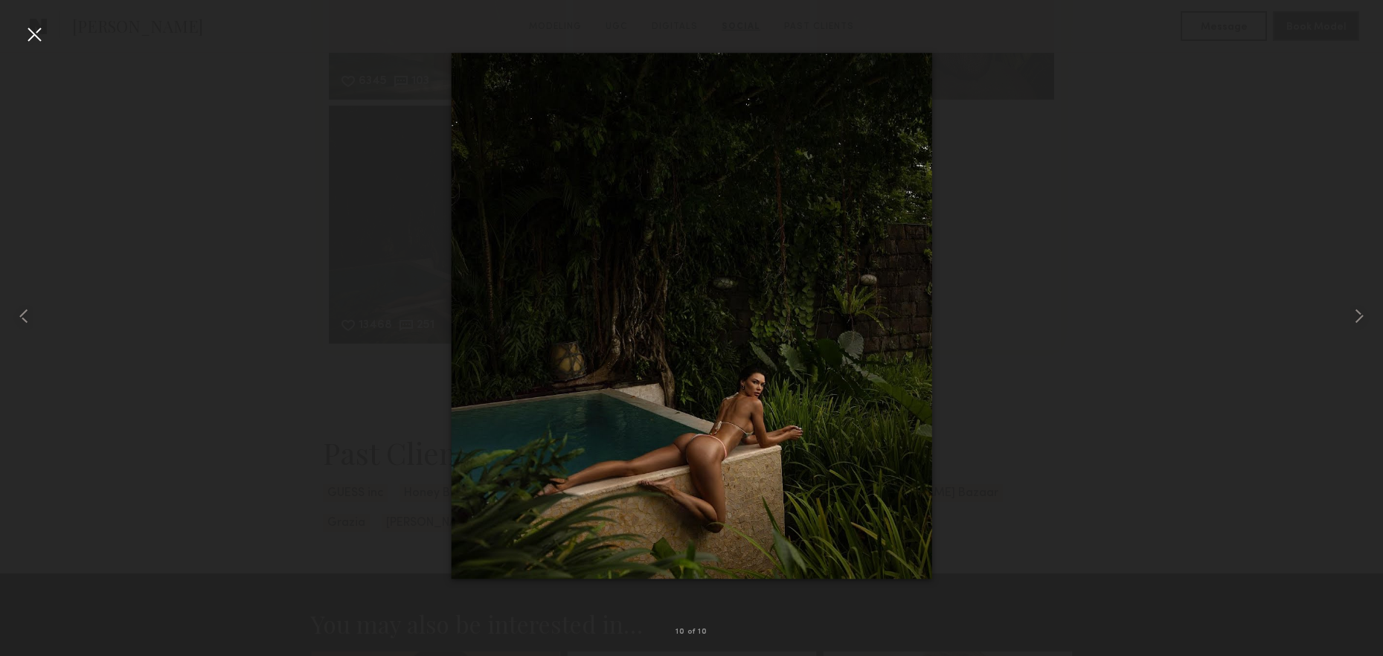
click at [40, 34] on div at bounding box center [34, 34] width 24 height 24
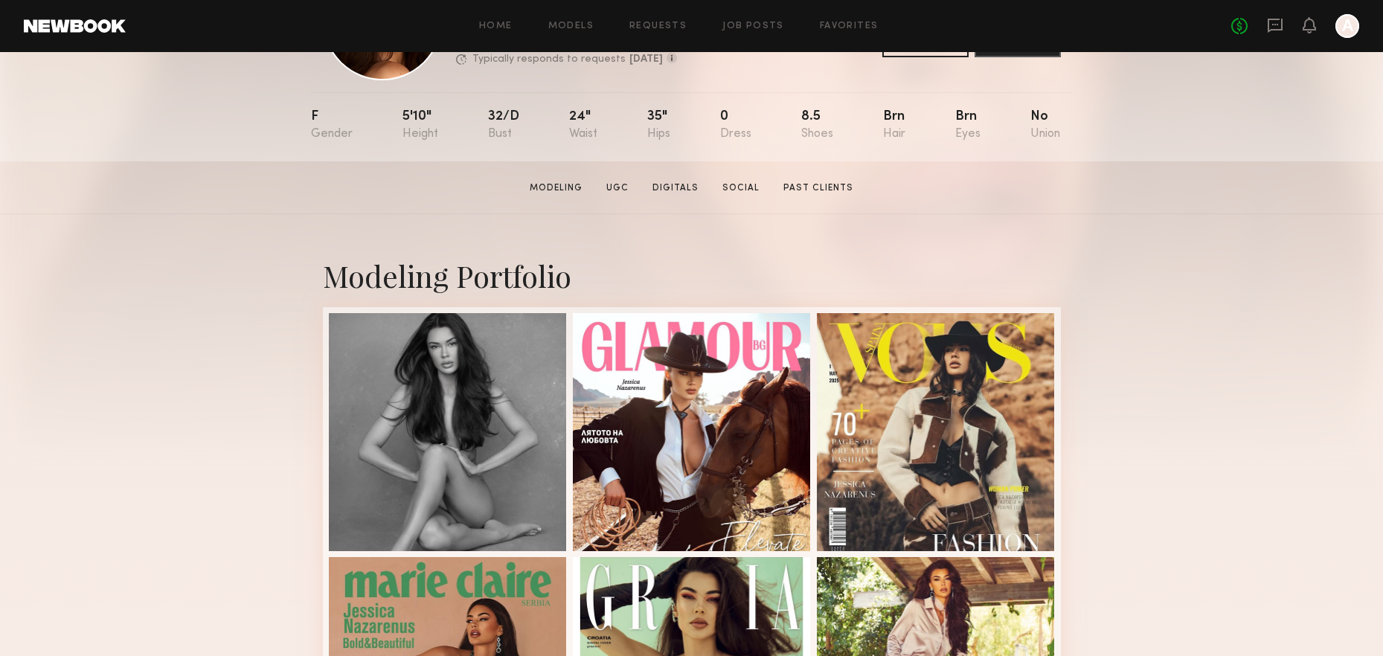
scroll to position [0, 0]
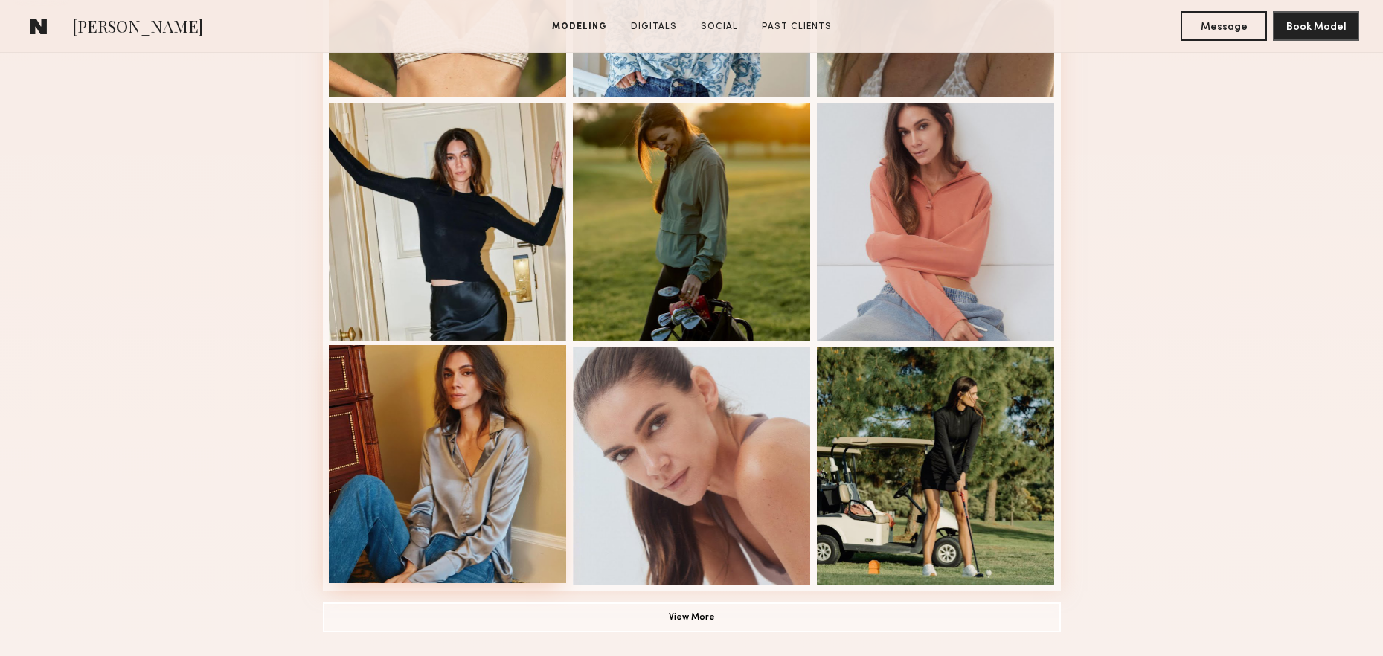
scroll to position [934, 0]
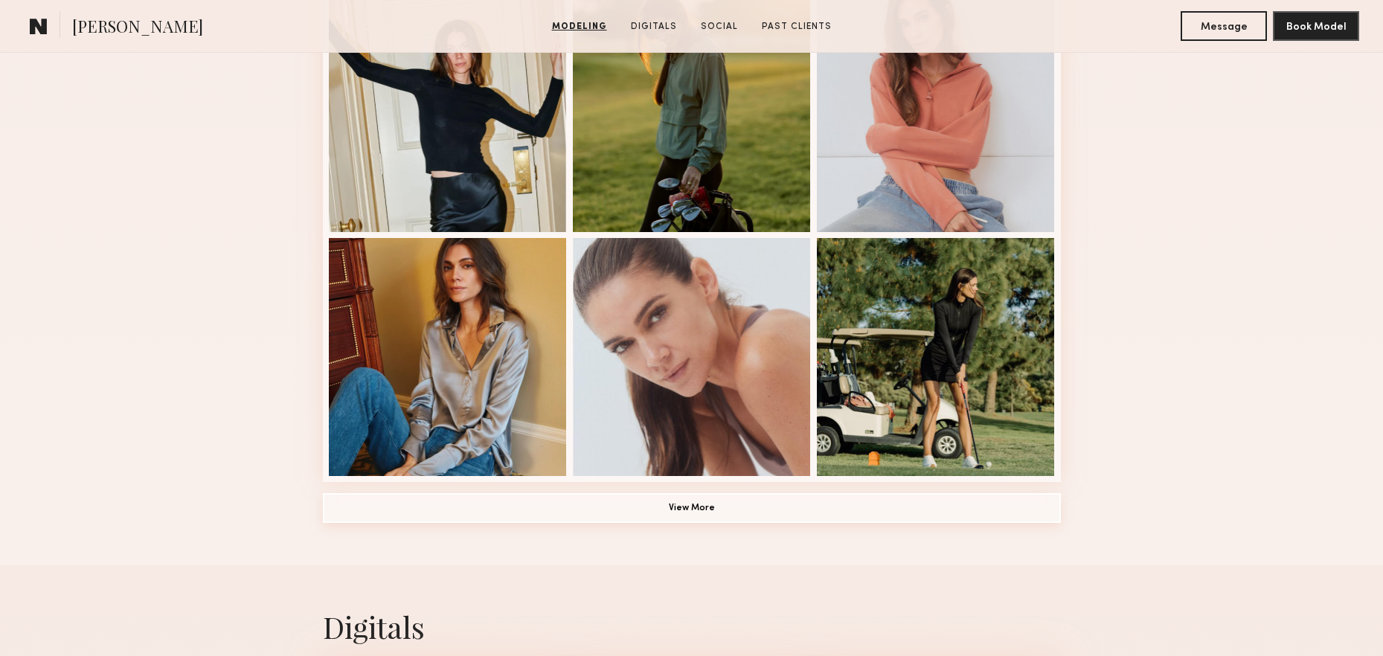
click at [715, 512] on button "View More" at bounding box center [692, 508] width 738 height 30
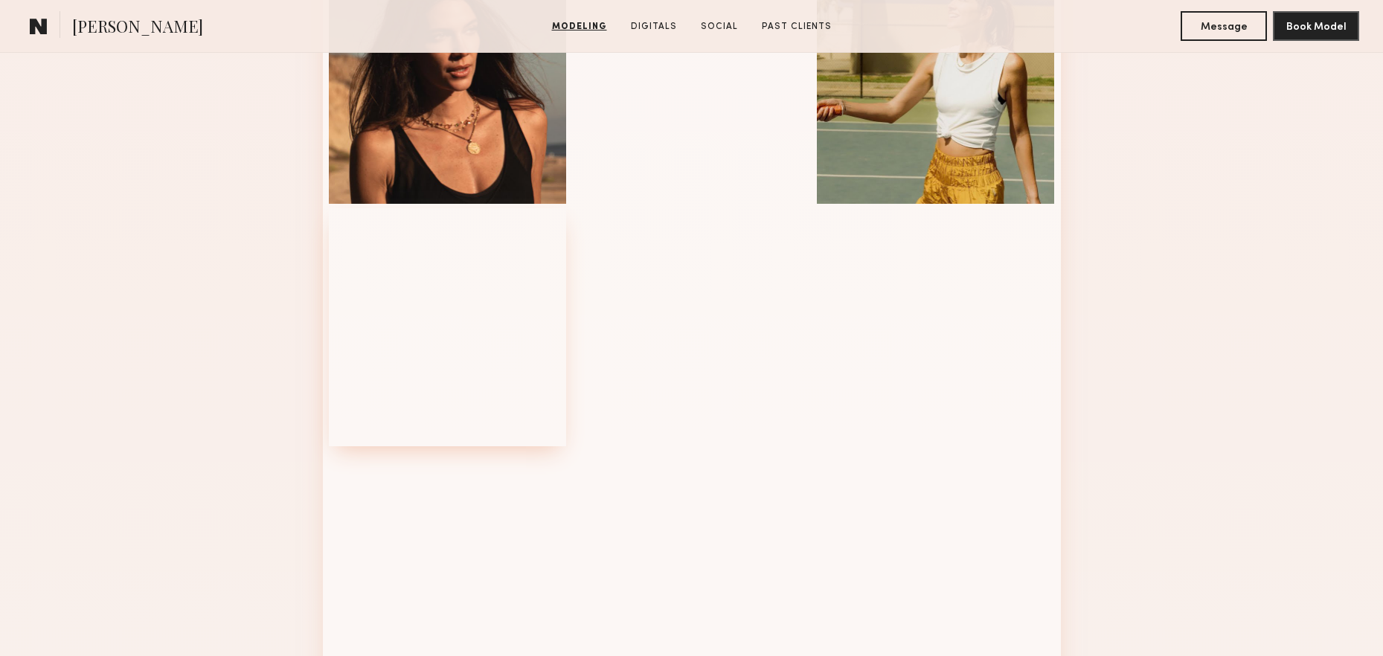
scroll to position [1956, 0]
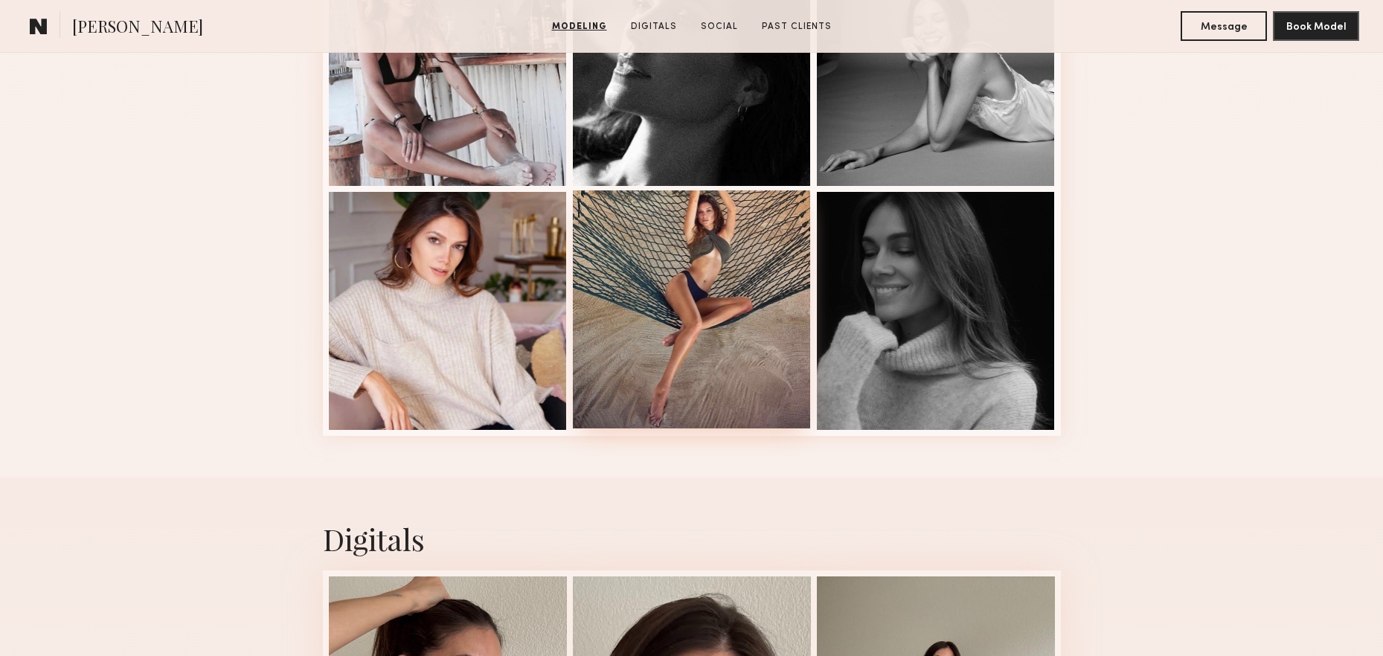
click at [708, 277] on div at bounding box center [692, 309] width 238 height 238
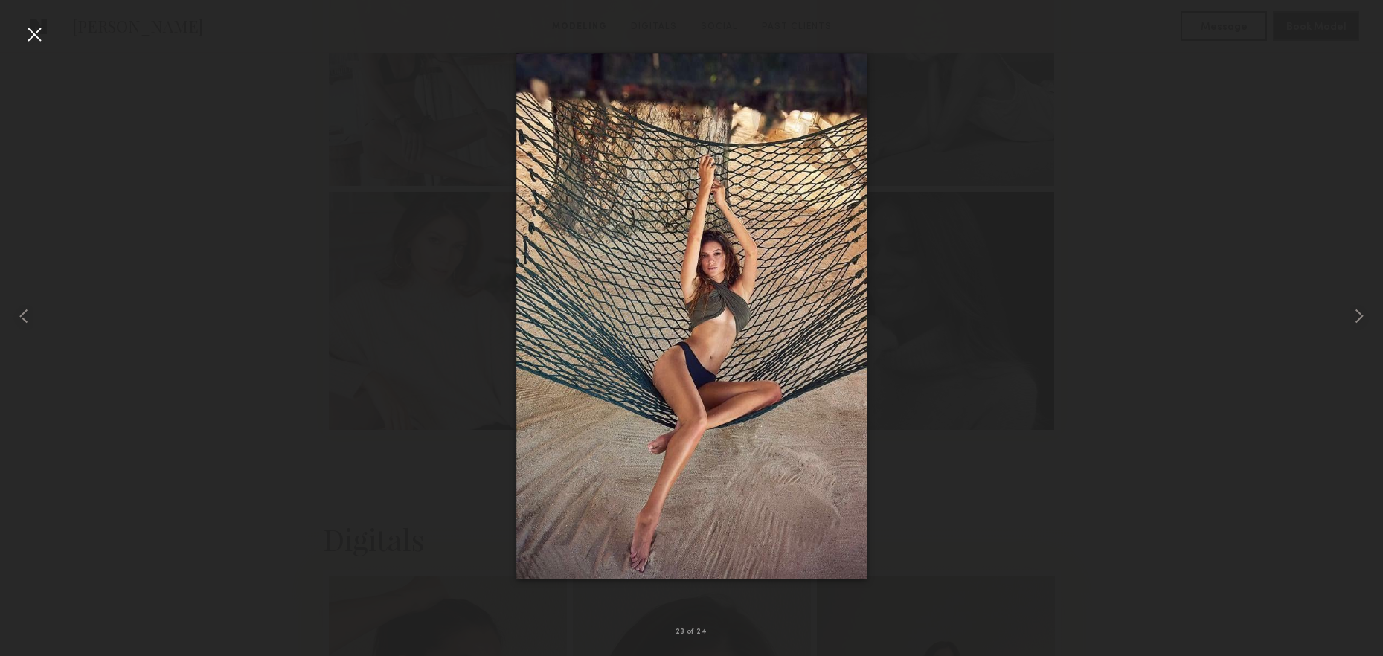
click at [45, 35] on div at bounding box center [34, 34] width 24 height 24
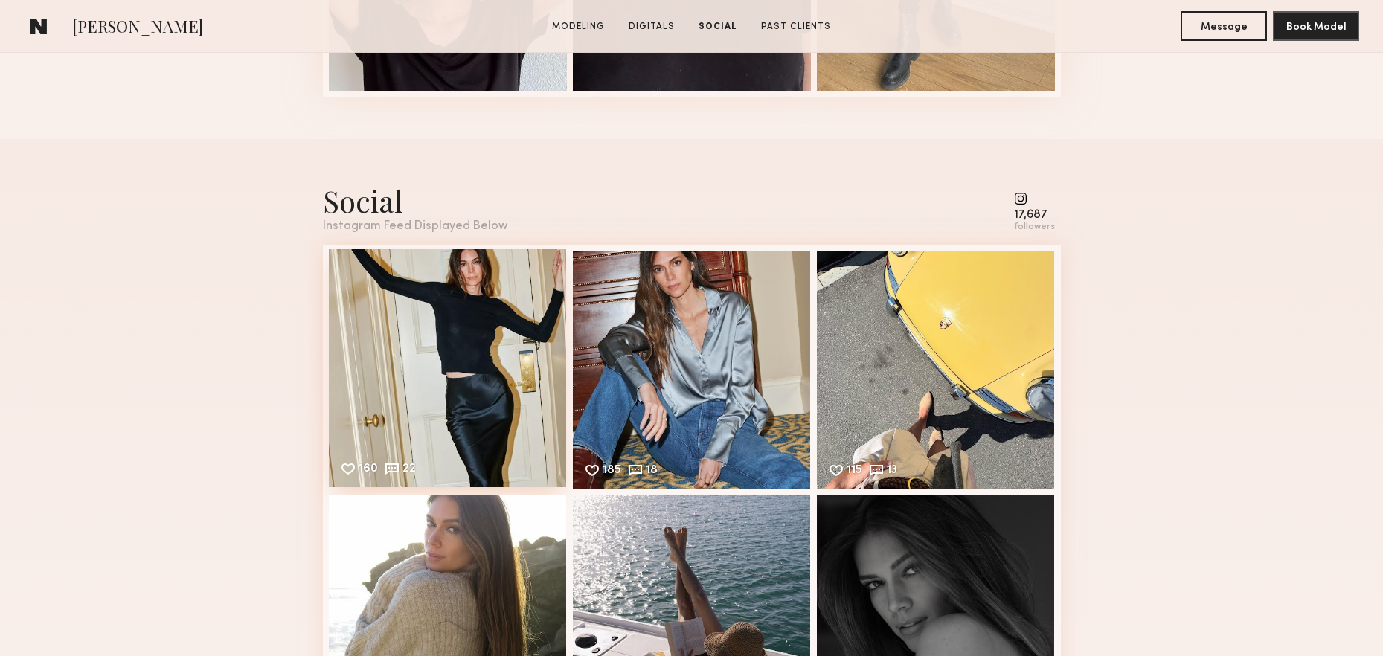
scroll to position [3233, 0]
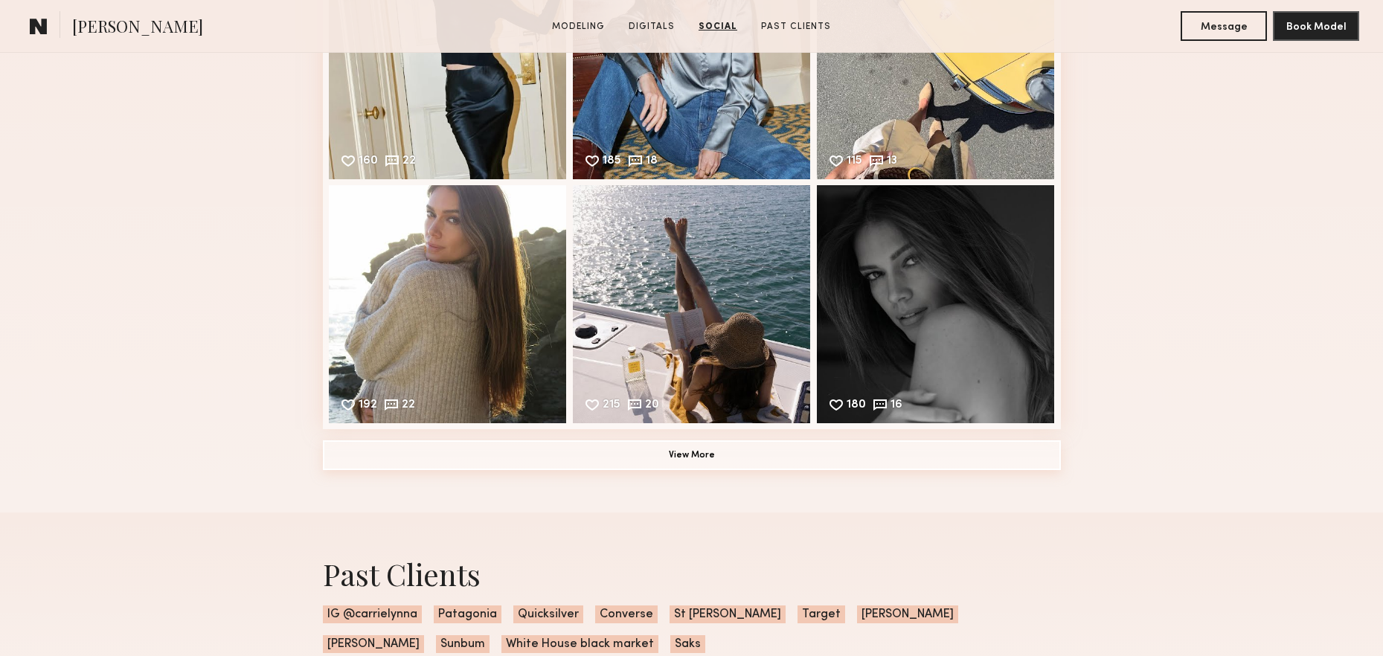
click at [704, 454] on button "View More" at bounding box center [692, 456] width 738 height 30
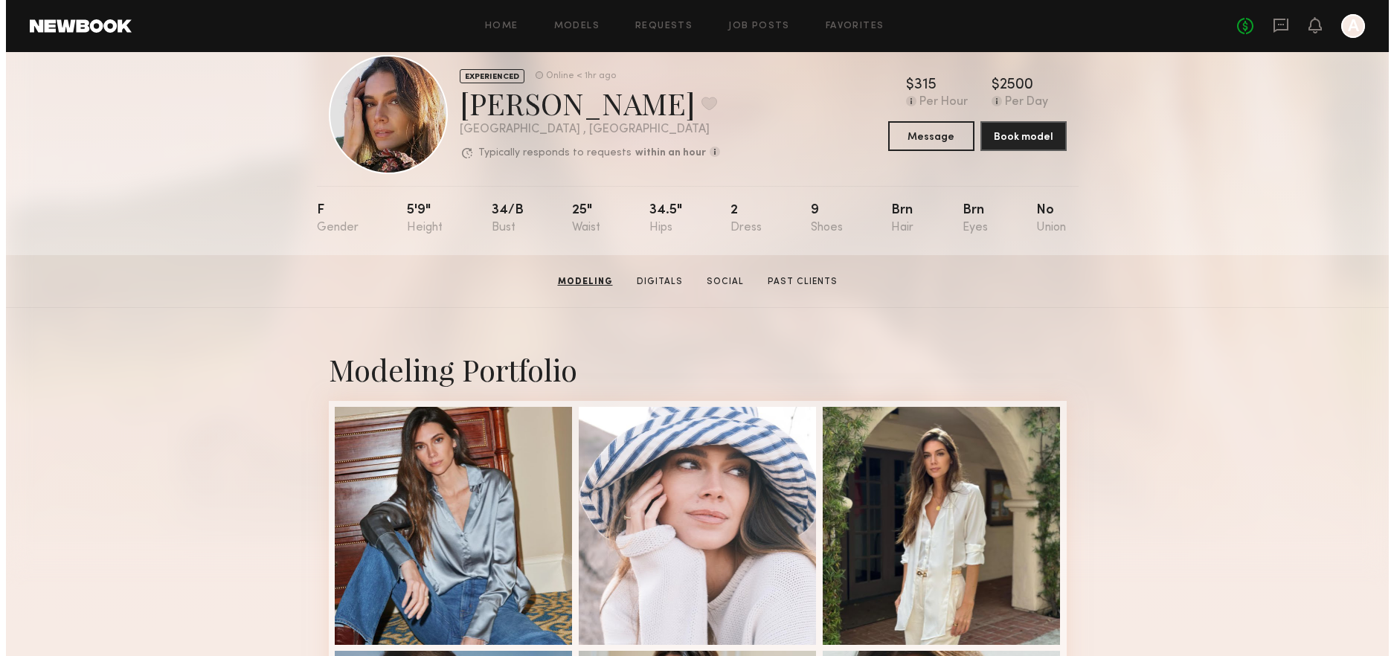
scroll to position [0, 0]
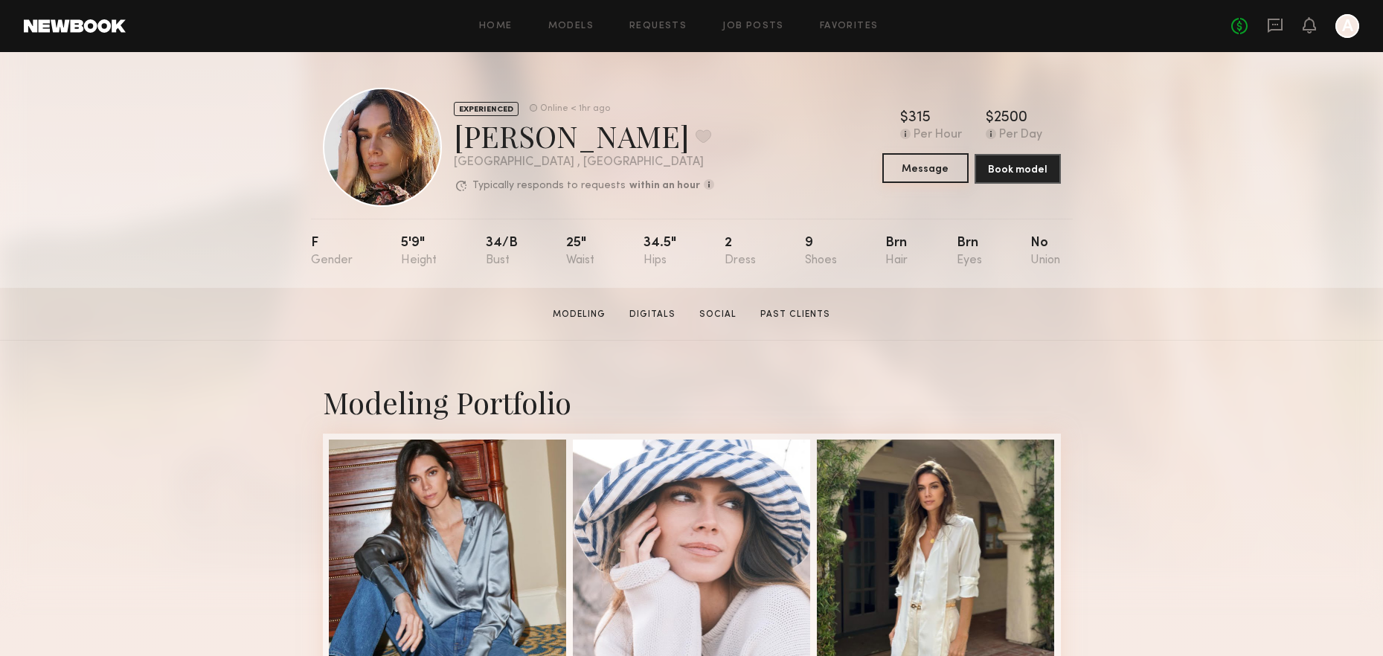
click at [921, 166] on button "Message" at bounding box center [926, 168] width 86 height 30
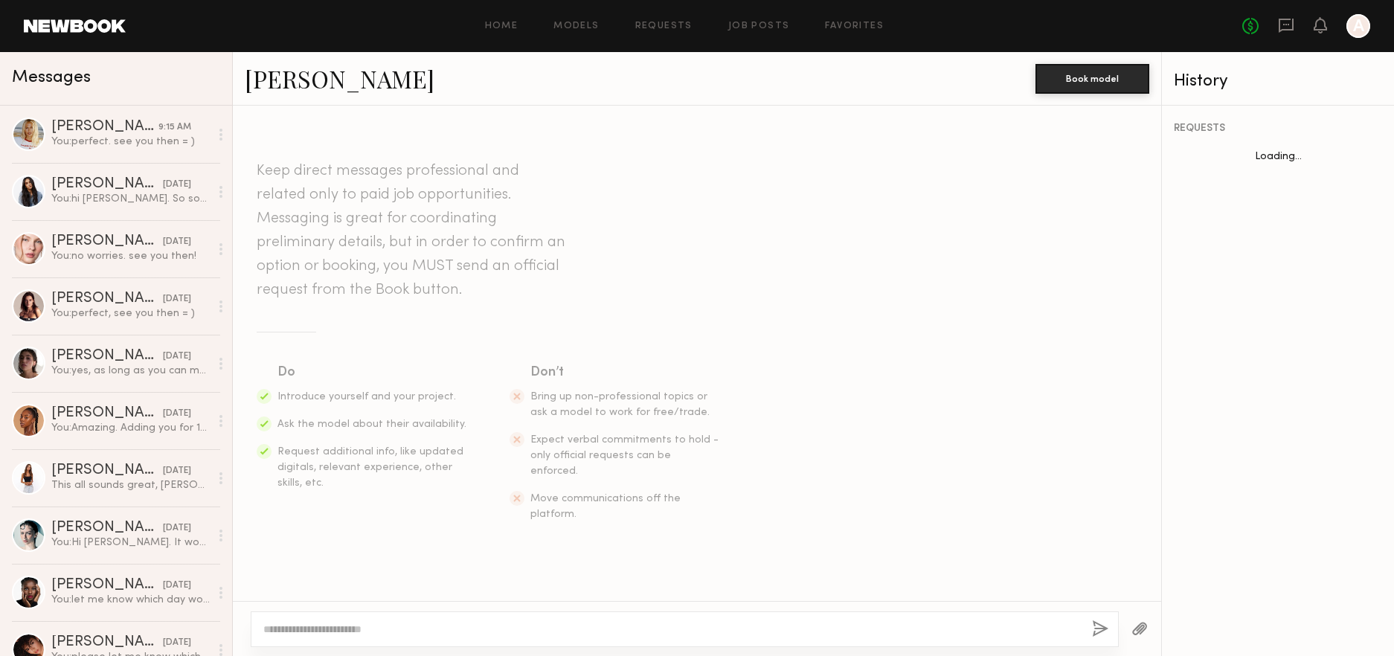
scroll to position [299, 0]
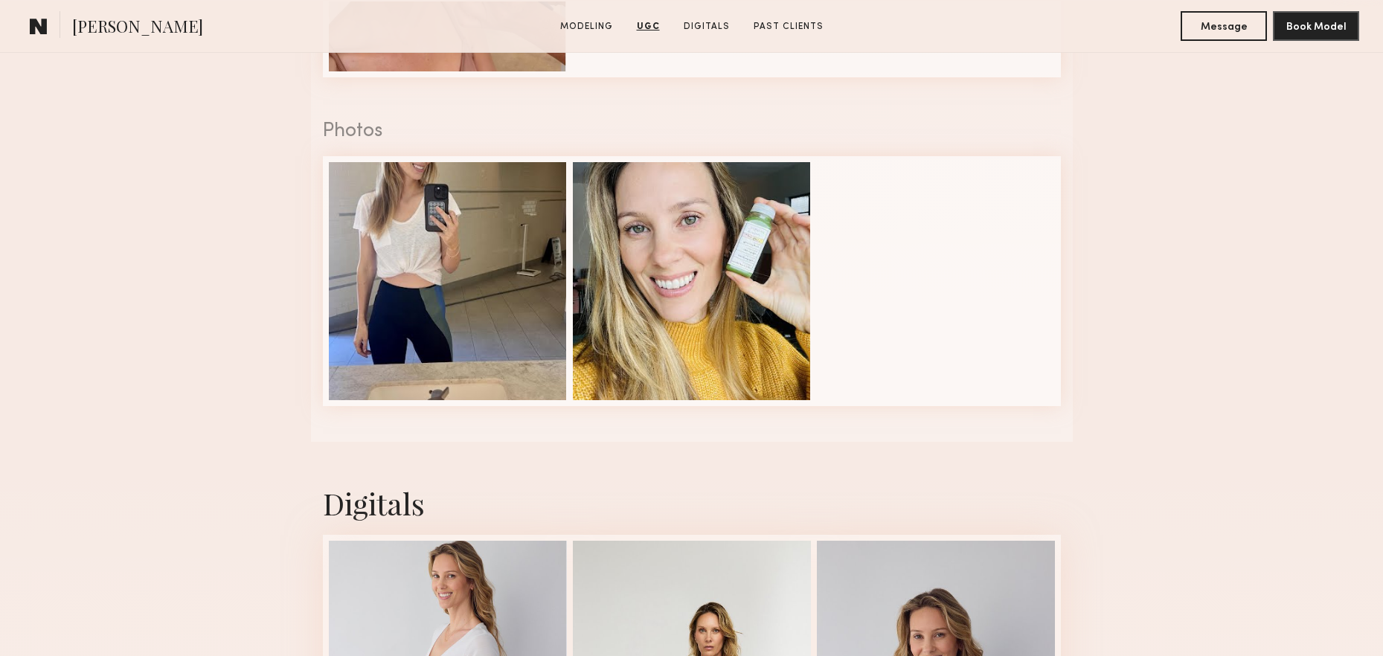
scroll to position [2526, 0]
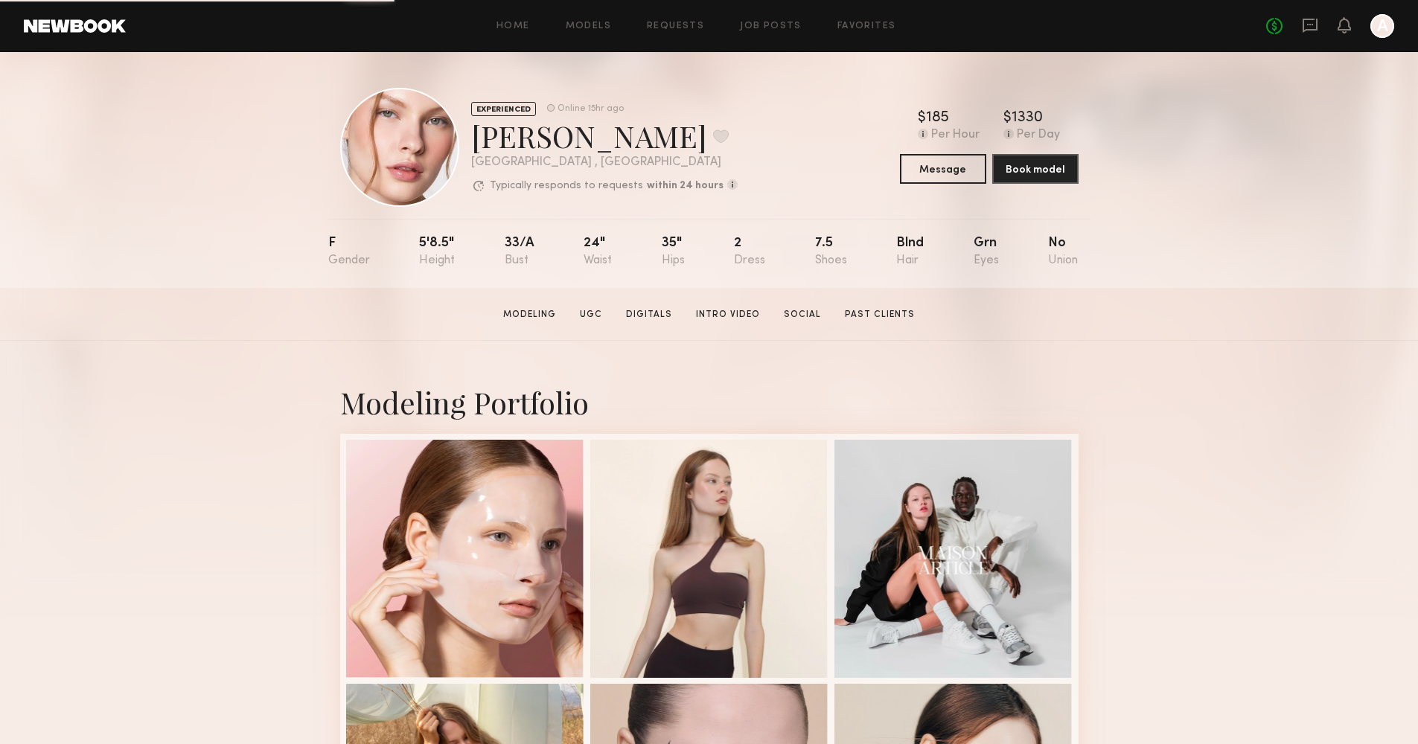
click at [945, 148] on div "$ Typical rate set by model. Can vary by project & usage. 185 Per Hour $ Typica…" at bounding box center [989, 147] width 179 height 73
click at [942, 168] on button "Message" at bounding box center [943, 168] width 86 height 30
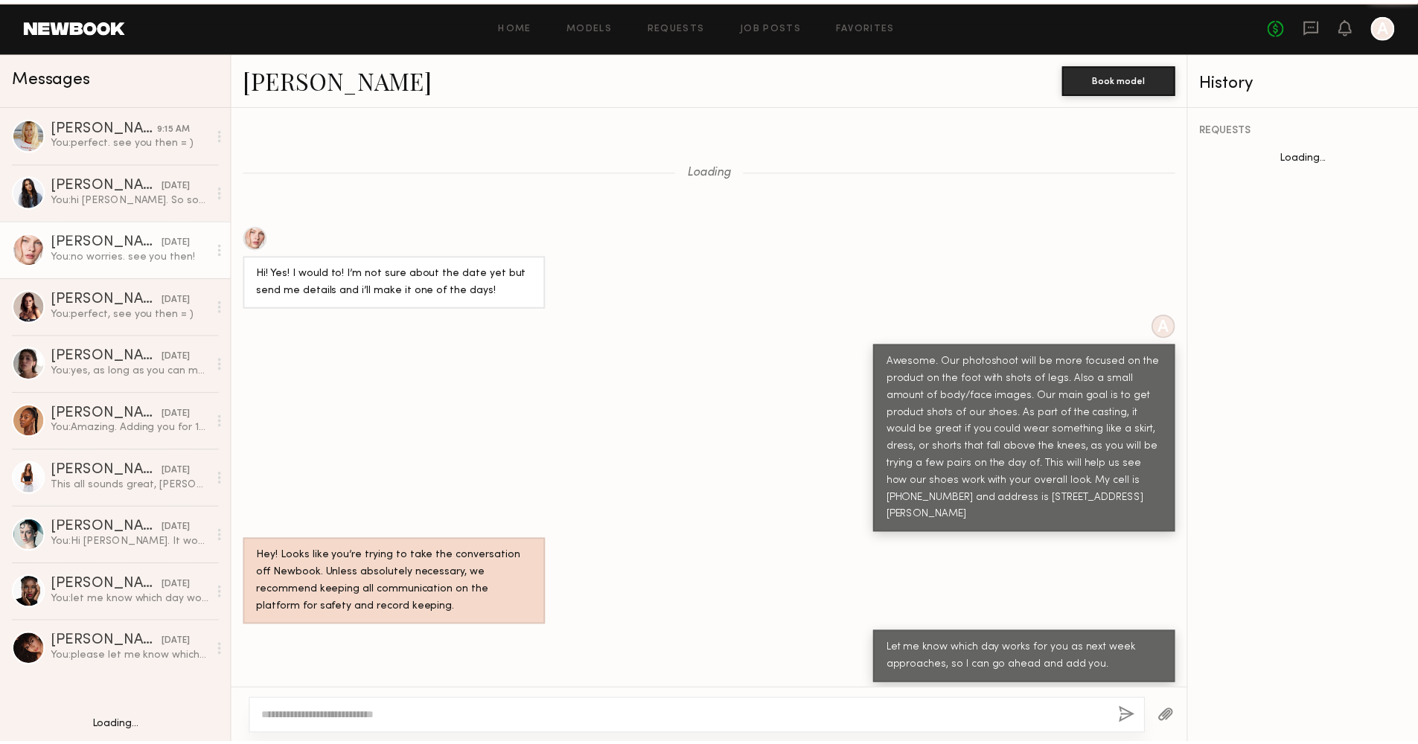
scroll to position [772, 0]
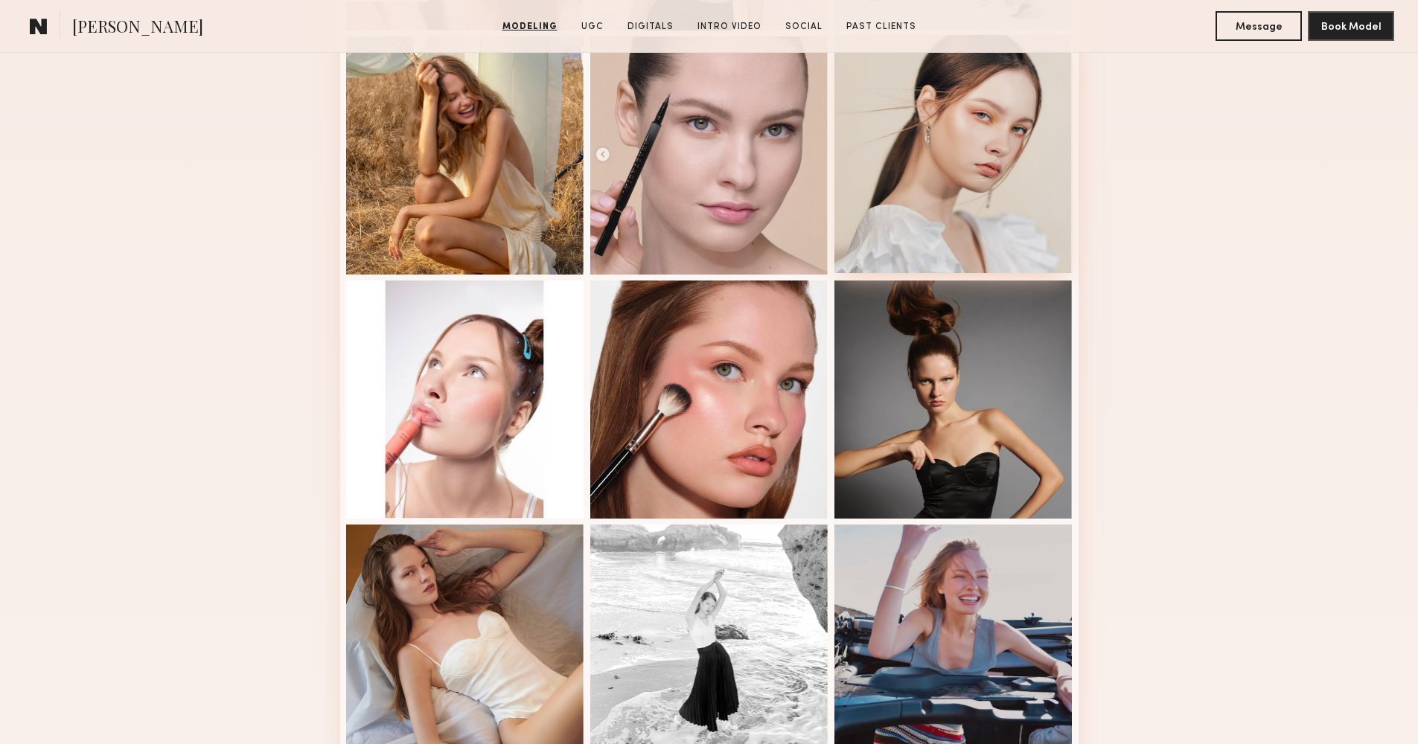
scroll to position [933, 0]
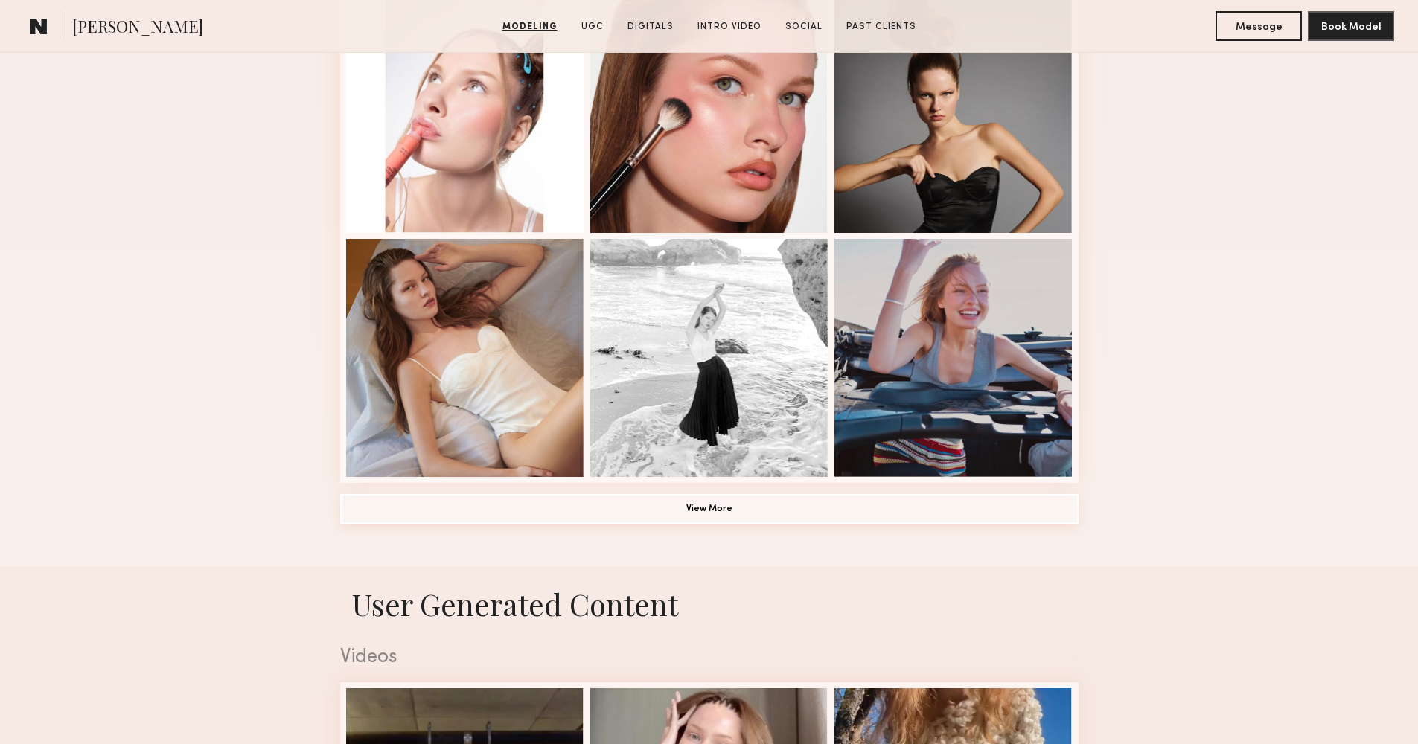
click at [738, 504] on button "View More" at bounding box center [709, 509] width 738 height 30
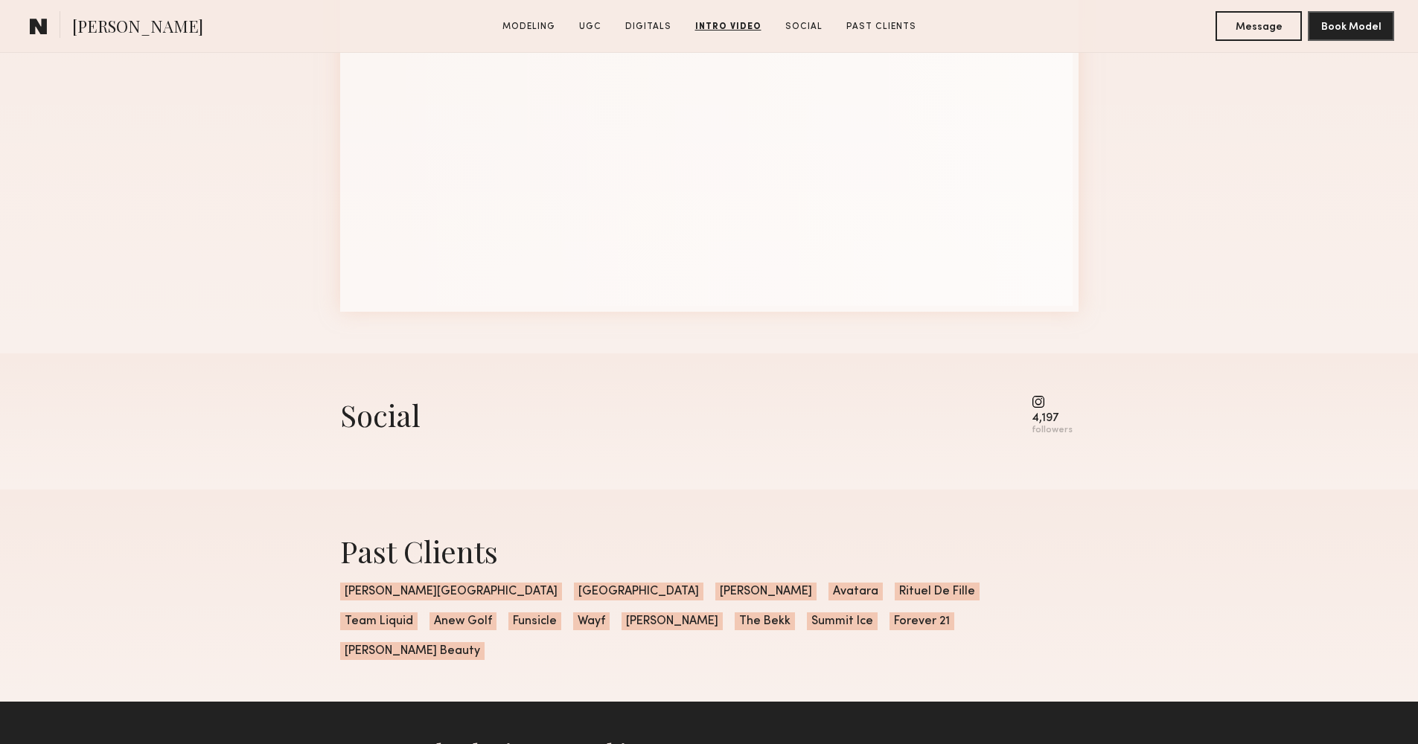
scroll to position [4904, 0]
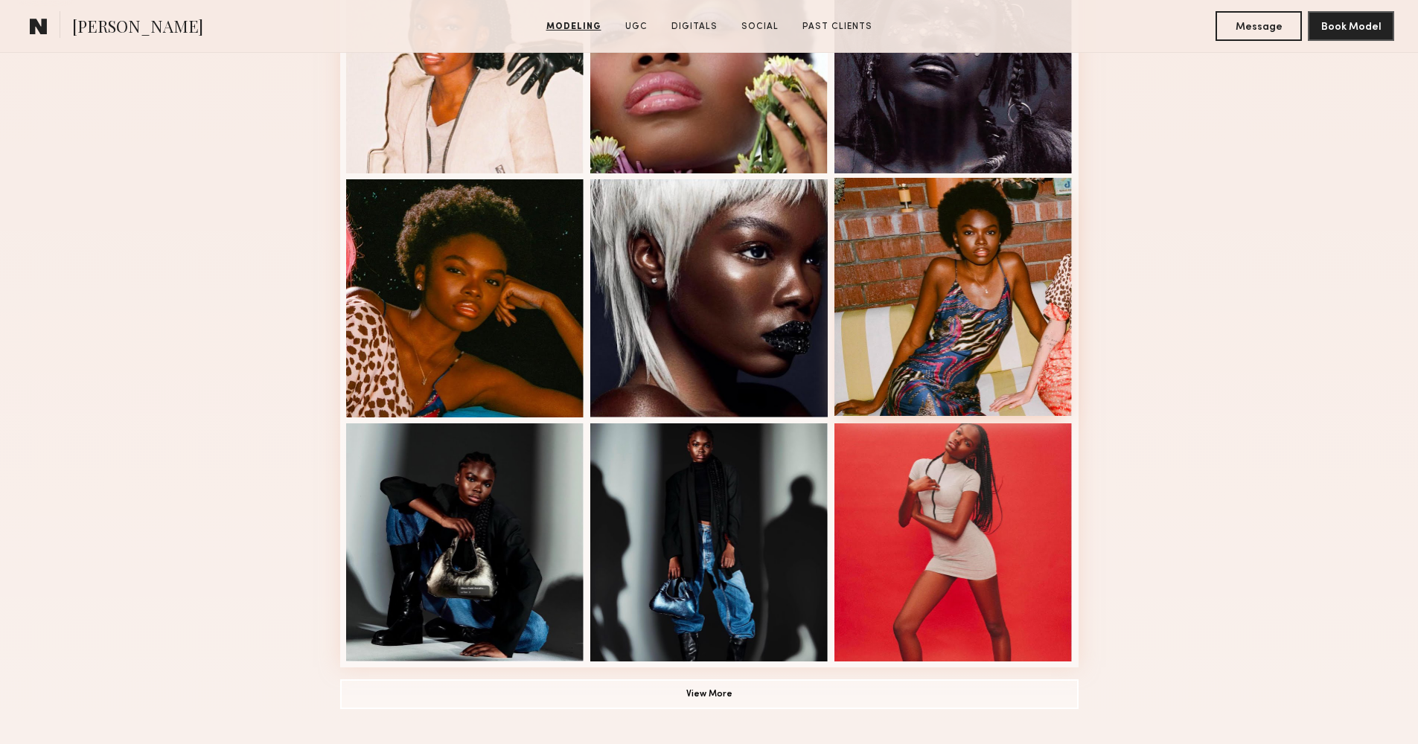
scroll to position [879, 0]
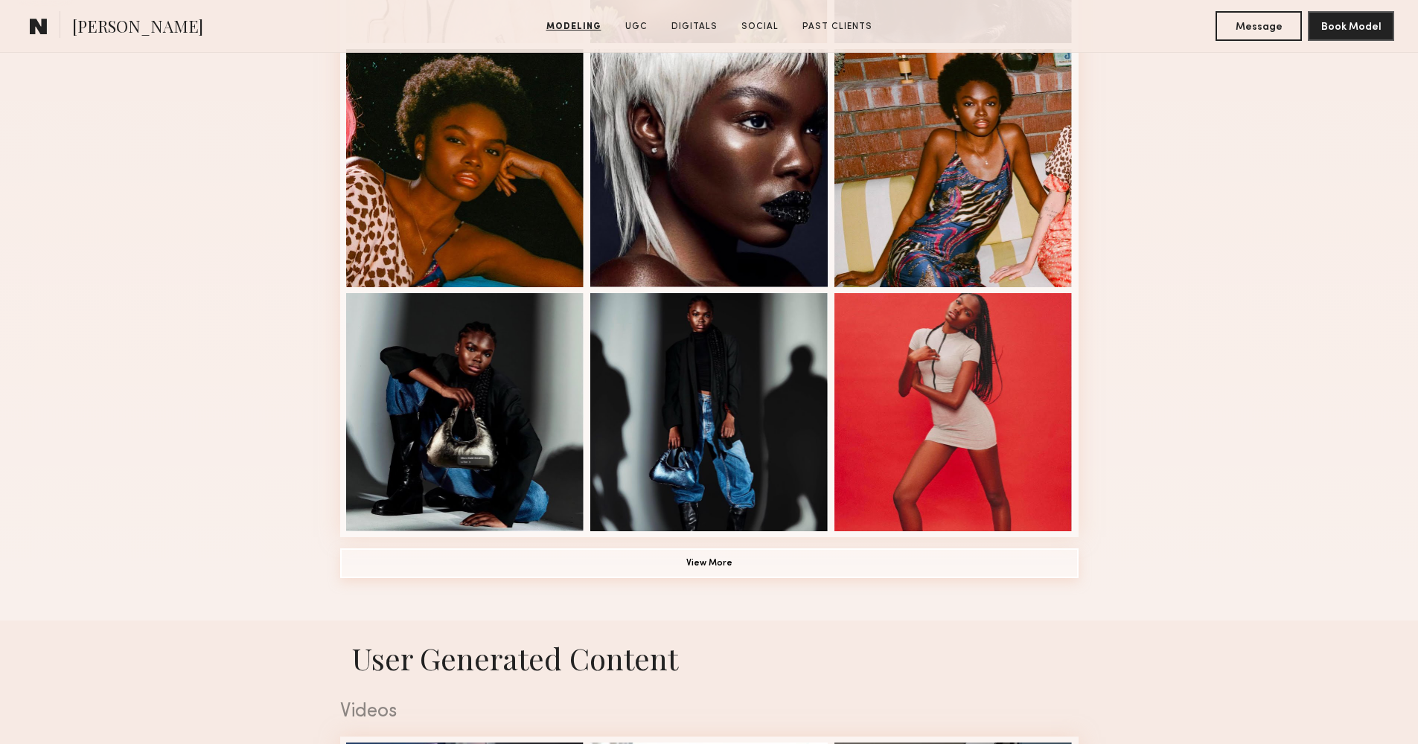
click at [787, 568] on button "View More" at bounding box center [709, 563] width 738 height 30
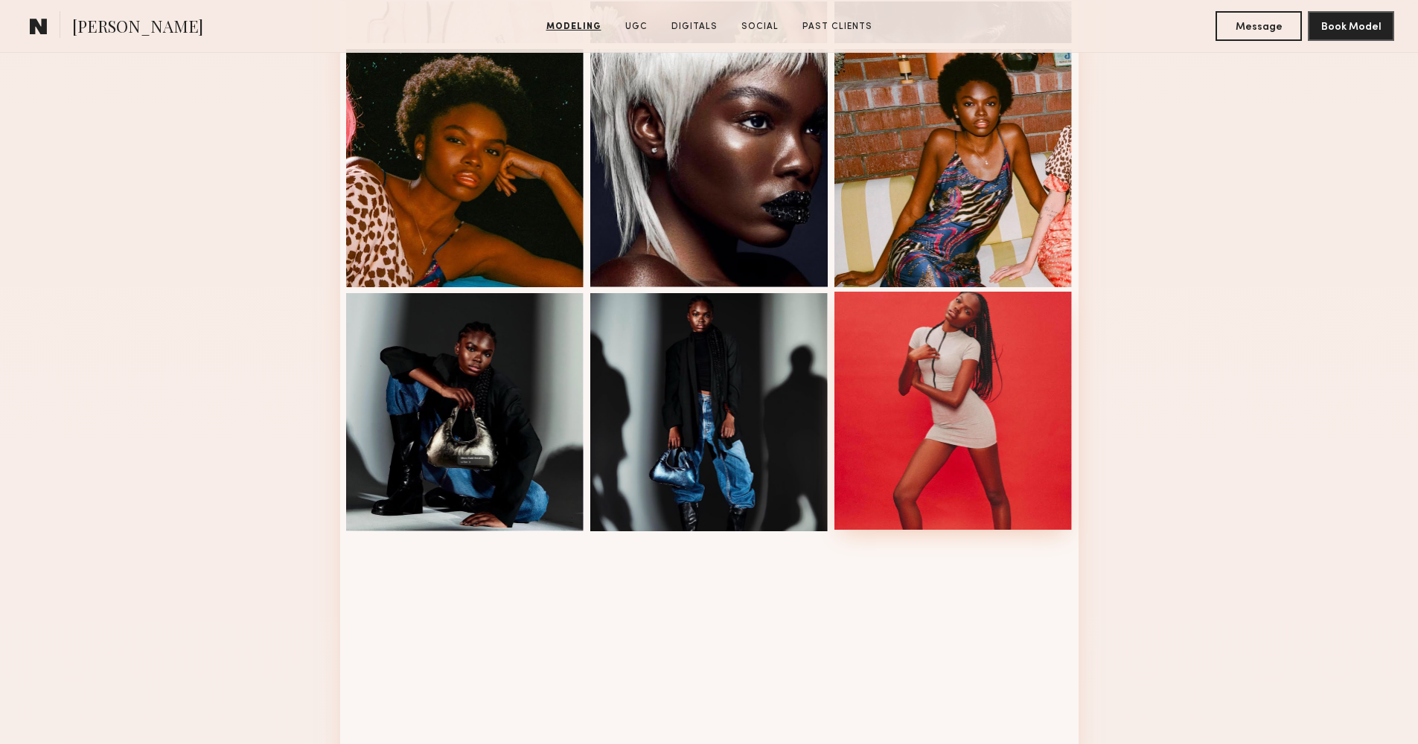
click at [965, 409] on div at bounding box center [953, 411] width 238 height 238
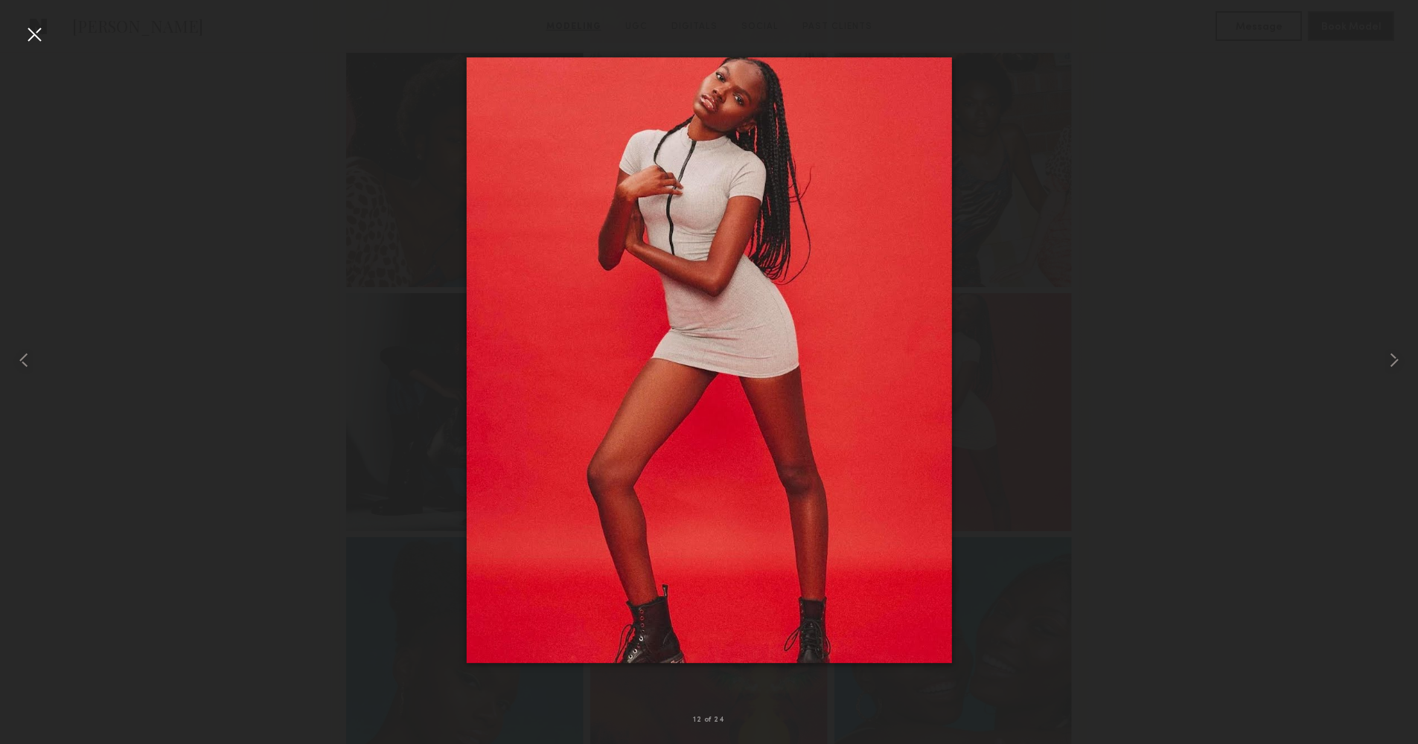
click at [31, 30] on div at bounding box center [34, 34] width 24 height 24
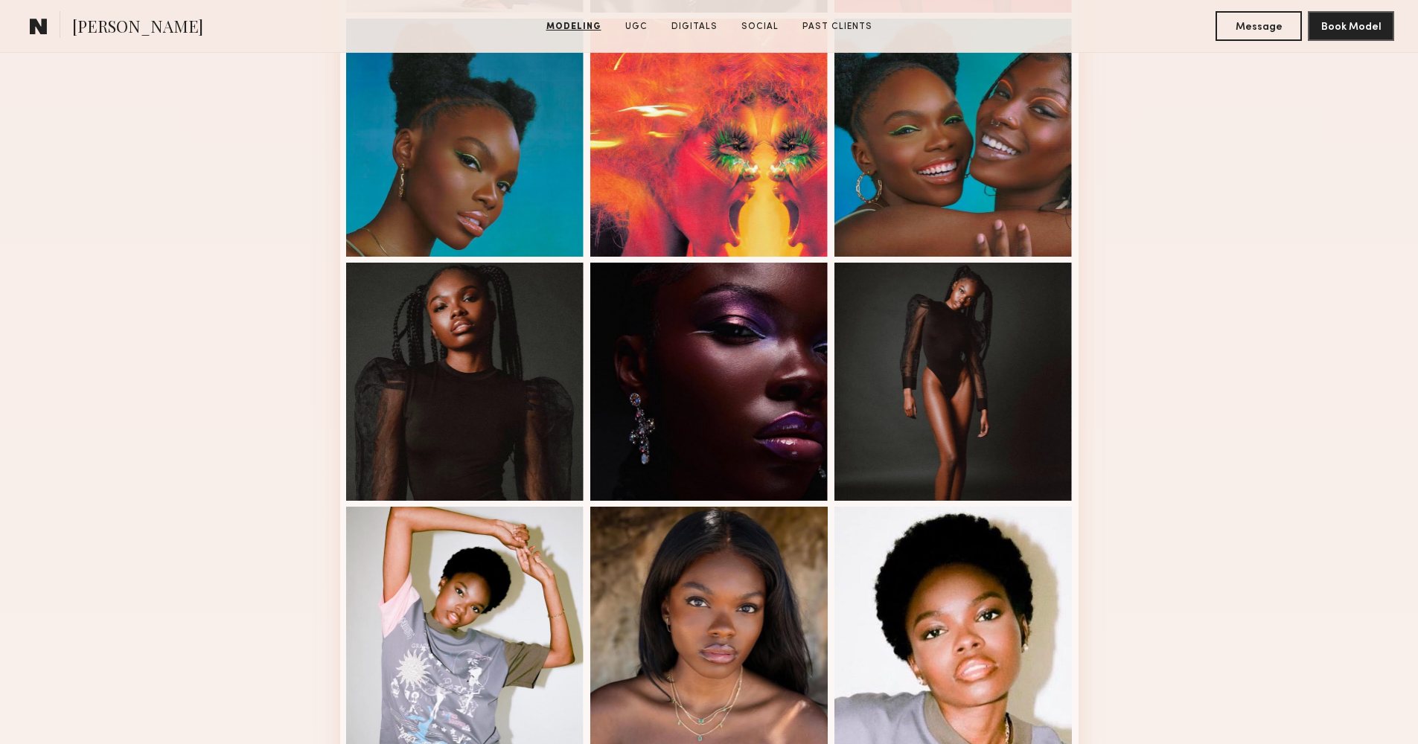
scroll to position [1454, 0]
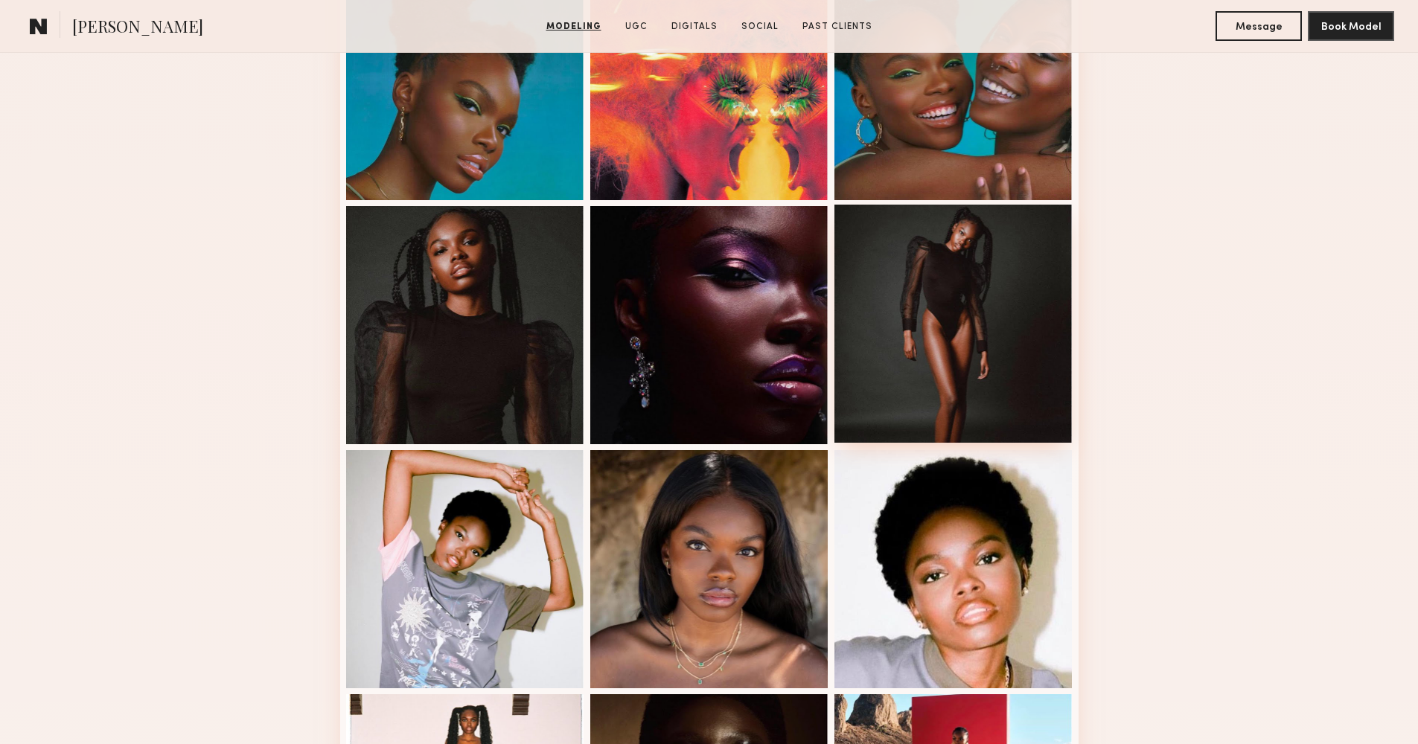
click at [957, 277] on div at bounding box center [953, 324] width 238 height 238
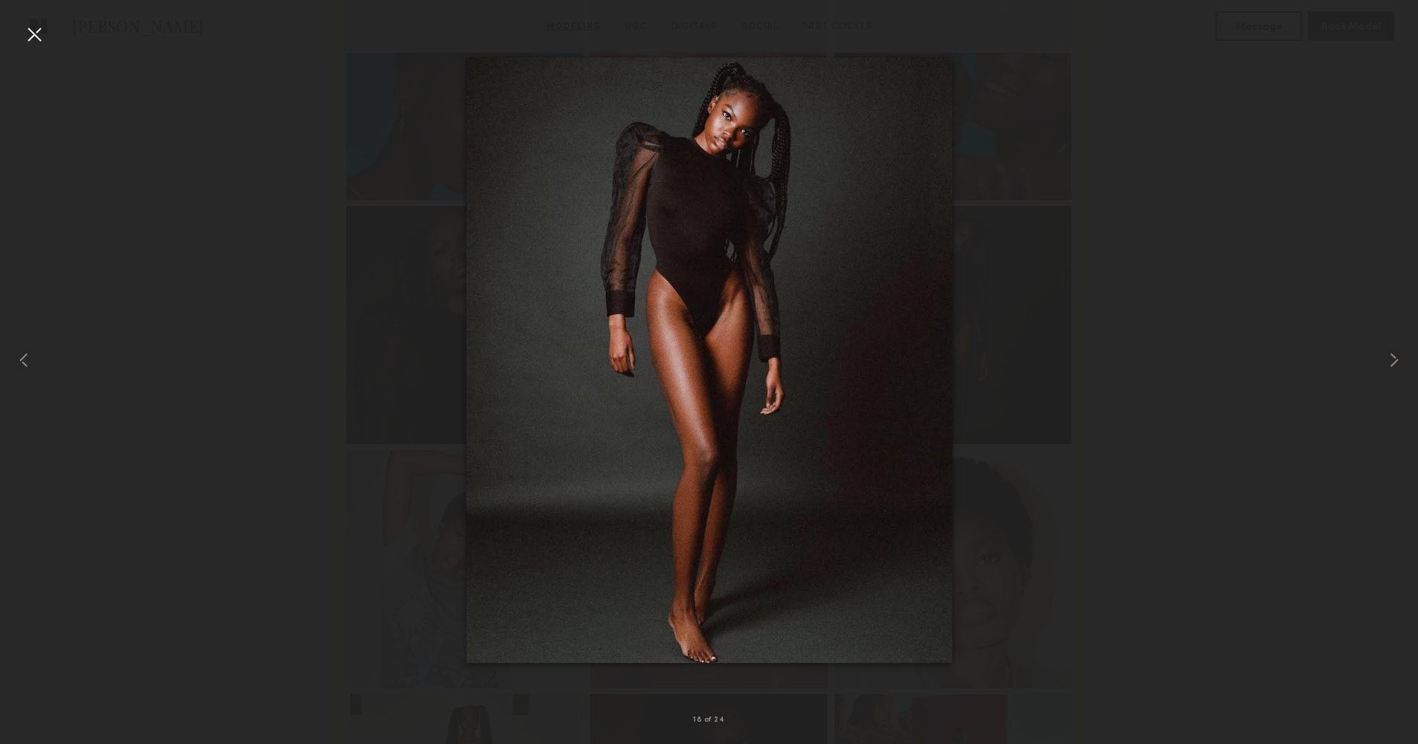
click at [39, 36] on div at bounding box center [34, 34] width 24 height 24
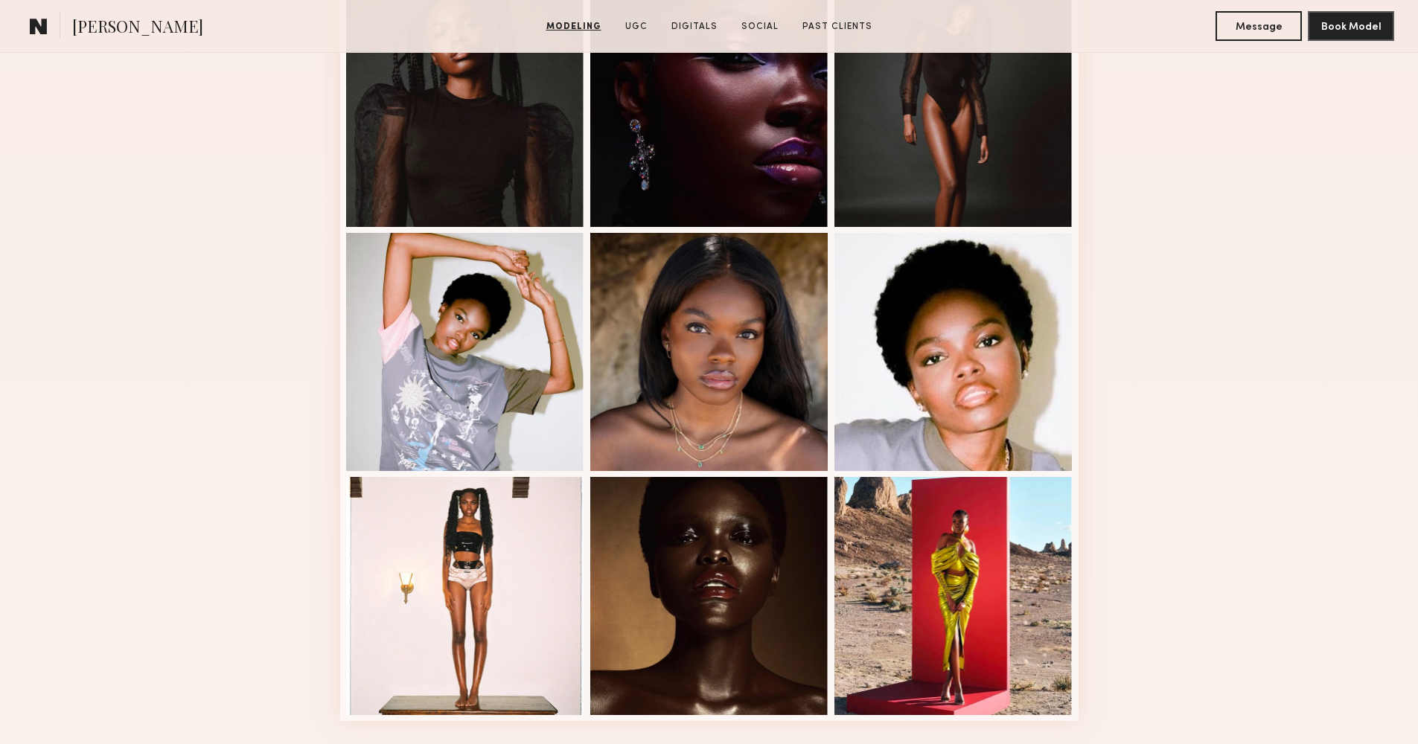
scroll to position [1808, 0]
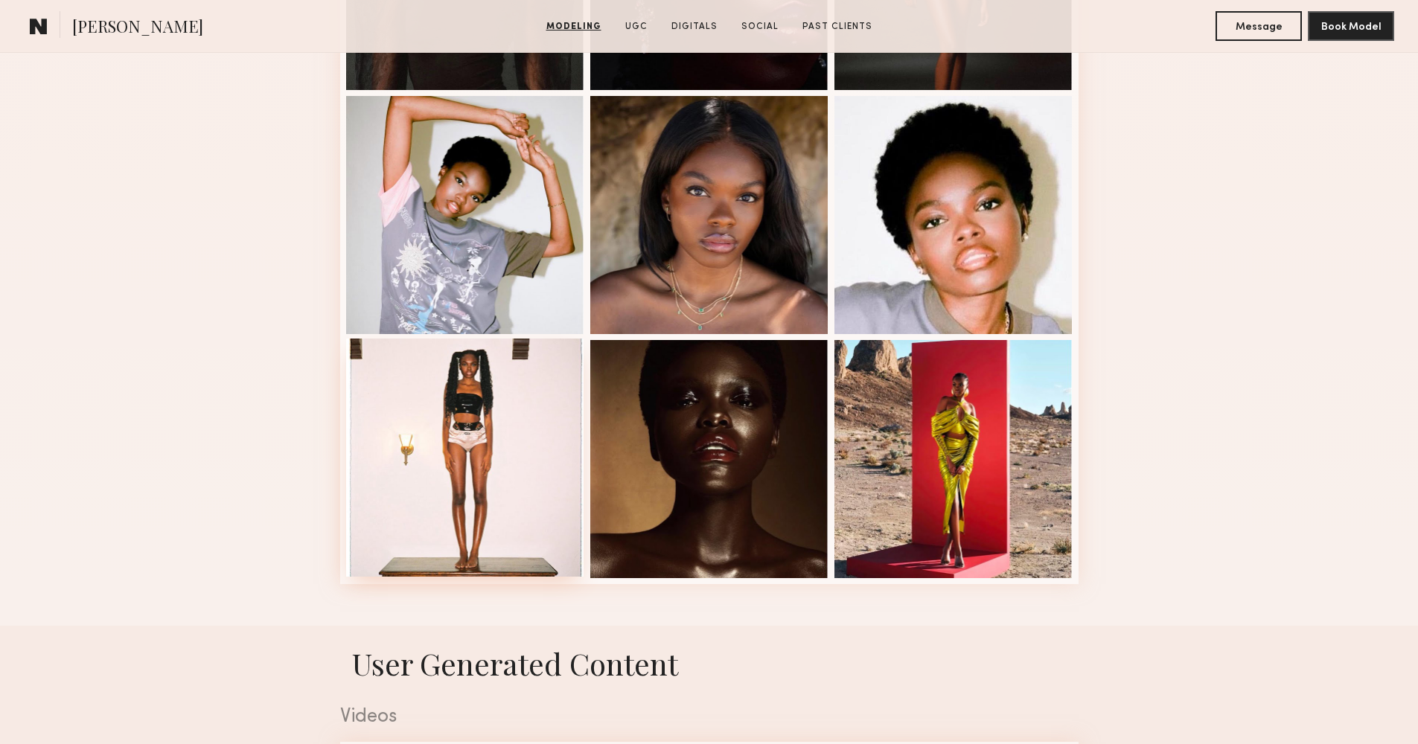
click at [471, 499] on div at bounding box center [465, 458] width 238 height 238
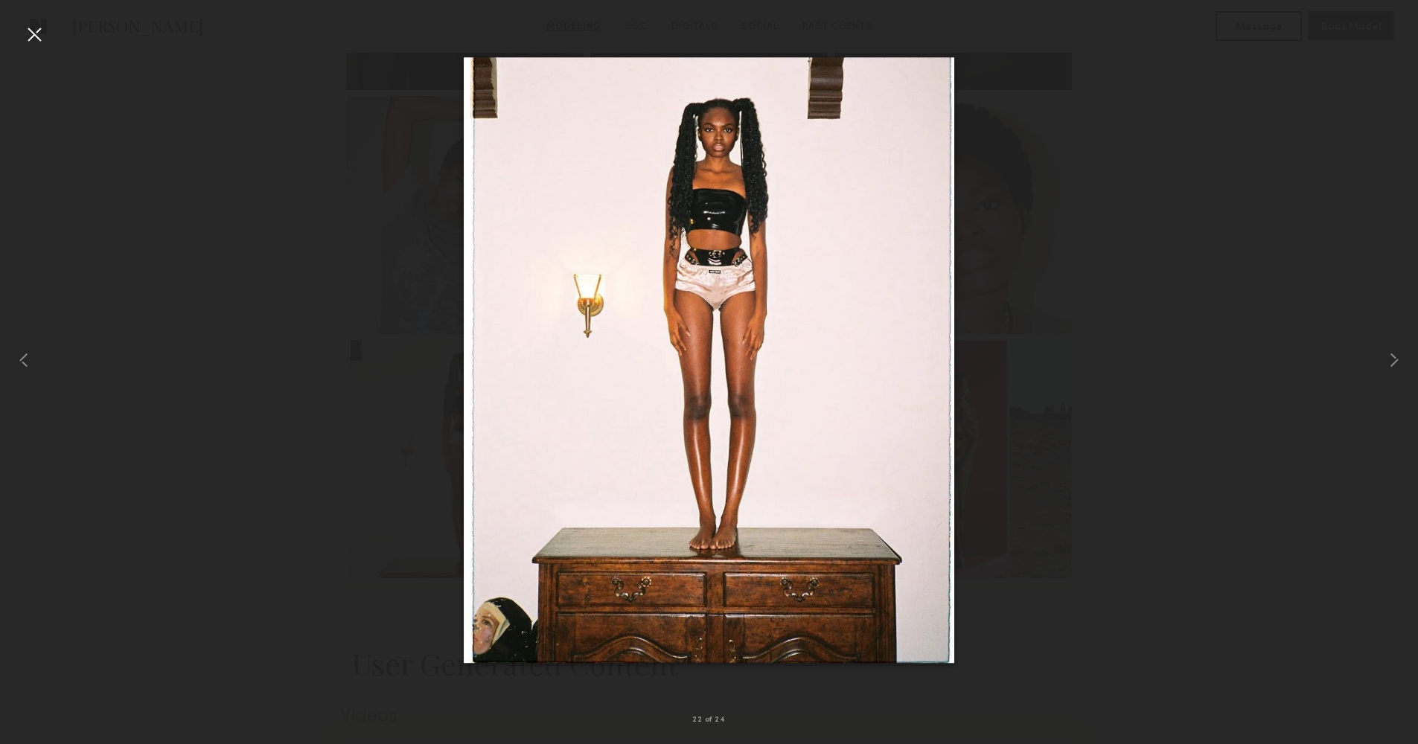
click at [31, 31] on div at bounding box center [34, 34] width 24 height 24
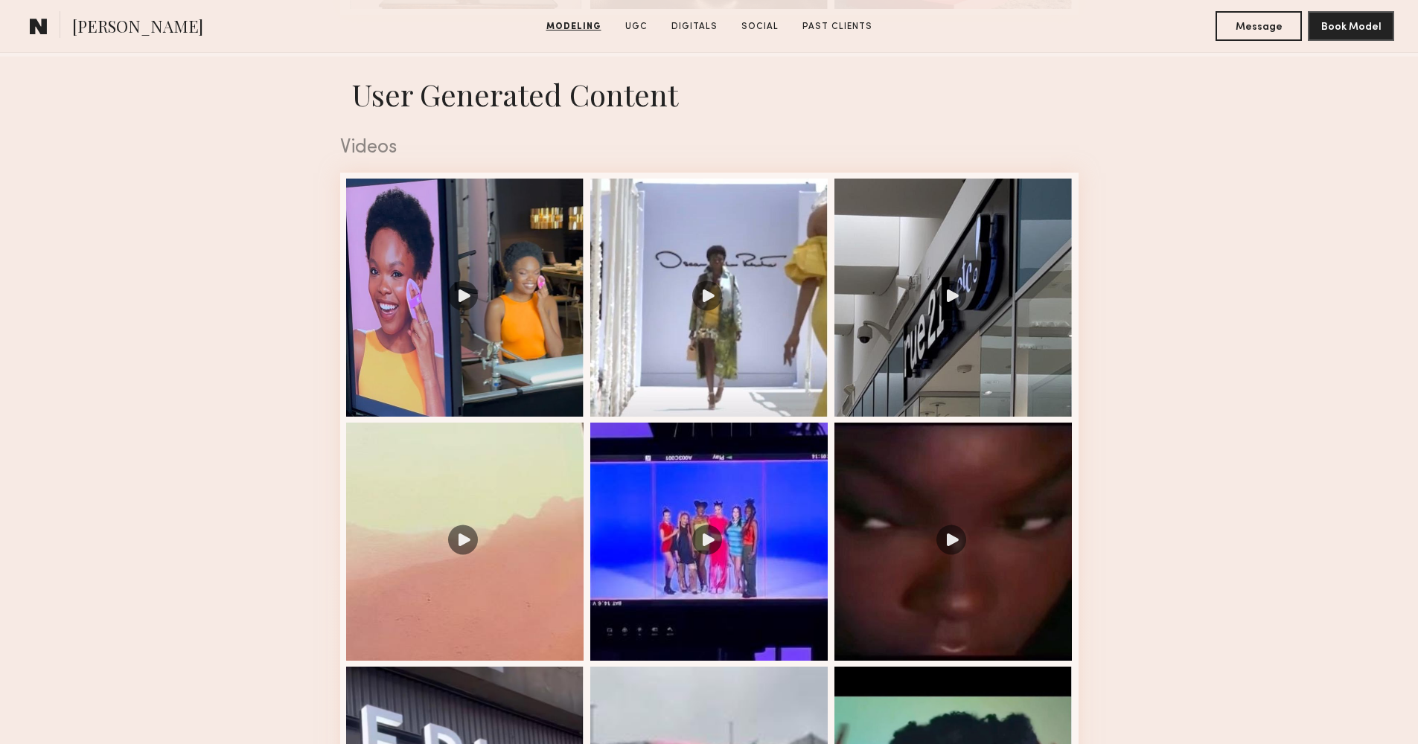
scroll to position [2467, 0]
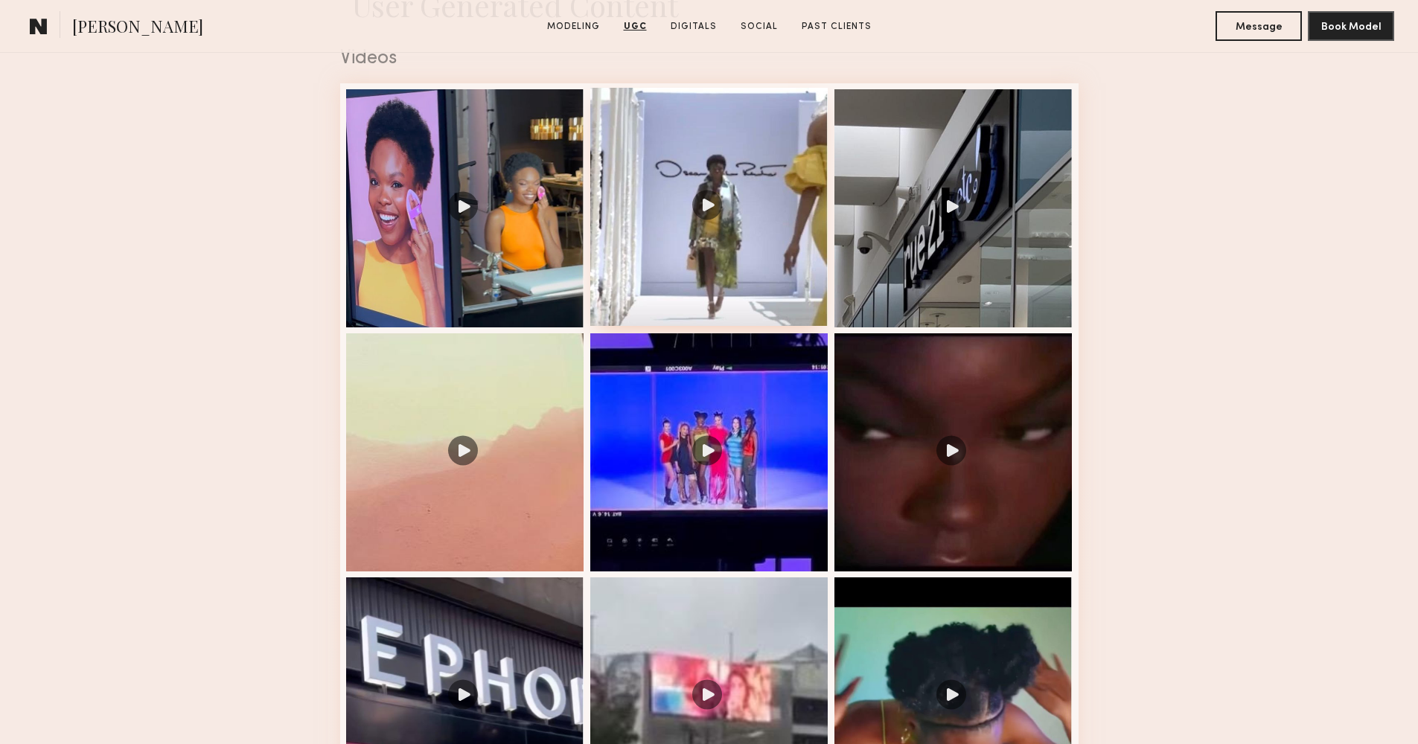
click at [747, 273] on div at bounding box center [709, 207] width 238 height 238
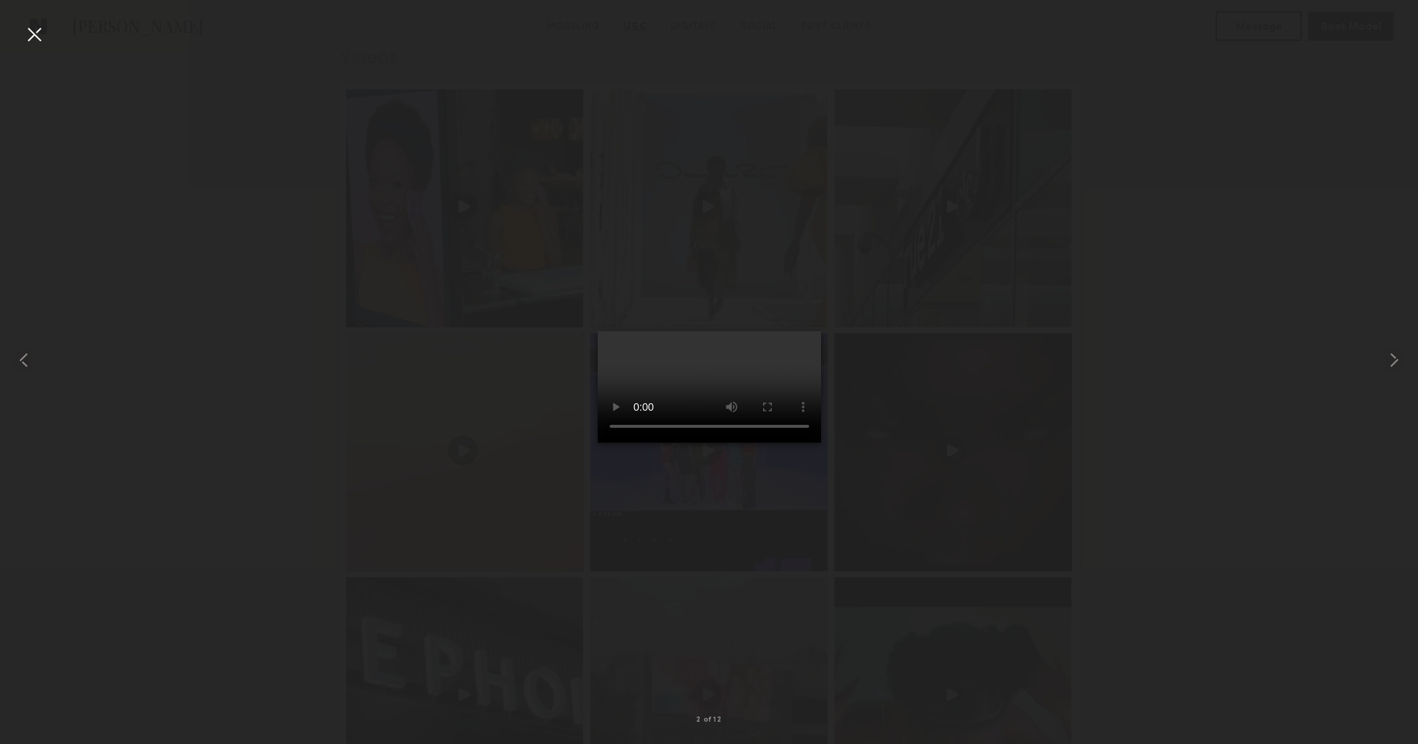
click at [31, 33] on div at bounding box center [34, 34] width 24 height 24
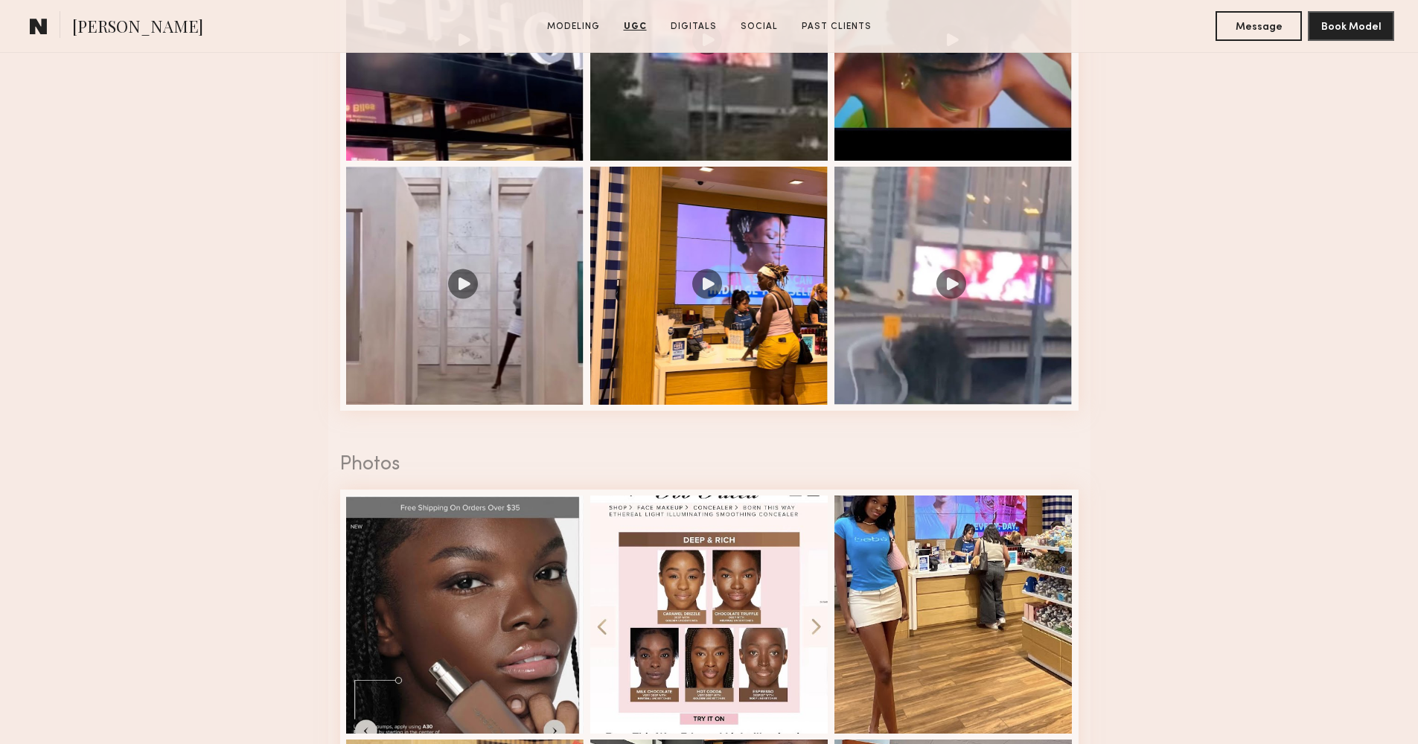
scroll to position [3233, 0]
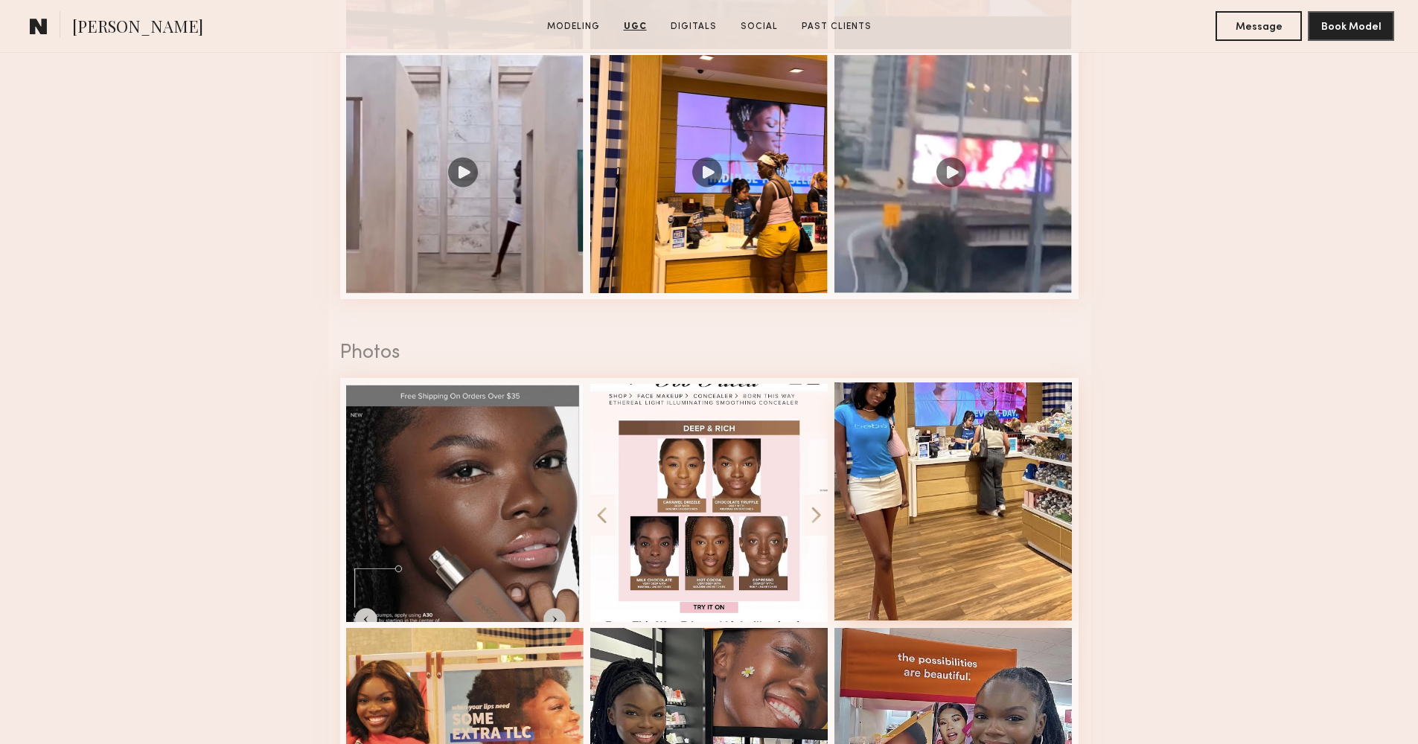
click at [990, 574] on div at bounding box center [953, 501] width 238 height 238
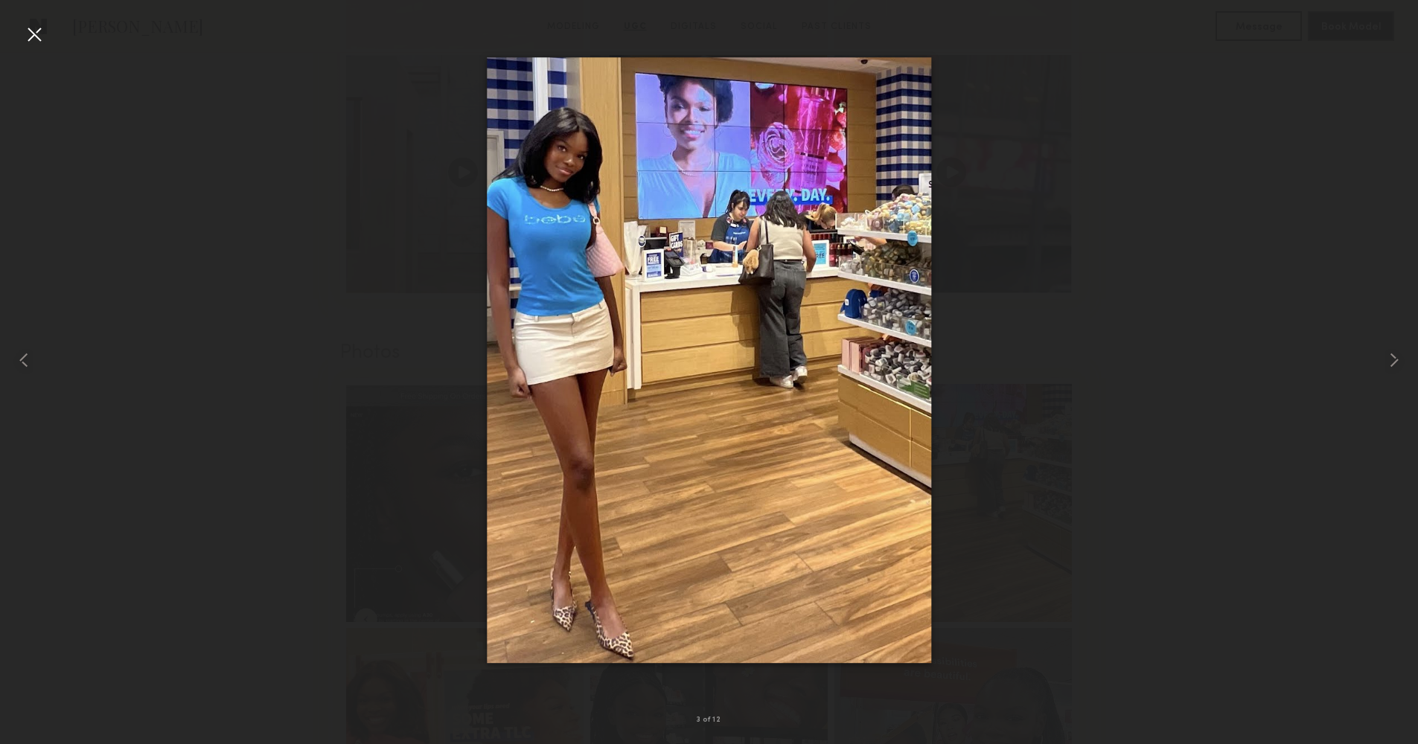
click at [37, 31] on div at bounding box center [34, 34] width 24 height 24
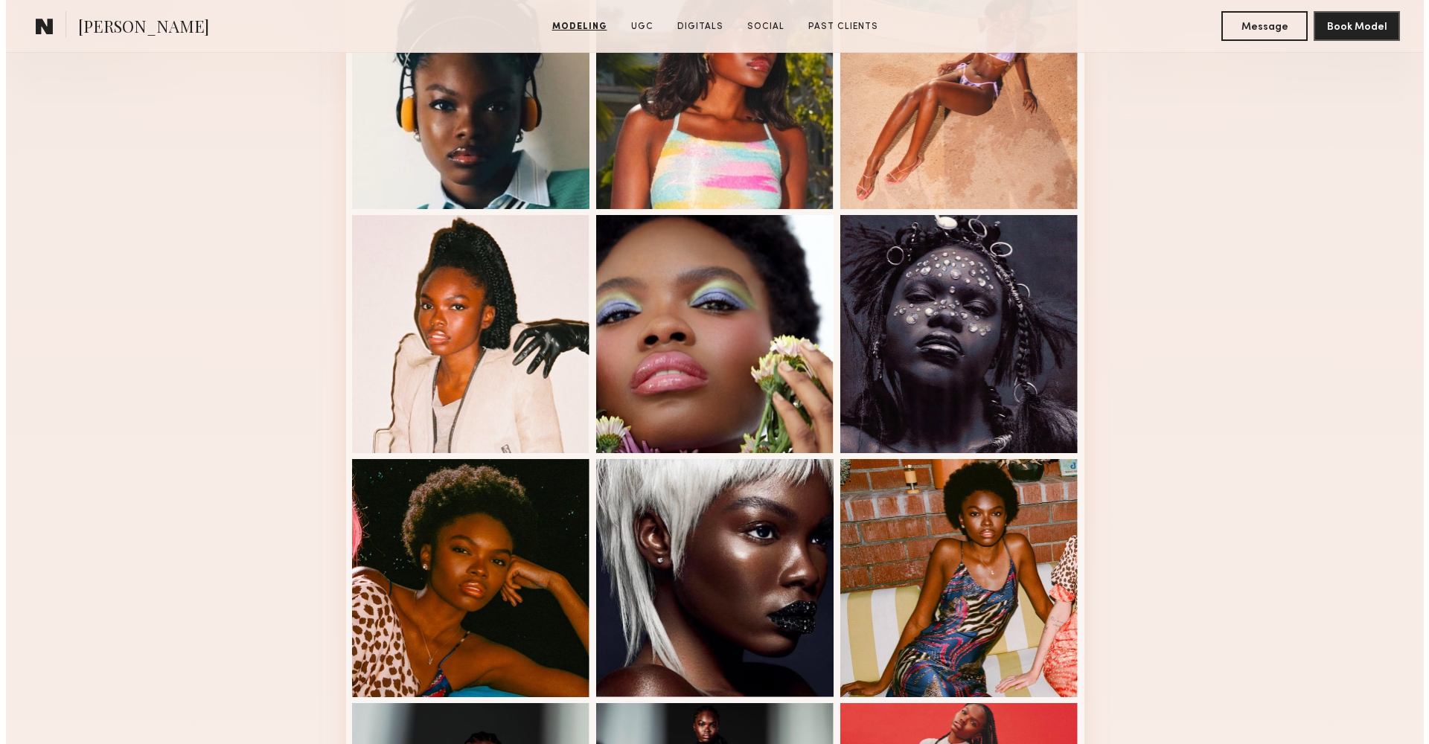
scroll to position [0, 0]
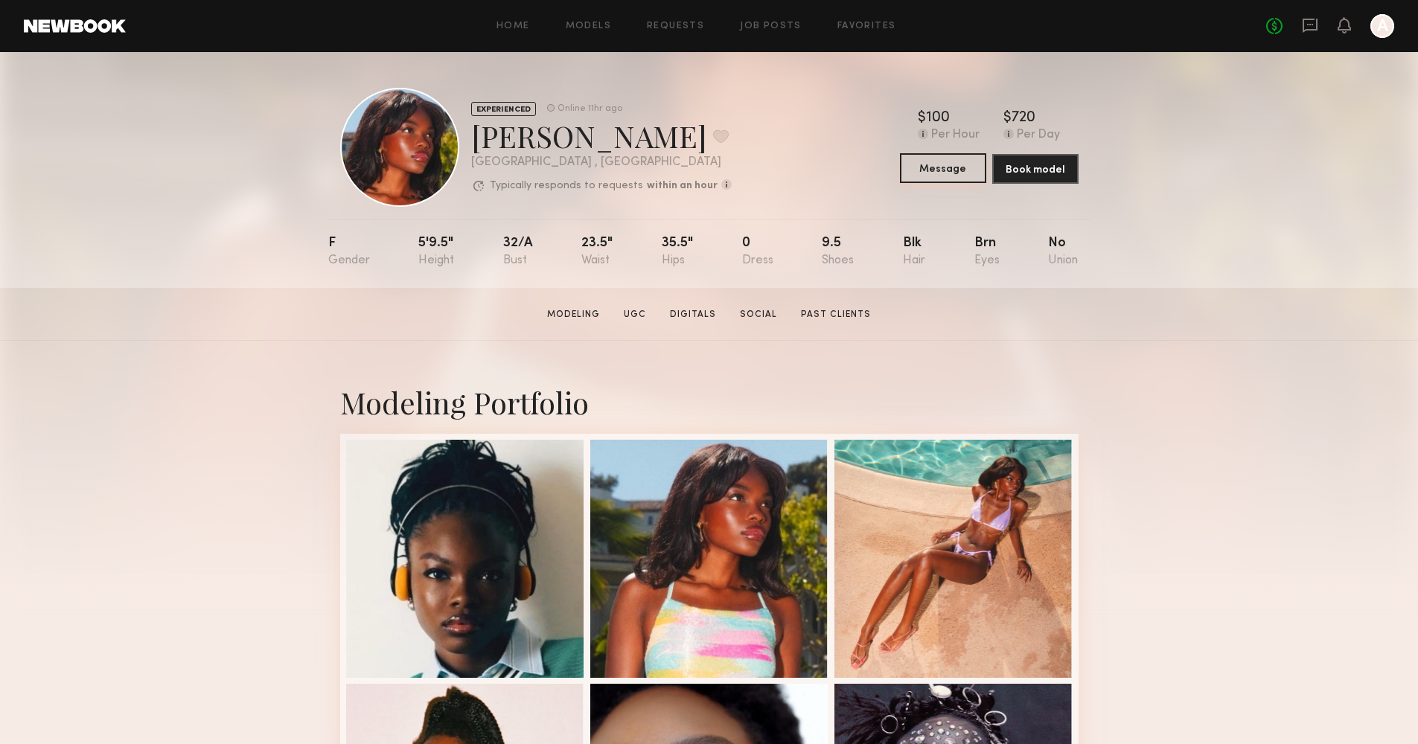
click at [972, 169] on button "Message" at bounding box center [943, 168] width 86 height 30
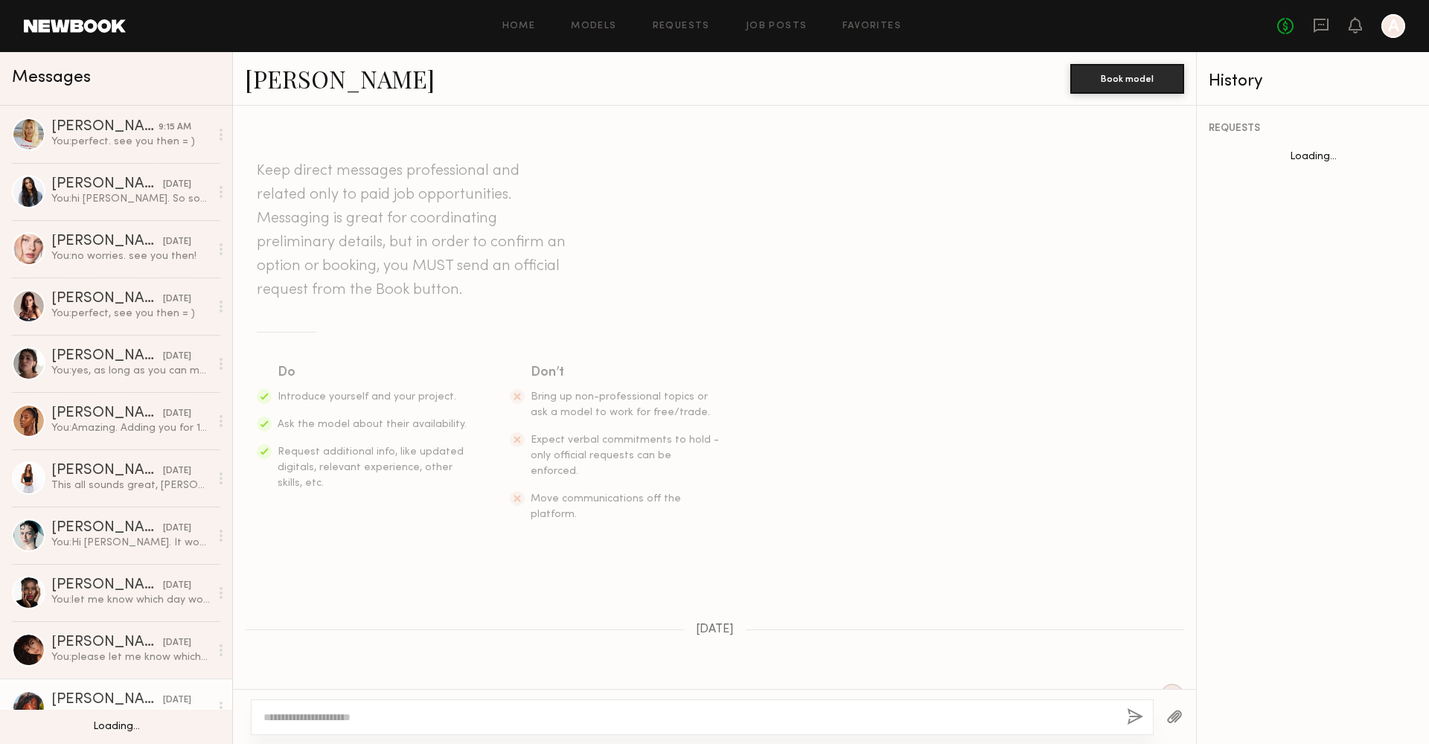
scroll to position [527, 0]
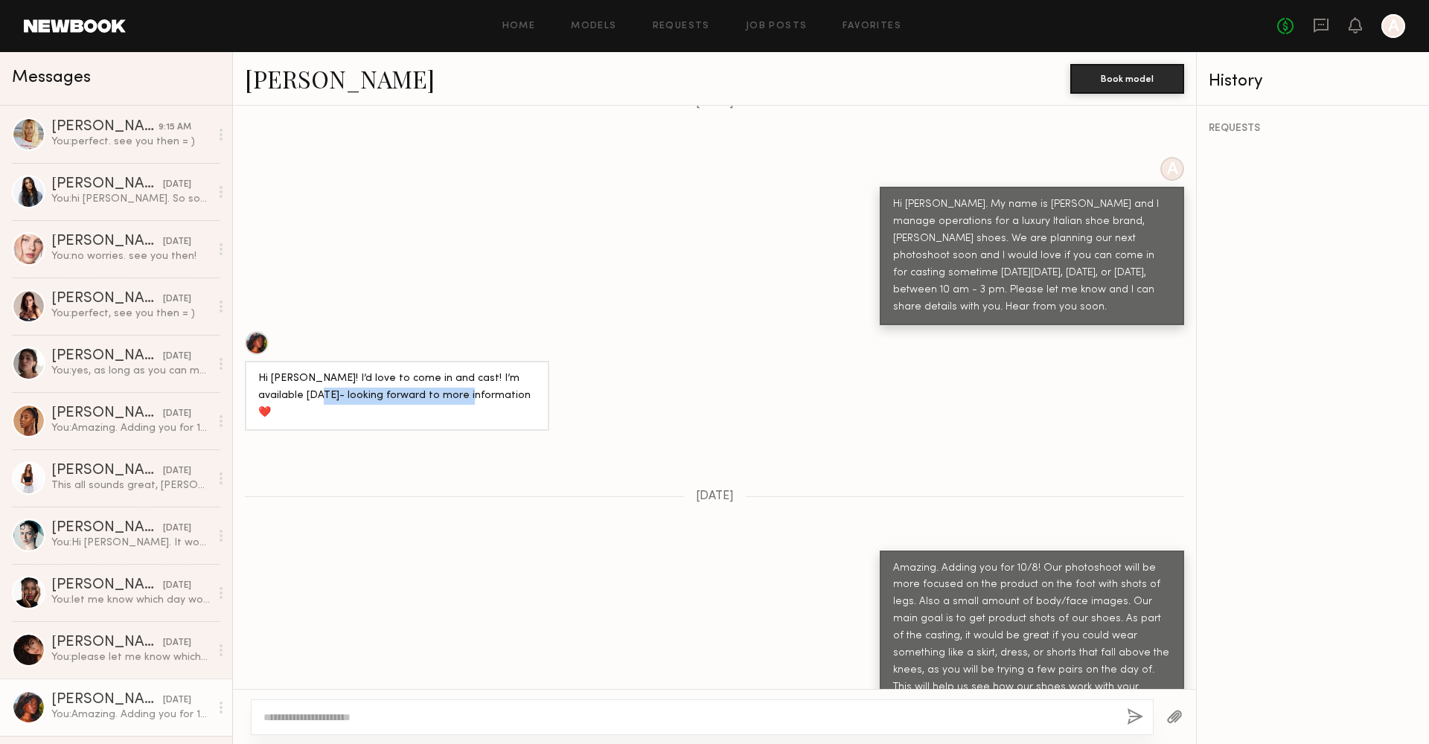
drag, startPoint x: 301, startPoint y: 353, endPoint x: 447, endPoint y: 356, distance: 146.6
click at [447, 371] on div "Hi Alia! I’d love to come in and cast! I’m available next Wednesday- looking fo…" at bounding box center [397, 396] width 278 height 51
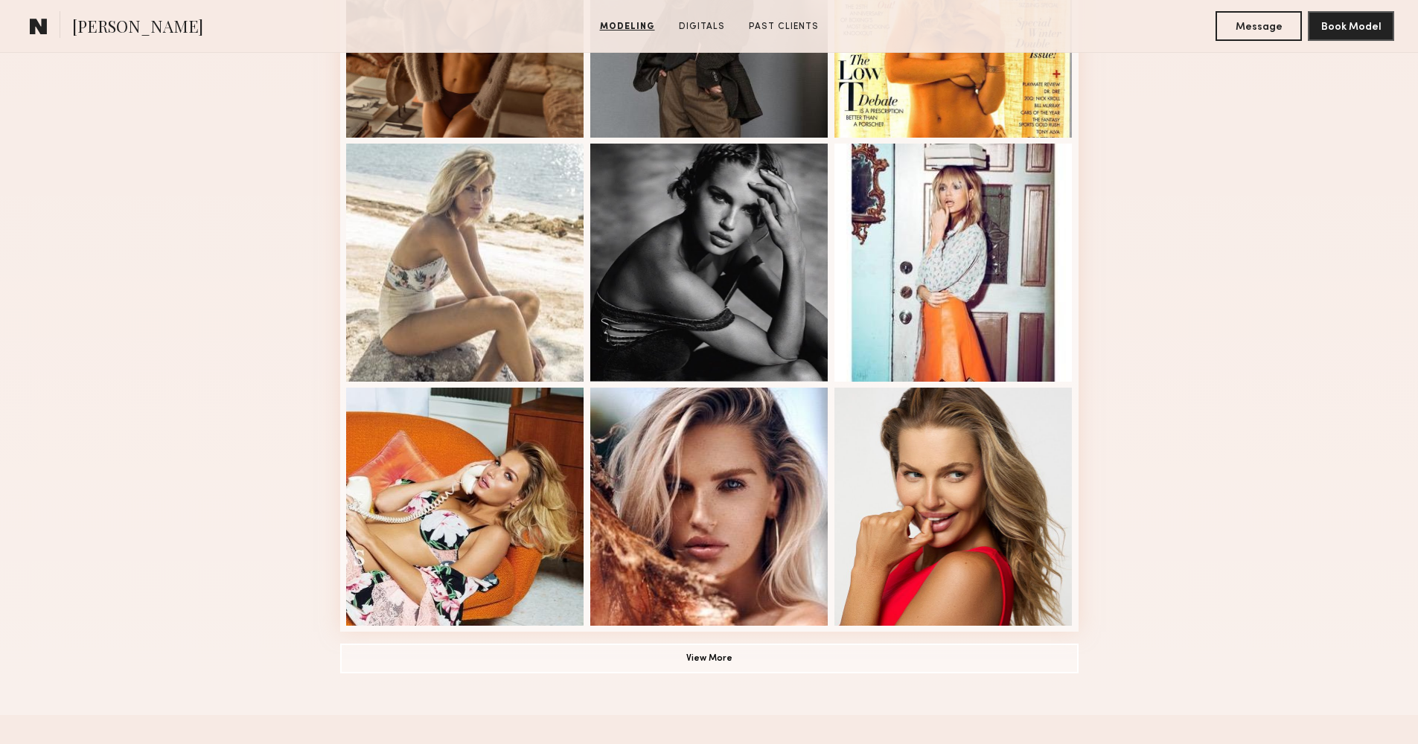
scroll to position [996, 0]
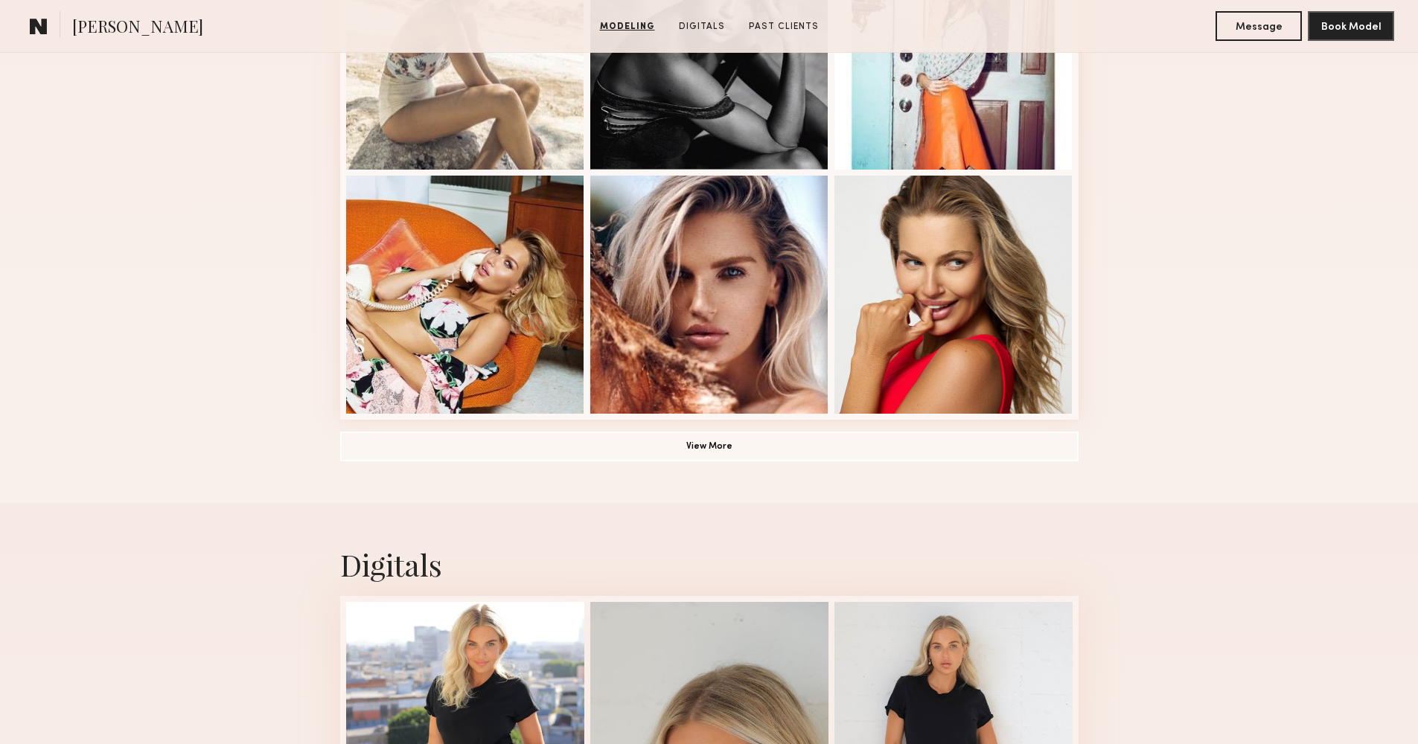
click at [733, 443] on button "View More" at bounding box center [709, 446] width 738 height 30
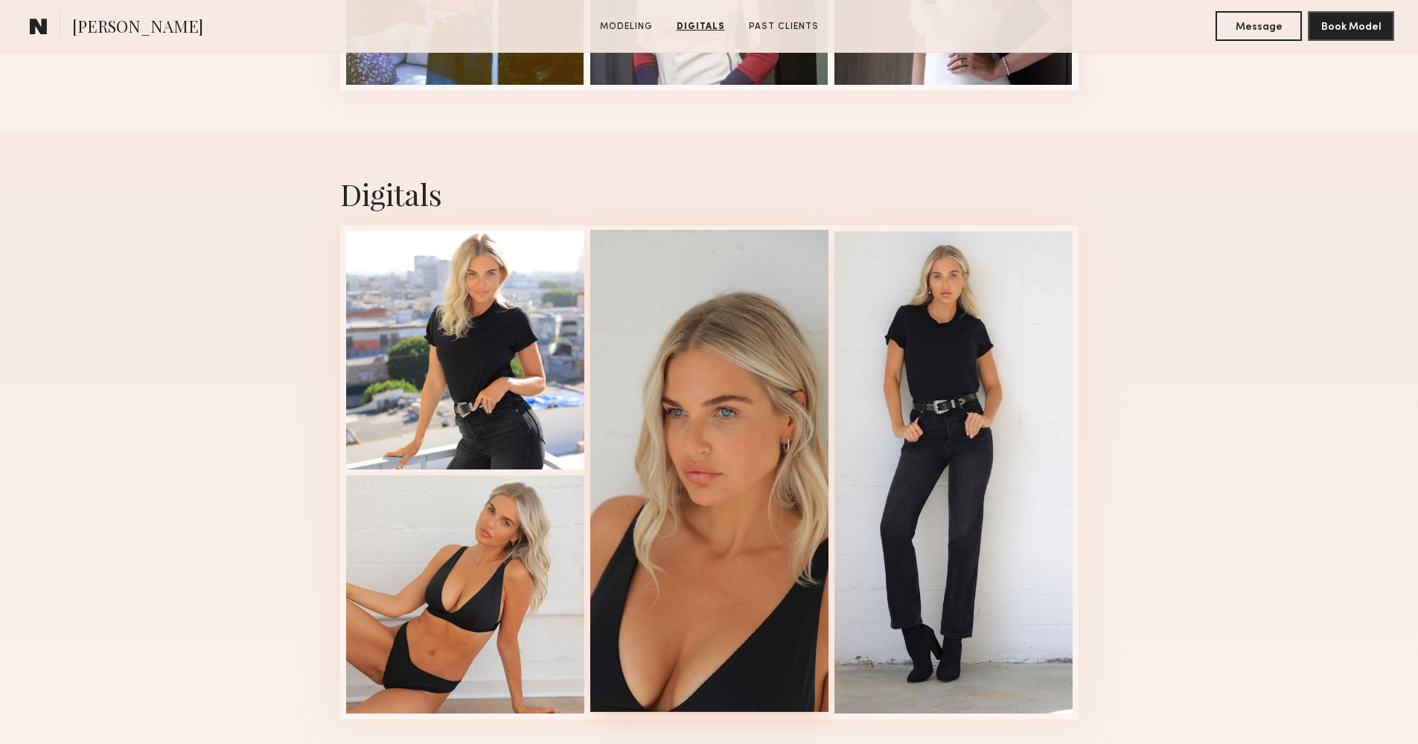
scroll to position [2421, 0]
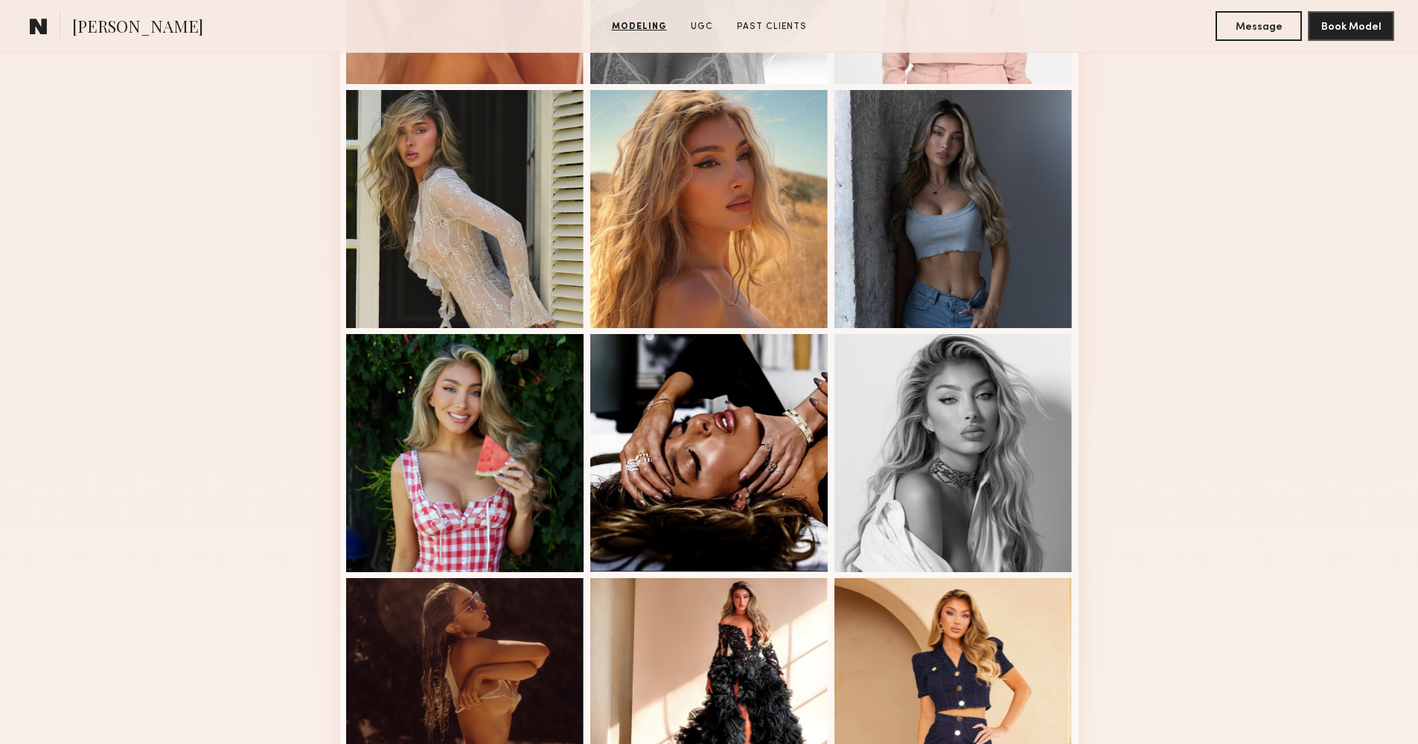
scroll to position [894, 0]
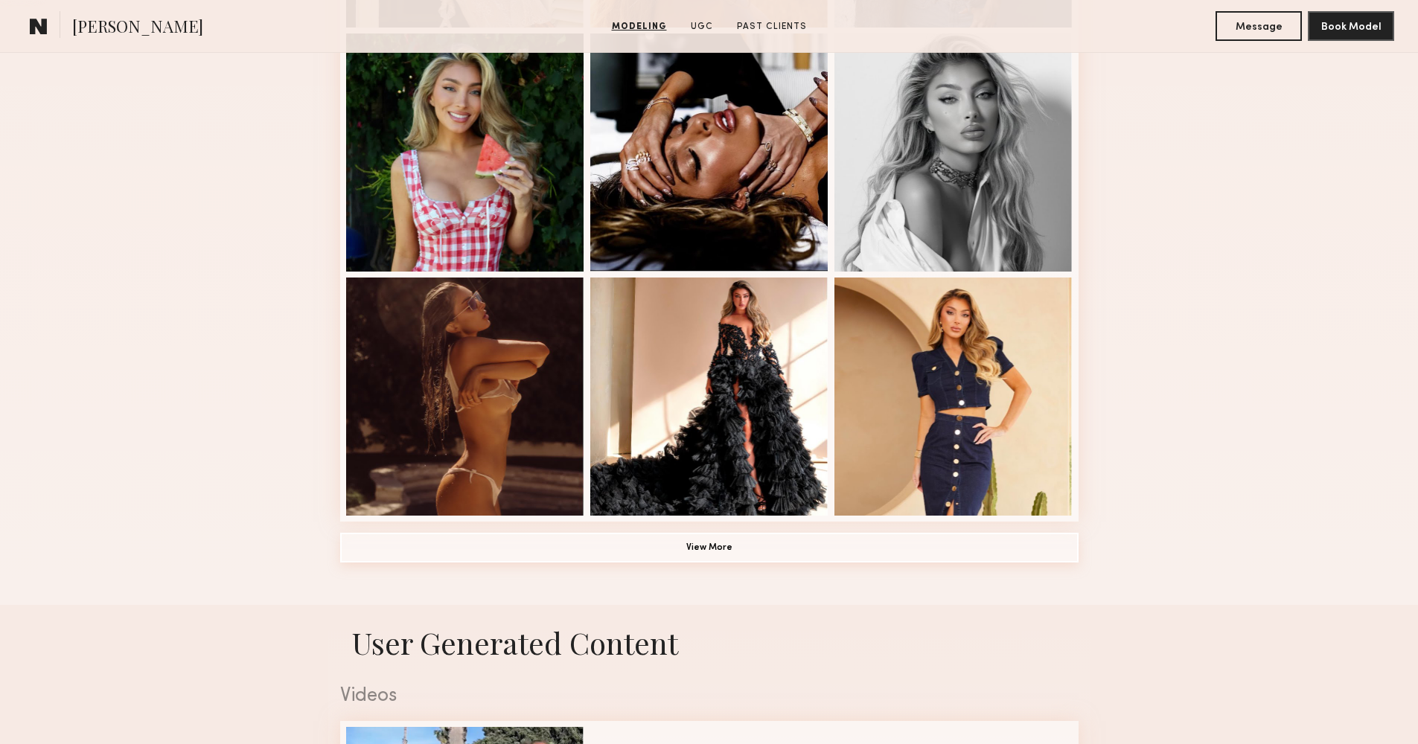
click at [737, 554] on button "View More" at bounding box center [709, 548] width 738 height 30
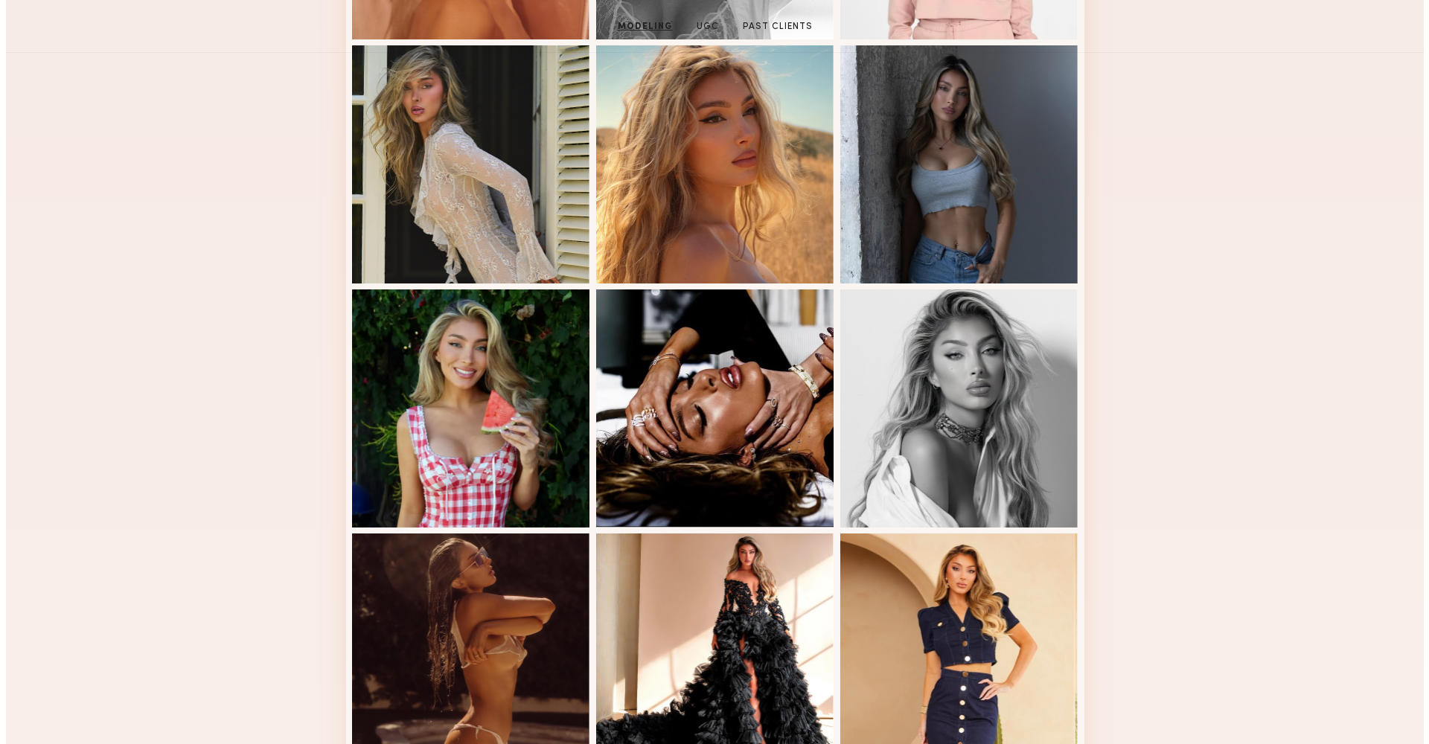
scroll to position [0, 0]
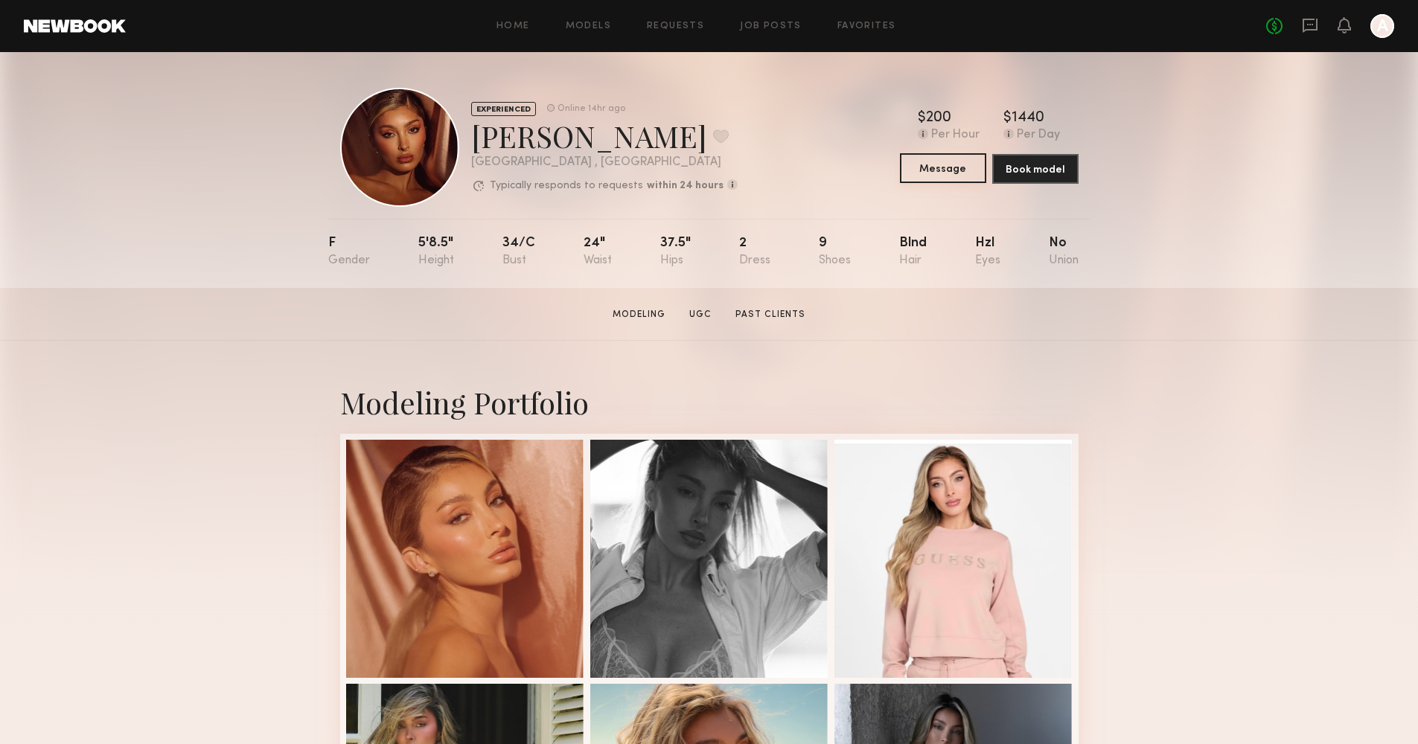
click at [928, 170] on button "Message" at bounding box center [943, 168] width 86 height 30
